Goal: Feedback & Contribution: Contribute content

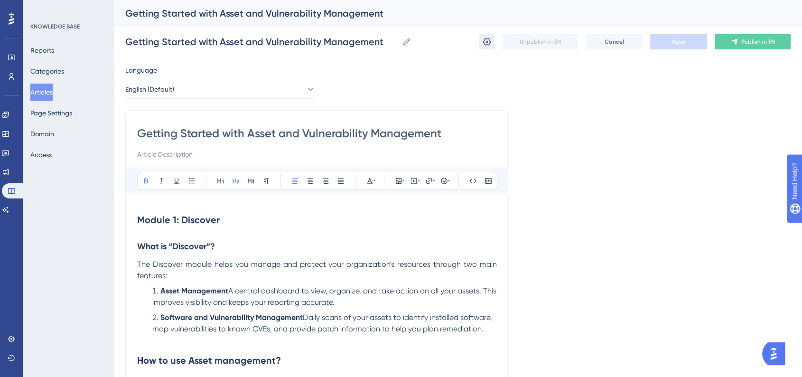
click at [485, 46] on icon at bounding box center [486, 41] width 9 height 9
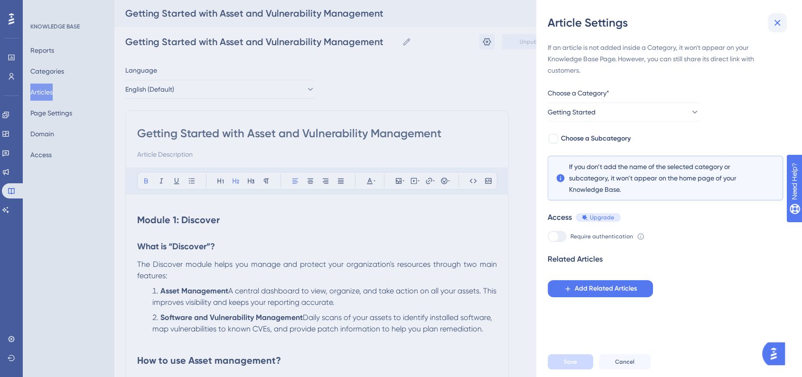
click at [773, 21] on icon at bounding box center [777, 22] width 11 height 11
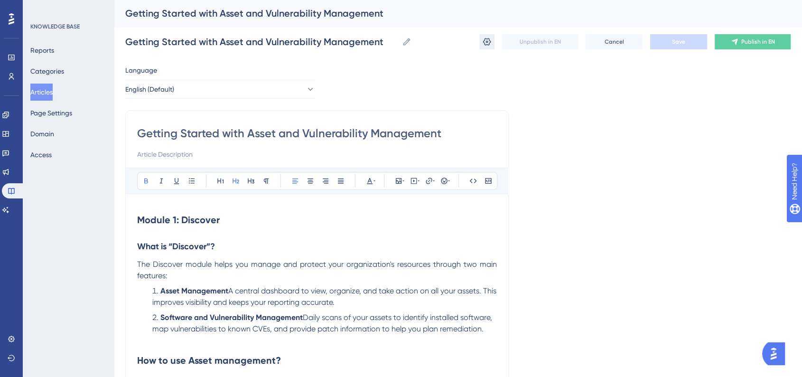
click at [490, 40] on icon at bounding box center [486, 41] width 9 height 9
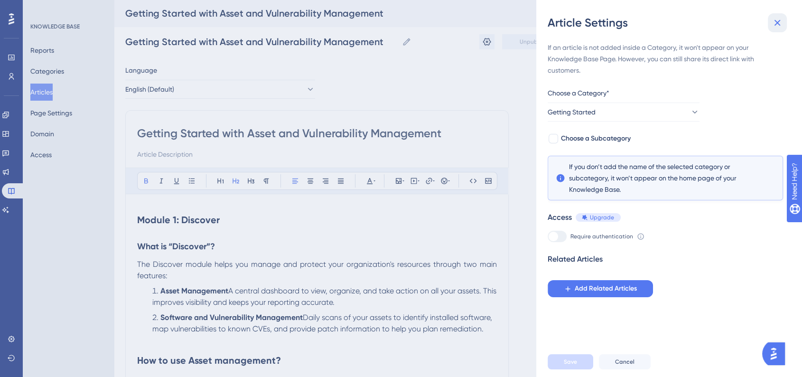
click at [768, 23] on button at bounding box center [777, 22] width 19 height 19
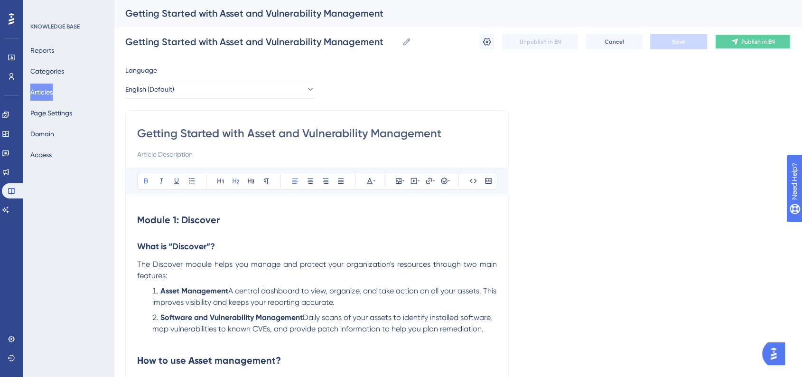
click at [755, 35] on button "Publish in EN" at bounding box center [753, 41] width 76 height 15
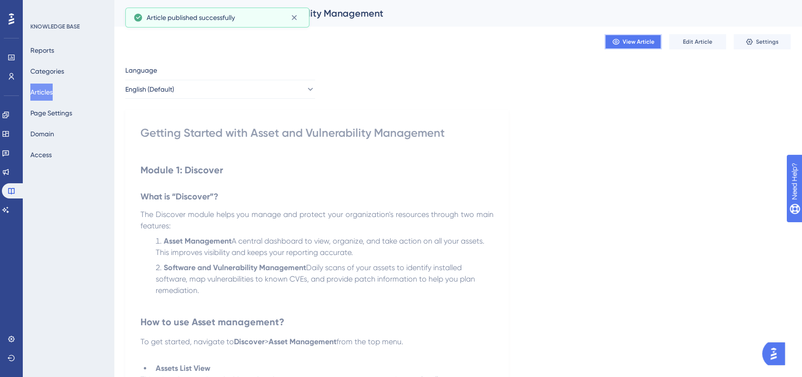
click at [635, 46] on button "View Article" at bounding box center [633, 41] width 57 height 15
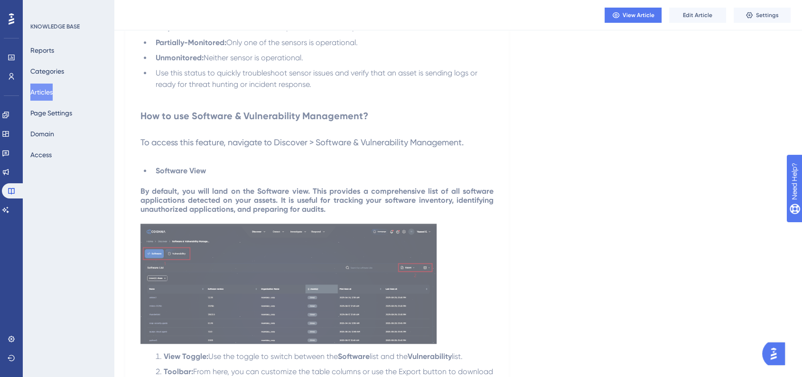
scroll to position [1032, 0]
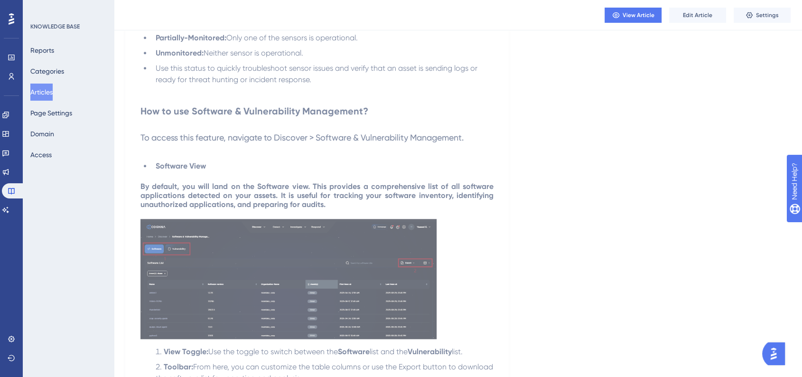
click at [296, 199] on strong "By default, you will land on the Software view. This provides a comprehensive l…" at bounding box center [318, 195] width 355 height 27
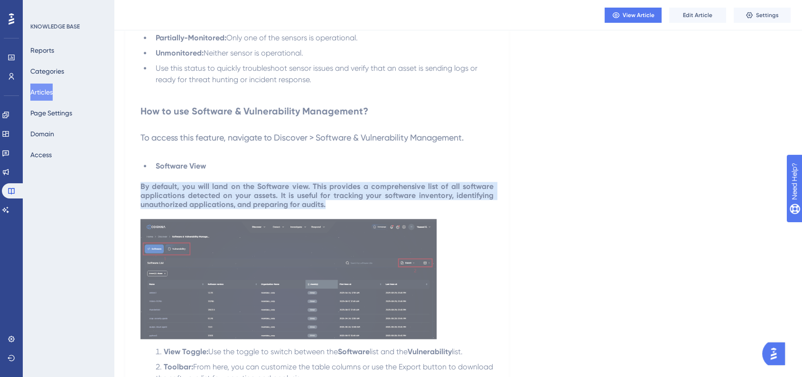
click at [296, 199] on strong "By default, you will land on the Software view. This provides a comprehensive l…" at bounding box center [318, 195] width 355 height 27
click at [703, 19] on button "Edit Article" at bounding box center [697, 15] width 57 height 15
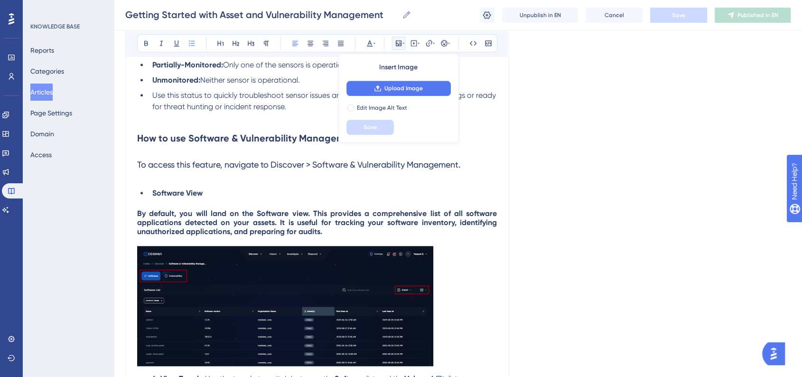
scroll to position [897, 0]
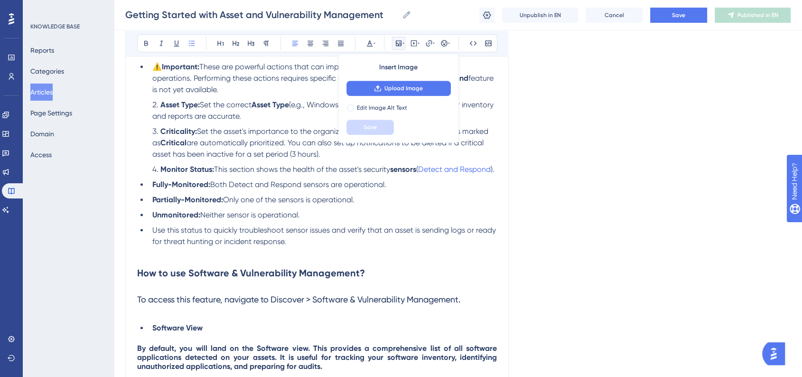
click at [574, 108] on div "Language English (Default) Getting Started with Asset and Vulnerability Managem…" at bounding box center [458, 94] width 666 height 1861
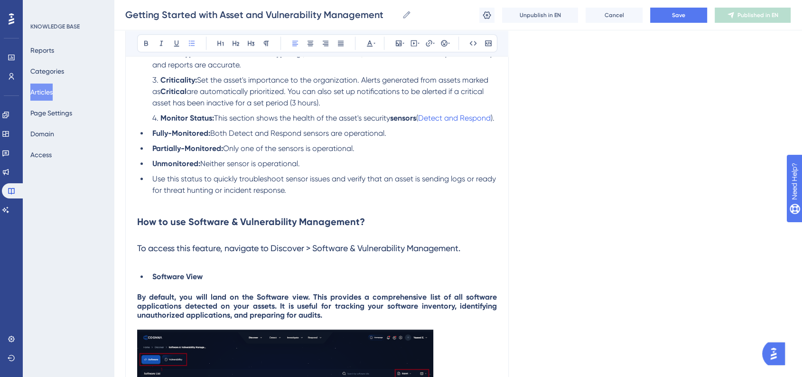
scroll to position [981, 0]
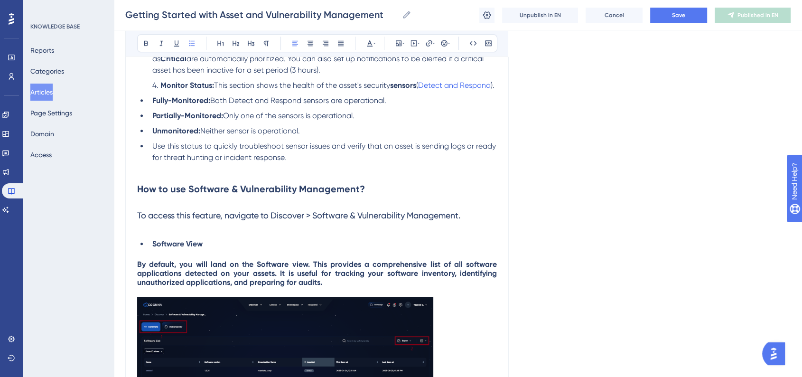
click at [283, 287] on strong "By default, you will land on the Software view. This provides a comprehensive l…" at bounding box center [318, 273] width 362 height 27
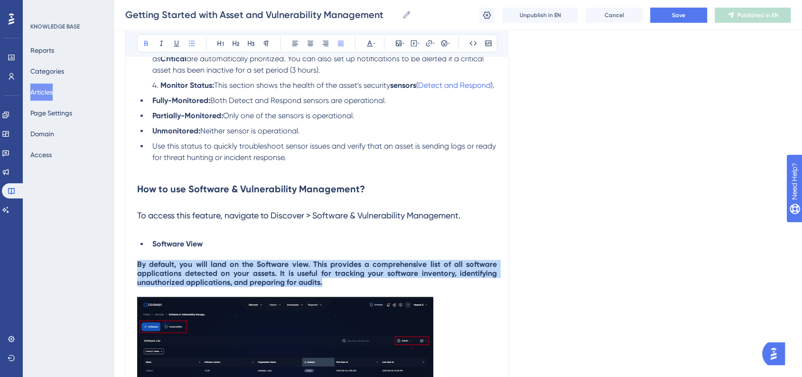
click at [283, 287] on strong "By default, you will land on the Software view. This provides a comprehensive l…" at bounding box center [318, 273] width 362 height 27
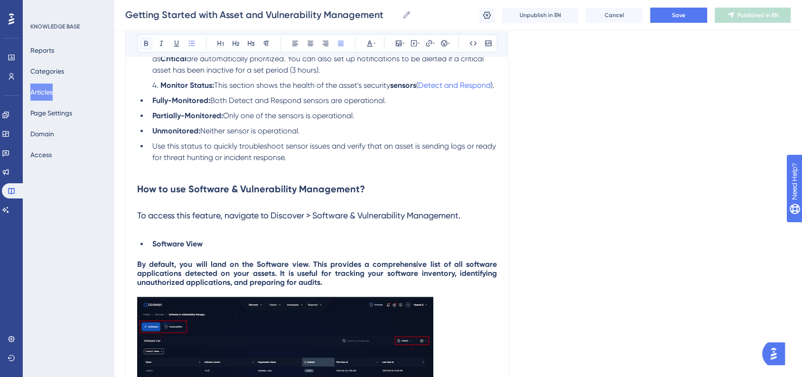
click at [148, 44] on icon at bounding box center [146, 43] width 4 height 5
click at [342, 41] on icon at bounding box center [341, 43] width 6 height 5
click at [295, 43] on icon at bounding box center [295, 43] width 6 height 5
click at [356, 163] on li "Use this status to quickly troubleshoot sensor issues and verify that an asset …" at bounding box center [323, 152] width 348 height 23
click at [276, 287] on span "By default, you will land on the Software view. This provides a comprehensive l…" at bounding box center [306, 273] width 339 height 27
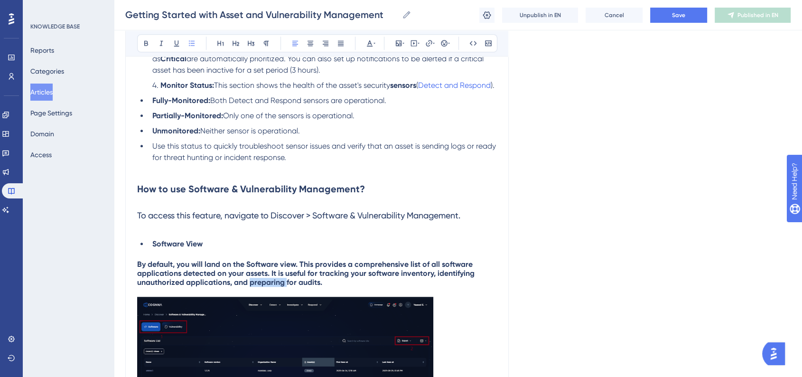
click at [276, 287] on span "By default, you will land on the Software view. This provides a comprehensive l…" at bounding box center [306, 273] width 339 height 27
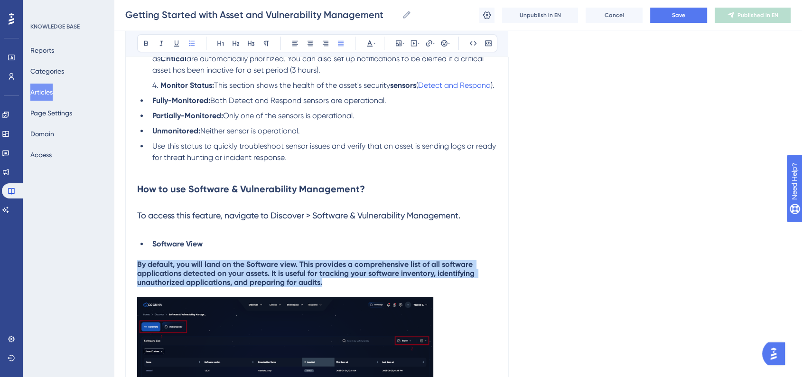
click at [276, 287] on span "By default, you will land on the Software view. This provides a comprehensive l…" at bounding box center [306, 273] width 339 height 27
click at [142, 47] on button at bounding box center [146, 43] width 13 height 13
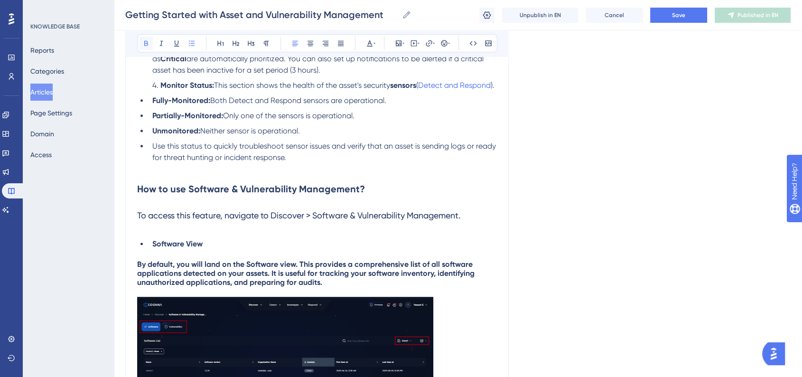
click at [142, 47] on button at bounding box center [146, 43] width 13 height 13
click at [318, 225] on h3 "To access this feature, navigate to Discover > Software & Vulnerability Managem…" at bounding box center [317, 215] width 360 height 25
click at [300, 278] on div "Module 1: Discover What is “Discover”? The Discover module helps you manage and…" at bounding box center [317, 47] width 360 height 1652
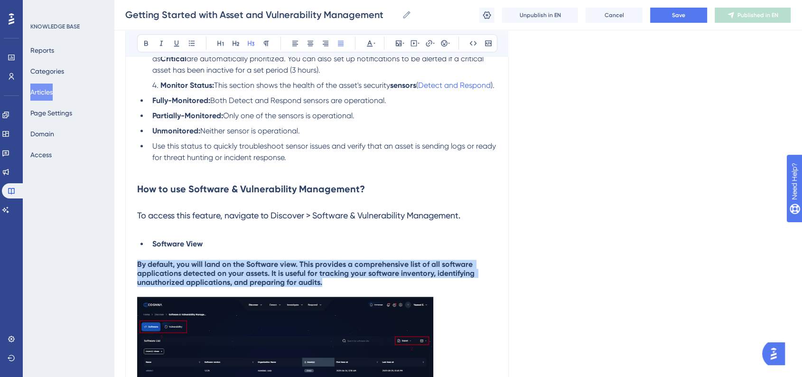
click at [300, 279] on div "Module 1: Discover What is “Discover”? The Discover module helps you manage and…" at bounding box center [317, 47] width 360 height 1652
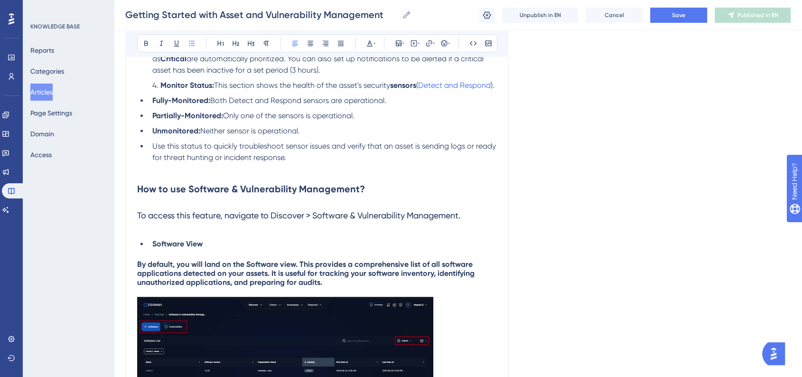
click at [292, 162] on span "Use this status to quickly troubleshoot sensor issues and verify that an asset …" at bounding box center [325, 151] width 346 height 20
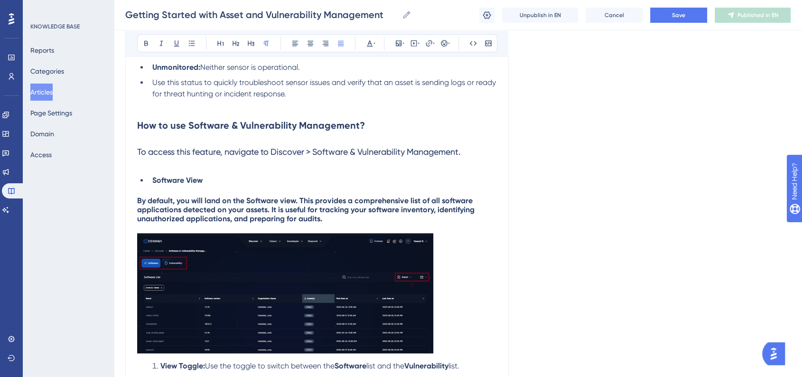
click at [321, 223] on span "By default, you will land on the Software view. This provides a comprehensive l…" at bounding box center [306, 209] width 339 height 27
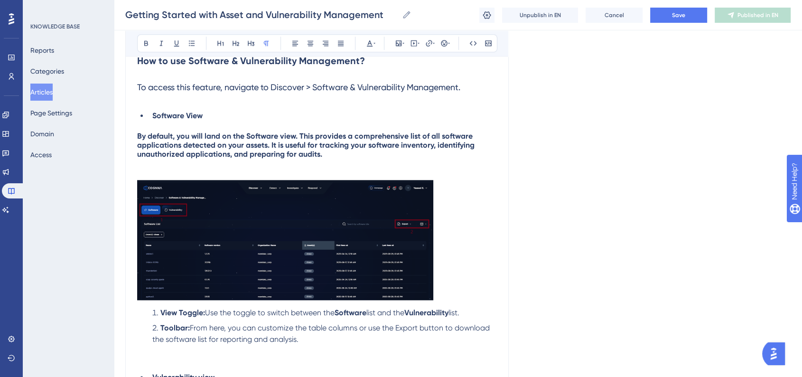
scroll to position [1120, 0]
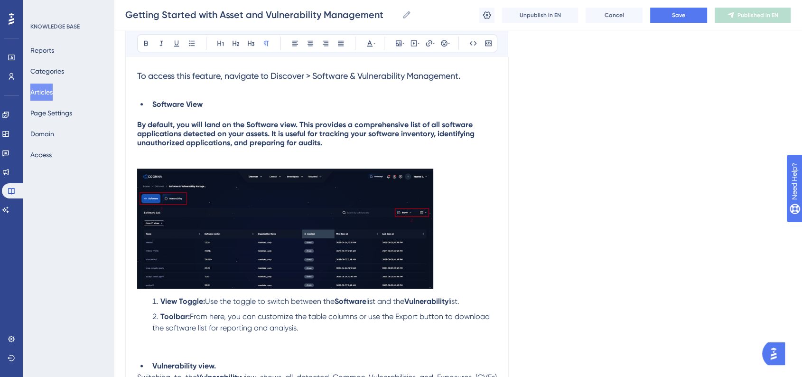
click at [452, 278] on p at bounding box center [317, 230] width 360 height 123
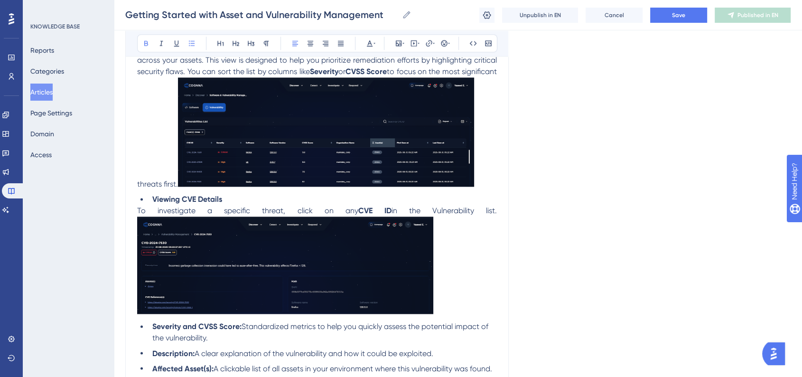
scroll to position [1507, 0]
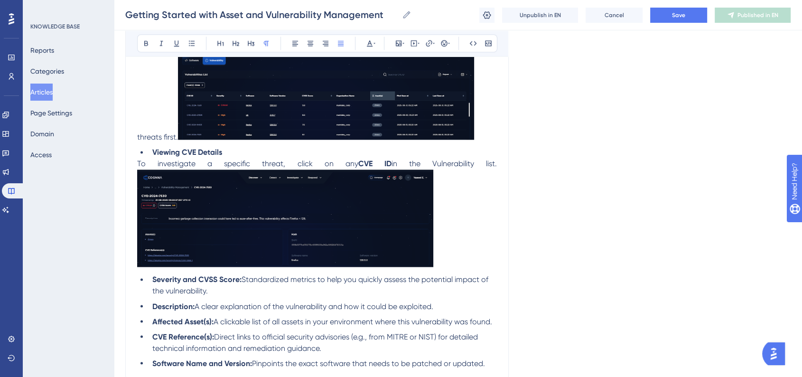
click at [337, 168] on span "To investigate a specific threat, click on any" at bounding box center [247, 163] width 221 height 9
click at [300, 168] on span "To investigate a specific threat, click on any" at bounding box center [247, 163] width 221 height 9
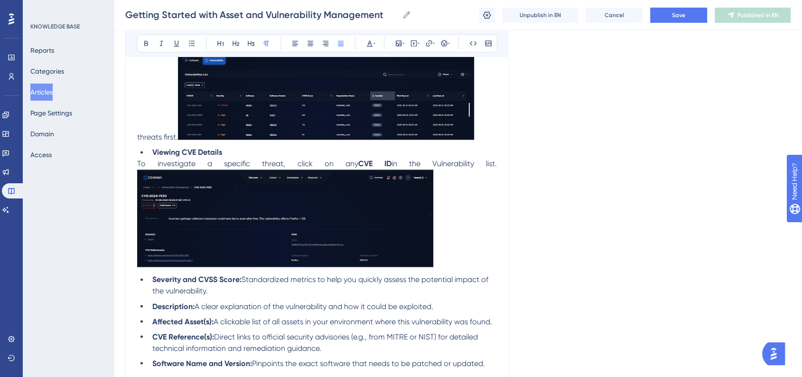
click at [300, 168] on span "To investigate a specific threat, click on any" at bounding box center [247, 163] width 221 height 9
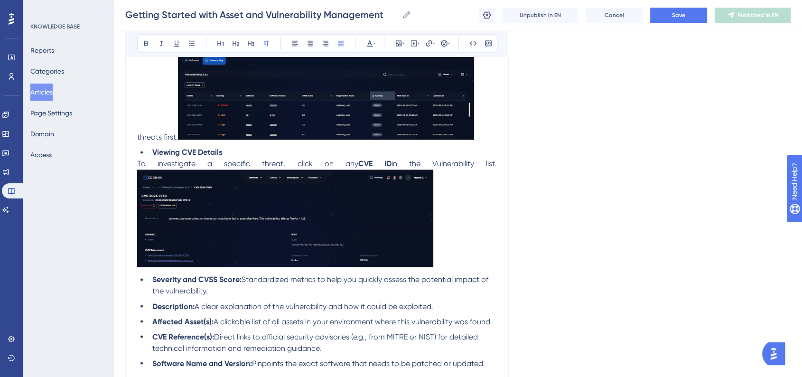
click at [310, 168] on span "To investigate a specific threat, click on any" at bounding box center [247, 163] width 221 height 9
drag, startPoint x: 136, startPoint y: 198, endPoint x: 177, endPoint y: 203, distance: 41.2
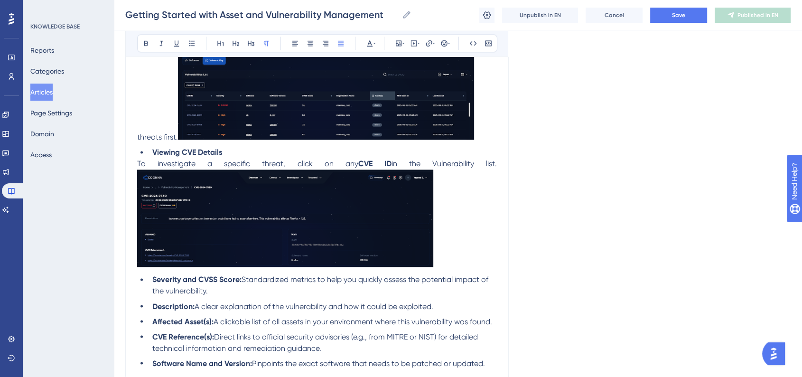
drag, startPoint x: 138, startPoint y: 198, endPoint x: 613, endPoint y: 201, distance: 474.7
click at [293, 43] on icon at bounding box center [295, 43] width 6 height 5
click at [402, 140] on img at bounding box center [326, 84] width 296 height 109
click at [408, 197] on p "To investigate a specific threat, click on any CVE ID in the Vulnerability list." at bounding box center [317, 214] width 360 height 112
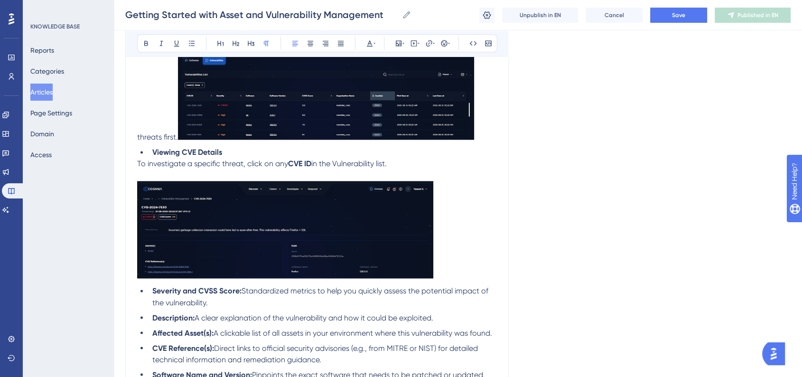
click at [460, 263] on p at bounding box center [317, 231] width 360 height 101
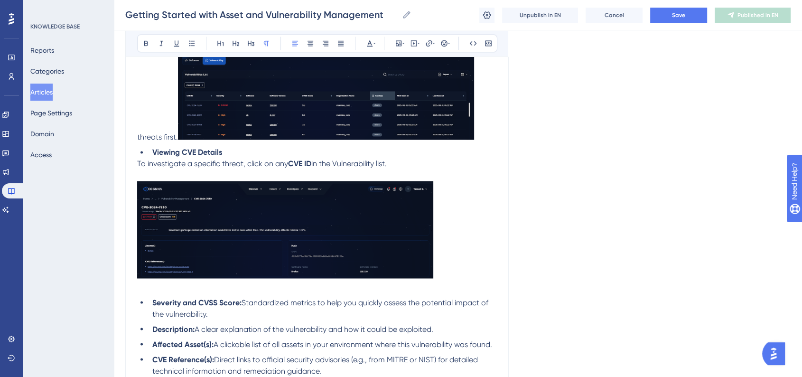
click at [441, 135] on p "Switching to the Vulnerability view shows all detected Common Vulnerabilities a…" at bounding box center [317, 69] width 360 height 147
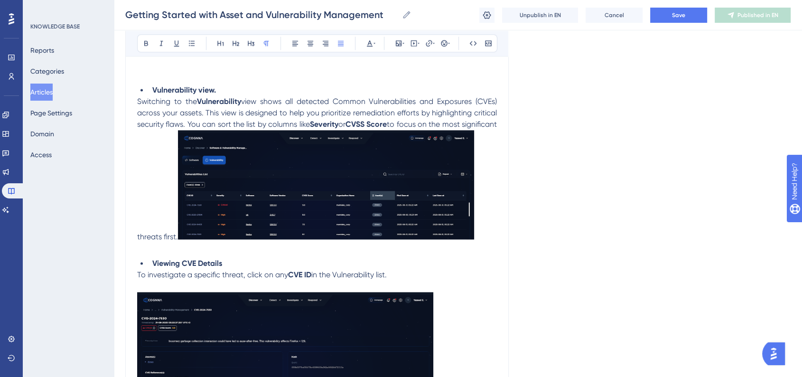
scroll to position [1393, 0]
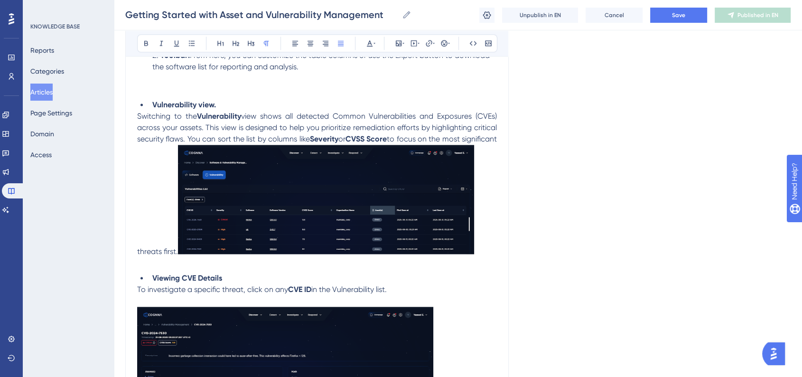
click at [494, 173] on span "to focus on the most significant threats first." at bounding box center [318, 195] width 362 height 122
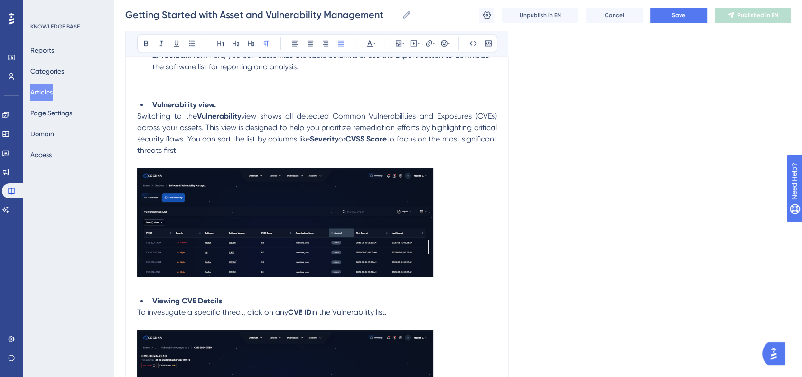
click at [479, 143] on span "view shows all detected Common Vulnerabilities and Exposures (CVEs) across your…" at bounding box center [318, 128] width 362 height 32
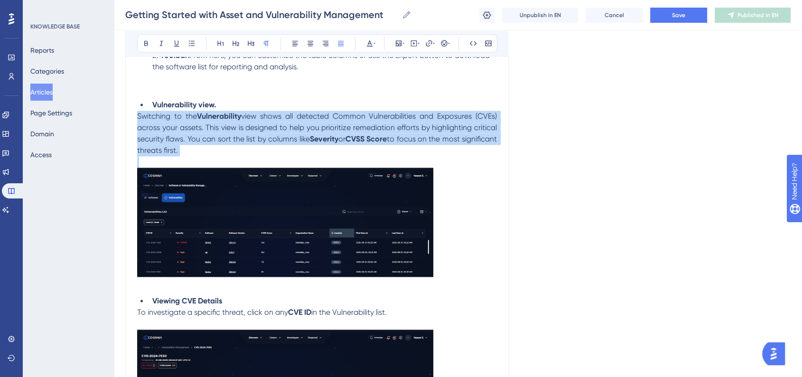
click at [479, 143] on span "view shows all detected Common Vulnerabilities and Exposures (CVEs) across your…" at bounding box center [318, 128] width 362 height 32
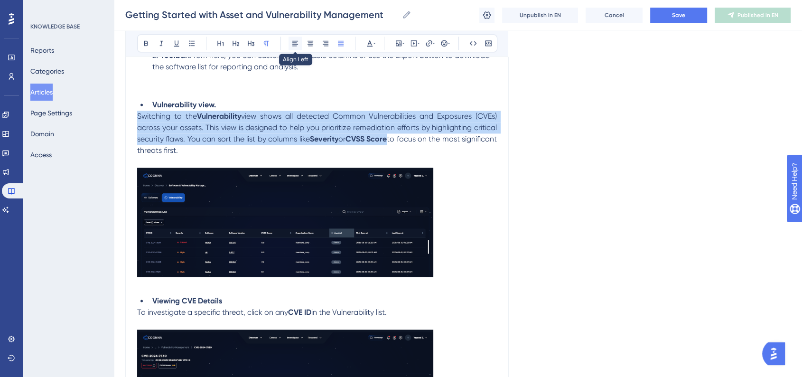
click at [293, 45] on icon at bounding box center [295, 43] width 8 height 8
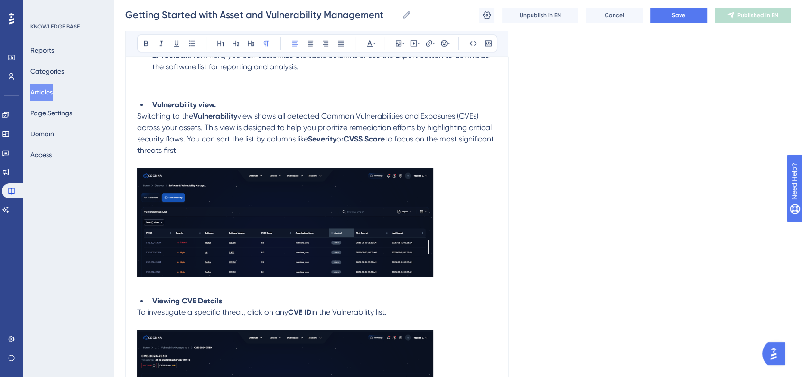
click at [387, 111] on li "Vulnerability view." at bounding box center [323, 104] width 348 height 11
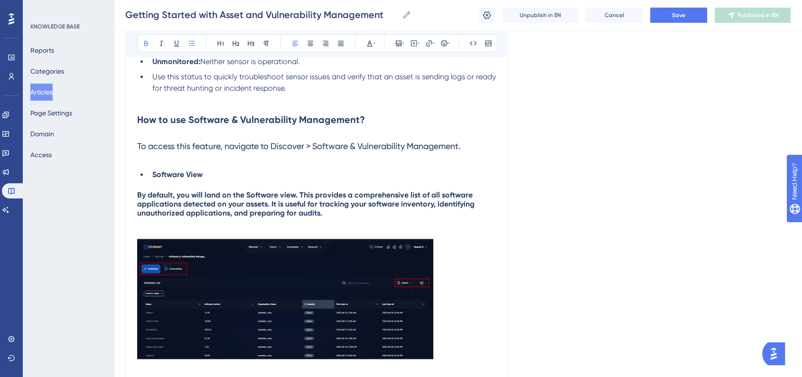
scroll to position [1041, 0]
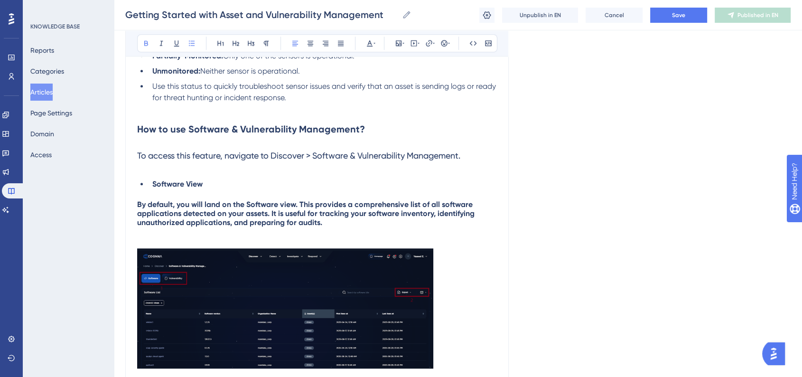
click at [337, 227] on span "By default, you will land on the Software view. This provides a comprehensive l…" at bounding box center [306, 213] width 339 height 27
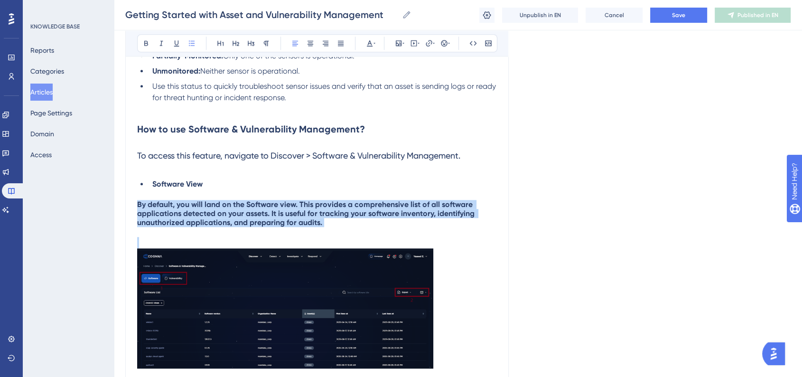
click at [337, 227] on span "By default, you will land on the Software view. This provides a comprehensive l…" at bounding box center [306, 213] width 339 height 27
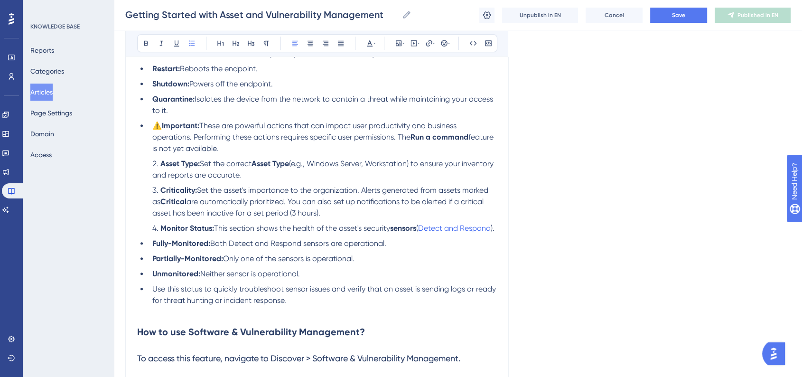
scroll to position [840, 0]
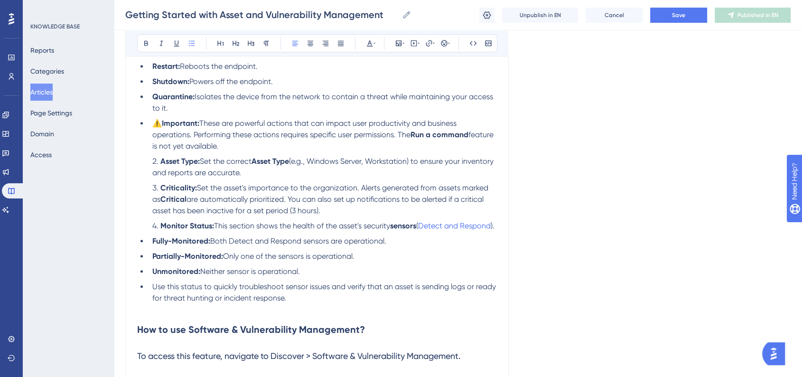
click at [154, 128] on span "⚠️" at bounding box center [156, 123] width 9 height 9
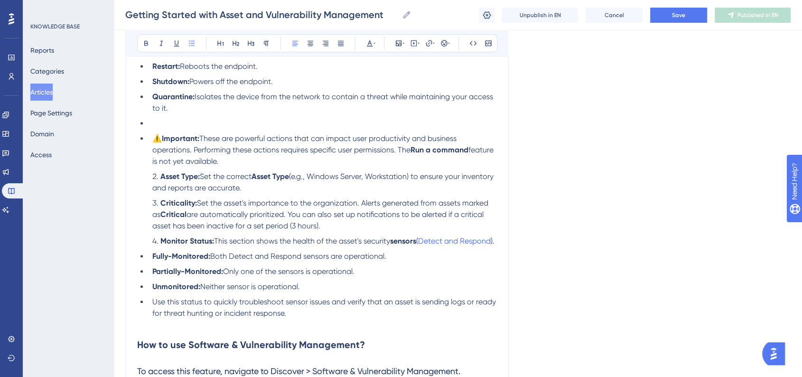
click at [154, 129] on li at bounding box center [323, 123] width 348 height 11
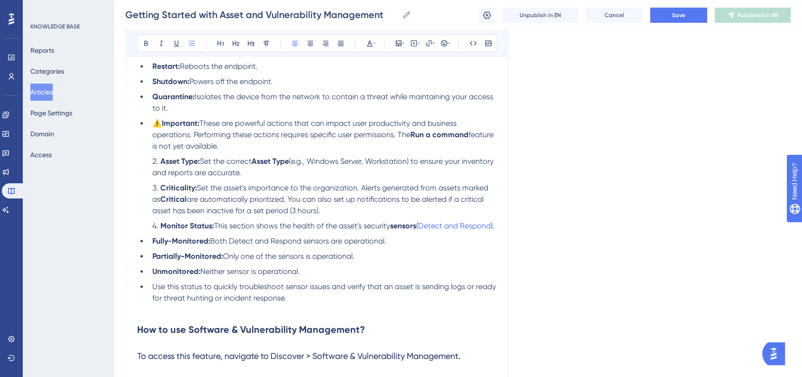
click at [194, 134] on li "⚠️ Important: These are powerful actions that can impact user productivity and …" at bounding box center [323, 135] width 348 height 34
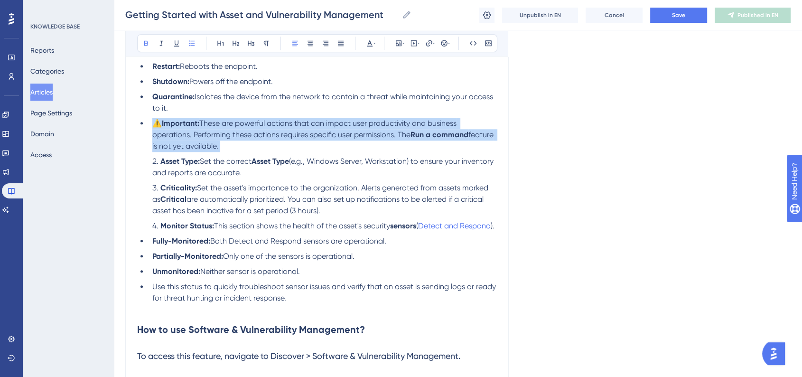
click at [194, 134] on li "⚠️ Important: These are powerful actions that can impact user productivity and …" at bounding box center [323, 135] width 348 height 34
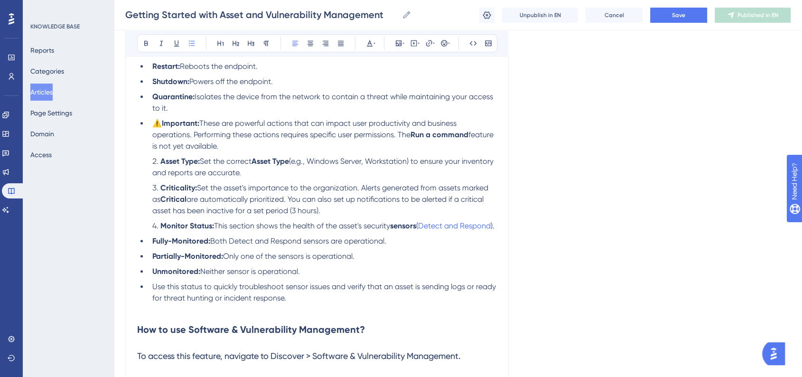
click at [272, 157] on div "Module 1: Discover What is “Discover”? The Discover module helps you manage and…" at bounding box center [317, 227] width 360 height 1731
click at [267, 149] on li "⚠️ Important: These are powerful actions that can impact user productivity and …" at bounding box center [323, 135] width 348 height 34
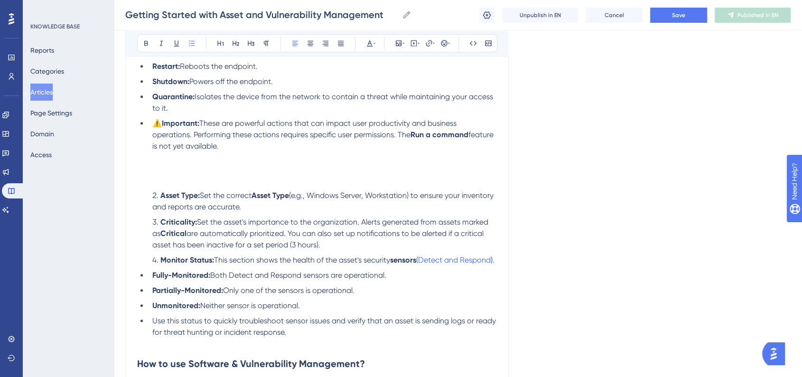
drag, startPoint x: 153, startPoint y: 129, endPoint x: 255, endPoint y: 150, distance: 104.4
click at [255, 150] on li "⚠️ Important: These are powerful actions that can impact user productivity and …" at bounding box center [323, 135] width 348 height 34
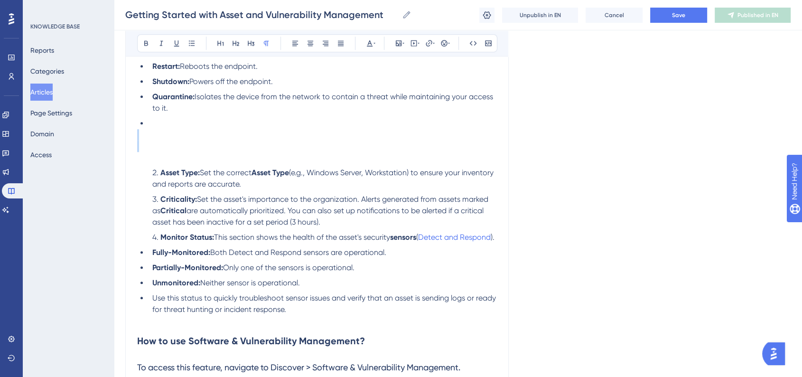
drag, startPoint x: 222, startPoint y: 134, endPoint x: 220, endPoint y: 145, distance: 11.0
click at [220, 145] on div "Module 1: Discover What is “Discover”? The Discover module helps you manage and…" at bounding box center [317, 233] width 360 height 1743
click at [220, 145] on p at bounding box center [317, 146] width 360 height 11
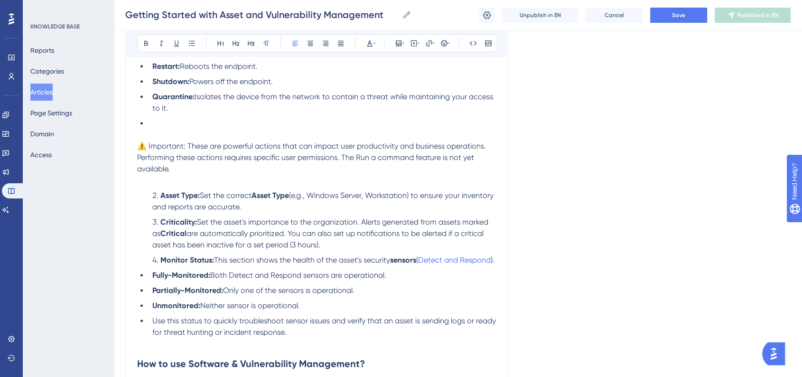
click at [140, 153] on span "⚠️ Important: These are powerful actions that can impact user productivity and …" at bounding box center [312, 157] width 351 height 32
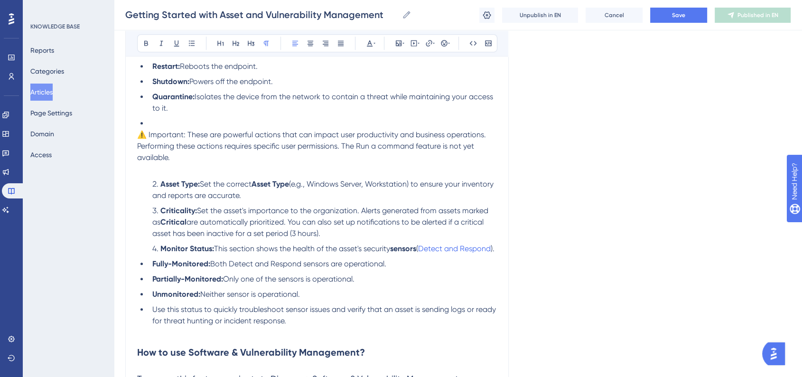
click at [151, 129] on li at bounding box center [323, 123] width 348 height 11
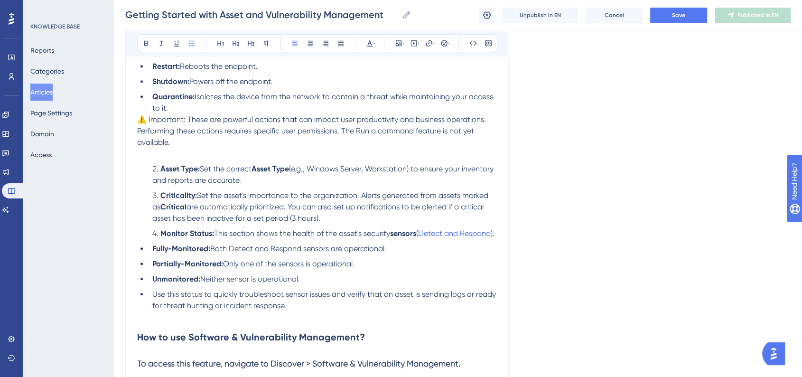
click at [139, 125] on span "⚠️ Important: These are powerful actions that can impact user productivity and …" at bounding box center [312, 131] width 351 height 32
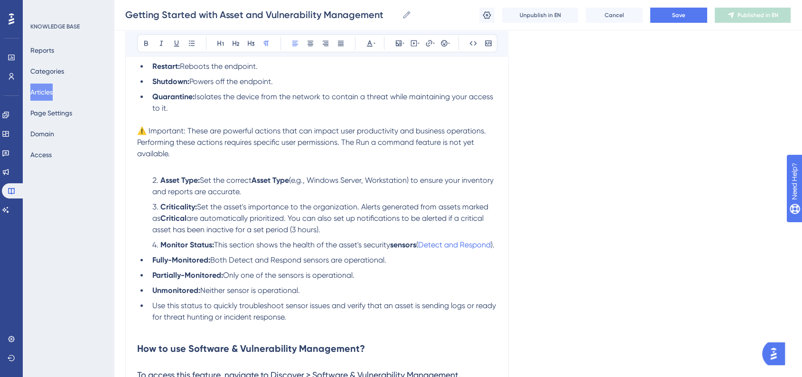
click at [163, 137] on span "⚠️ Important: These are powerful actions that can impact user productivity and …" at bounding box center [312, 142] width 351 height 32
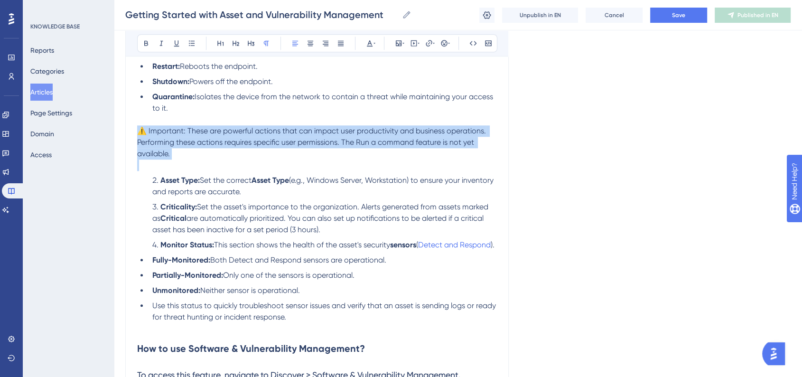
click at [163, 137] on span "⚠️ Important: These are powerful actions that can impact user productivity and …" at bounding box center [312, 142] width 351 height 32
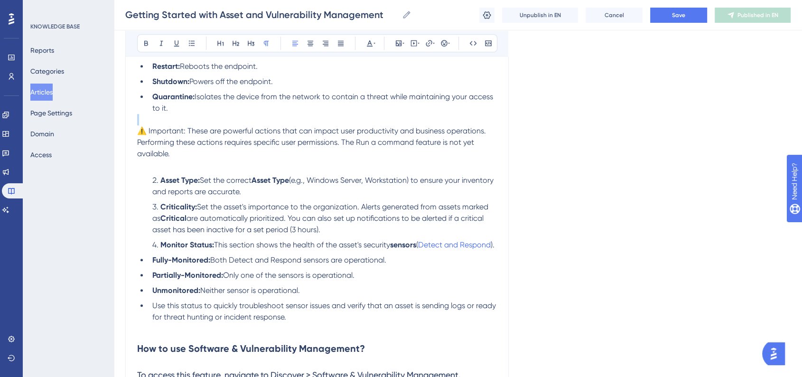
click at [187, 137] on span "⚠️ Important: These are powerful actions that can impact user productivity and …" at bounding box center [312, 142] width 351 height 32
drag, startPoint x: 187, startPoint y: 137, endPoint x: 137, endPoint y: 137, distance: 49.8
click at [137, 137] on span "⚠️ Important: These are powerful actions that can impact user productivity and …" at bounding box center [312, 142] width 351 height 32
click at [138, 137] on span "⚠️ Important: These are powerful actions that can impact user productivity and …" at bounding box center [312, 142] width 351 height 32
drag, startPoint x: 139, startPoint y: 137, endPoint x: 184, endPoint y: 139, distance: 45.6
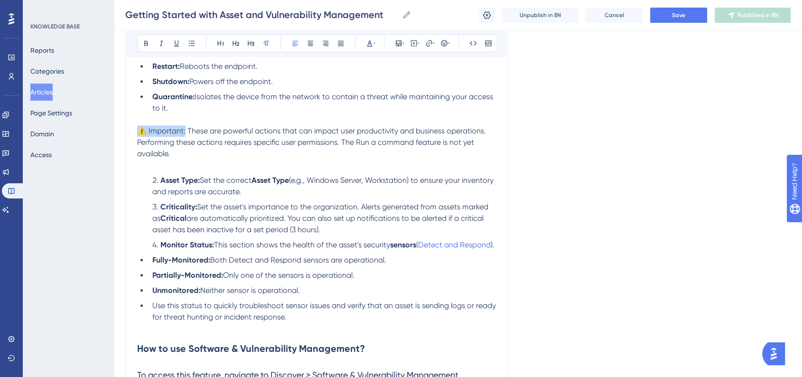
click at [184, 139] on span "⚠️ Important: These are powerful actions that can impact user productivity and …" at bounding box center [312, 142] width 351 height 32
click at [143, 38] on button at bounding box center [146, 43] width 13 height 13
click at [302, 138] on span "These are powerful actions that can impact user productivity and business opera…" at bounding box center [311, 142] width 349 height 32
click at [360, 160] on p "⚠️ Important: These are powerful actions that can impact user productivity and …" at bounding box center [317, 137] width 360 height 46
click at [149, 266] on li "Fully-Monitored: Both Detect and Respond sensors are operational." at bounding box center [323, 259] width 348 height 11
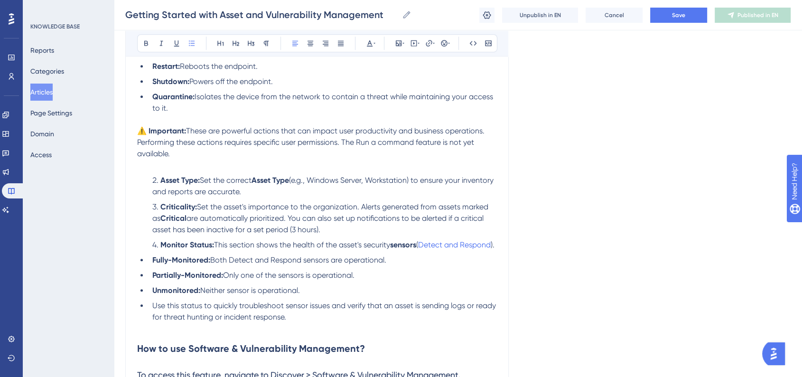
click at [159, 320] on span "Use this status to quickly troubleshoot sensor issues and verify that an asset …" at bounding box center [325, 311] width 346 height 20
click at [152, 323] on li "Use this status to quickly troubleshoot sensor issues and verify that an asset …" at bounding box center [323, 311] width 348 height 23
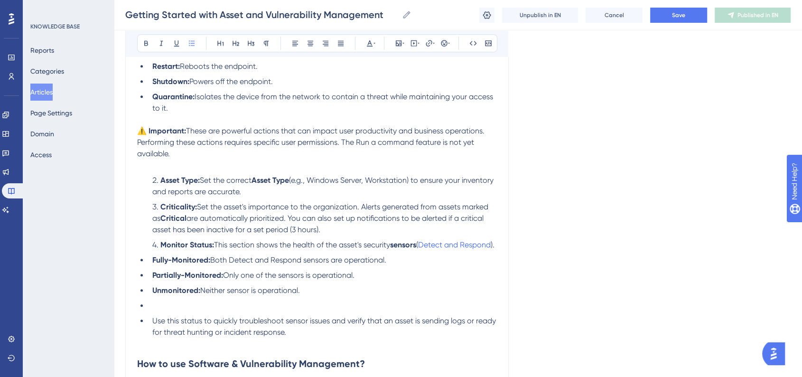
click at [152, 311] on li at bounding box center [323, 305] width 348 height 11
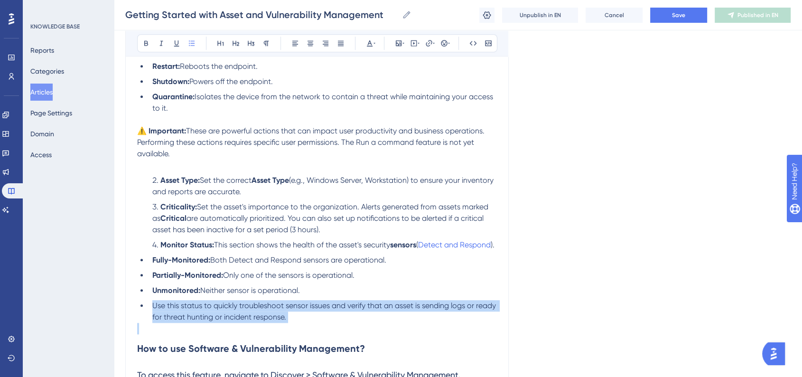
drag, startPoint x: 152, startPoint y: 325, endPoint x: 330, endPoint y: 344, distance: 179.5
click at [330, 344] on div "Module 1: Discover What is “Discover”? The Discover module helps you manage and…" at bounding box center [317, 237] width 360 height 1750
copy span "Use this status to quickly troubleshoot sensor issues and verify that an asset …"
click at [326, 323] on li "Use this status to quickly troubleshoot sensor issues and verify that an asset …" at bounding box center [323, 311] width 348 height 23
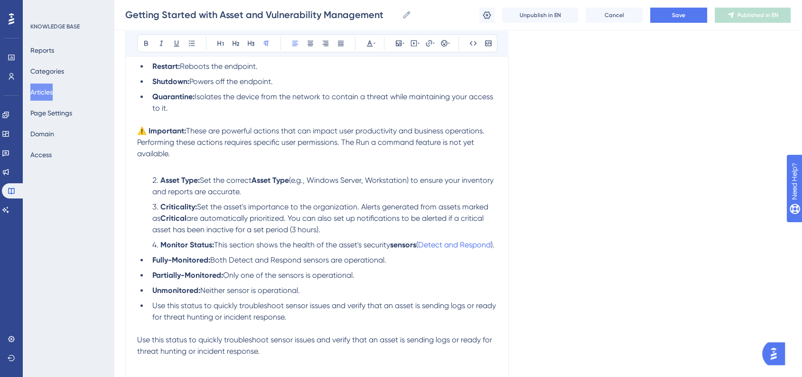
scroll to position [850, 0]
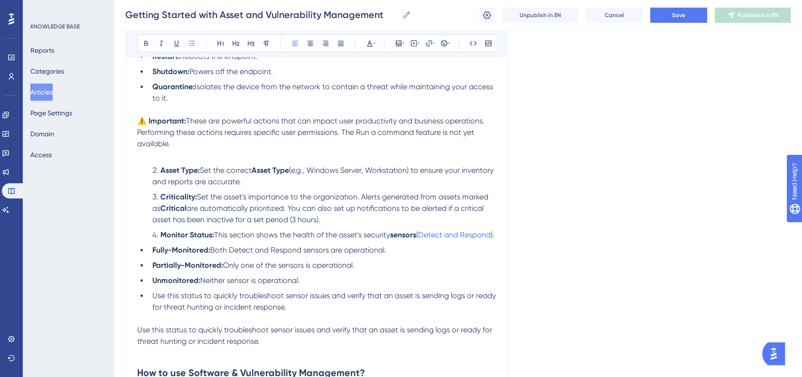
click at [276, 311] on span "Use this status to quickly troubleshoot sensor issues and verify that an asset …" at bounding box center [325, 301] width 346 height 20
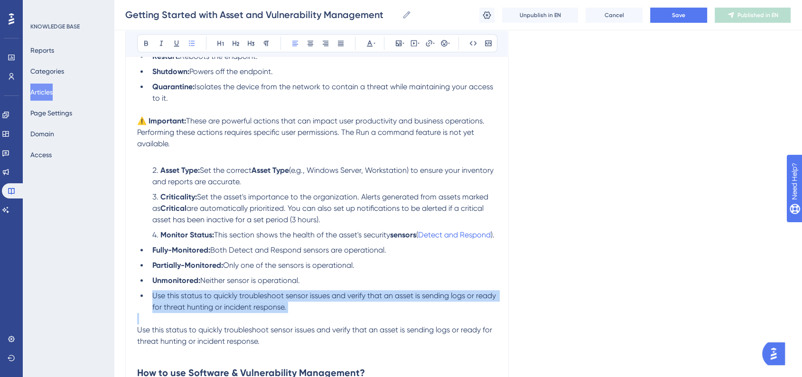
click at [276, 311] on span "Use this status to quickly troubleshoot sensor issues and verify that an asset …" at bounding box center [325, 301] width 346 height 20
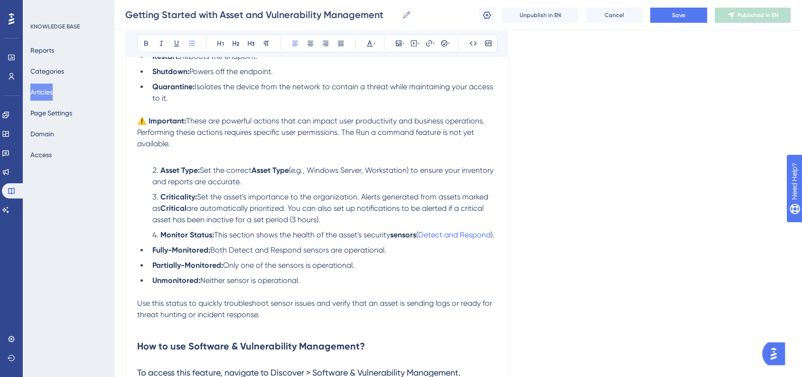
click at [281, 332] on p at bounding box center [317, 325] width 360 height 11
click at [277, 320] on p "Use this status to quickly troubleshoot sensor issues and verify that an asset …" at bounding box center [317, 309] width 360 height 23
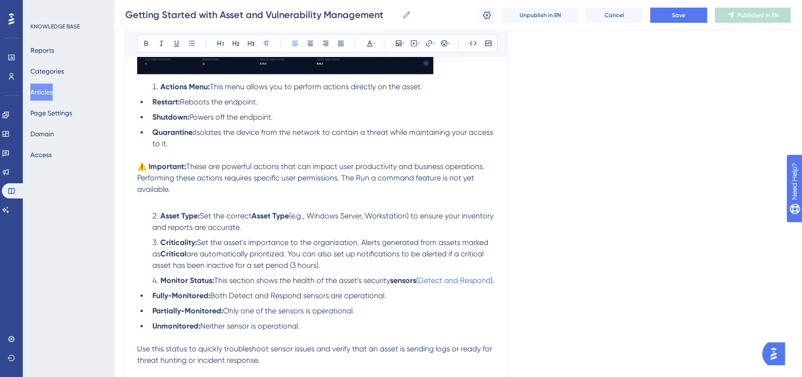
scroll to position [802, 0]
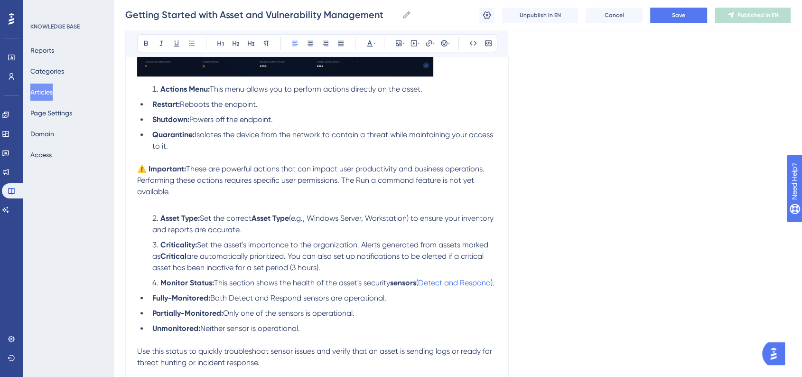
click at [278, 152] on li "Quarantine: Isolates the device from the network to contain a threat while main…" at bounding box center [323, 140] width 348 height 23
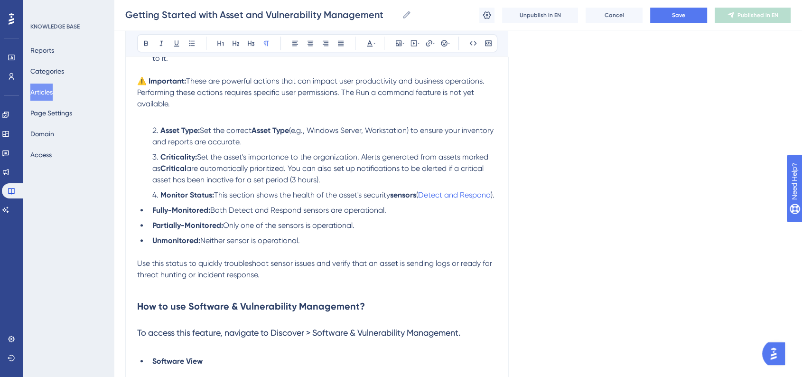
scroll to position [888, 0]
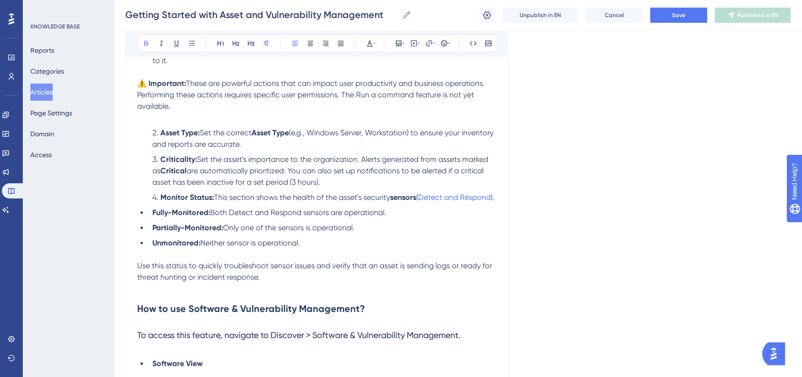
drag, startPoint x: 139, startPoint y: 90, endPoint x: 131, endPoint y: 90, distance: 7.1
click at [131, 90] on div "Getting Started with Asset and Vulnerability Management Bold Italic Underline B…" at bounding box center [317, 151] width 384 height 1865
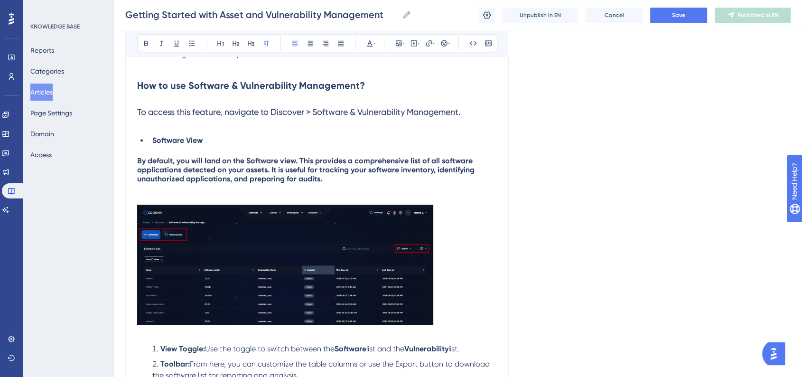
click at [318, 183] on span "By default, you will land on the Software view. This provides a comprehensive l…" at bounding box center [306, 169] width 339 height 27
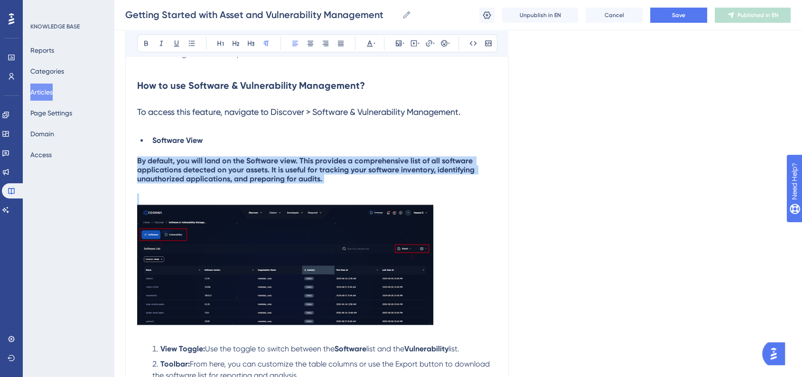
click at [318, 183] on span "By default, you will land on the Software view. This provides a comprehensive l…" at bounding box center [306, 169] width 339 height 27
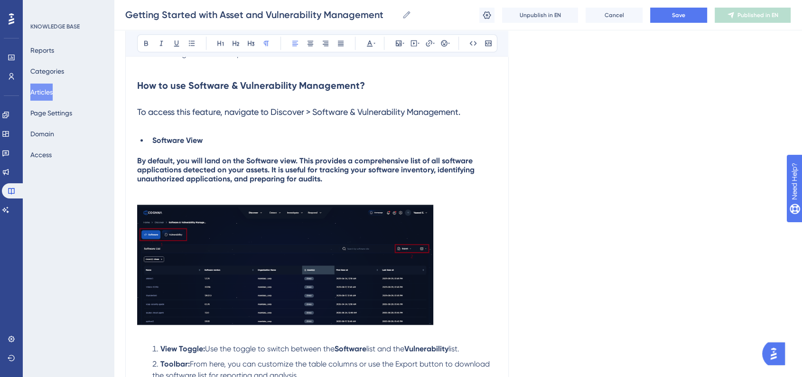
click at [374, 183] on span "By default, you will land on the Software view. This provides a comprehensive l…" at bounding box center [306, 169] width 339 height 27
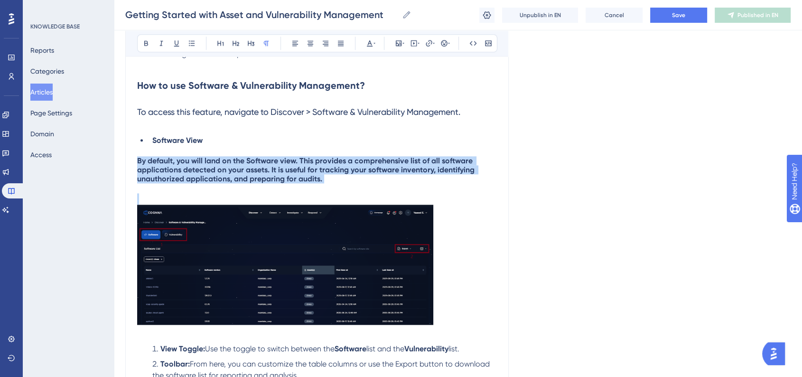
click at [374, 183] on span "By default, you will land on the Software view. This provides a comprehensive l…" at bounding box center [306, 169] width 339 height 27
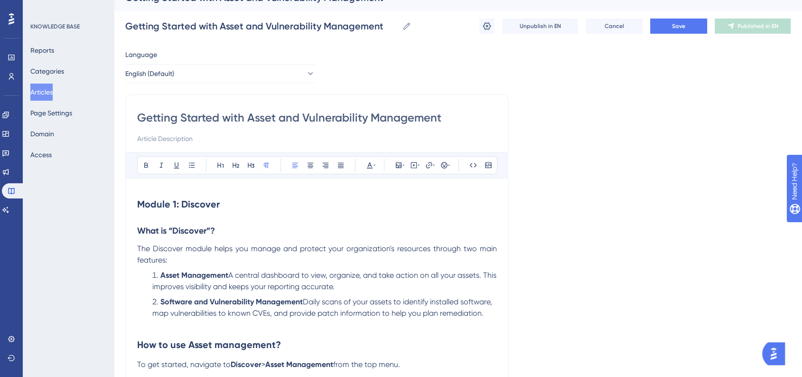
scroll to position [0, 0]
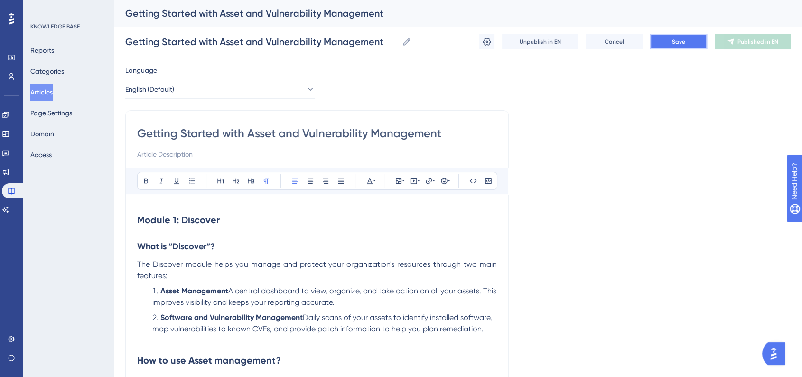
click at [673, 39] on span "Save" at bounding box center [678, 42] width 13 height 8
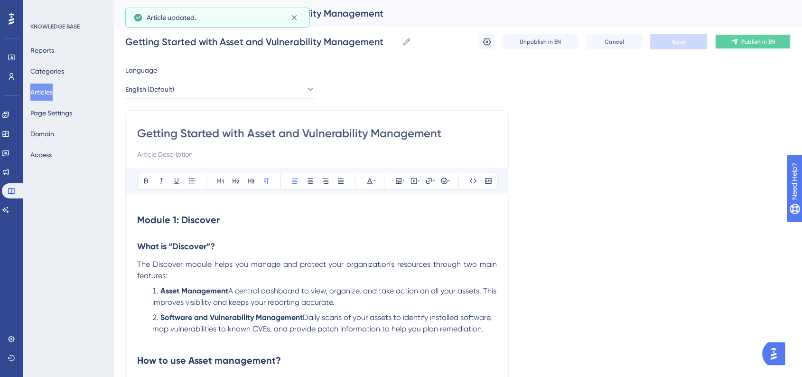
click at [738, 42] on icon at bounding box center [735, 42] width 8 height 8
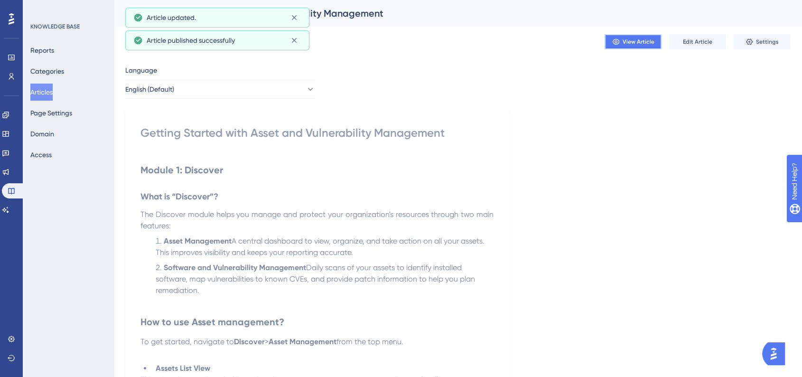
click at [642, 44] on span "View Article" at bounding box center [639, 42] width 32 height 8
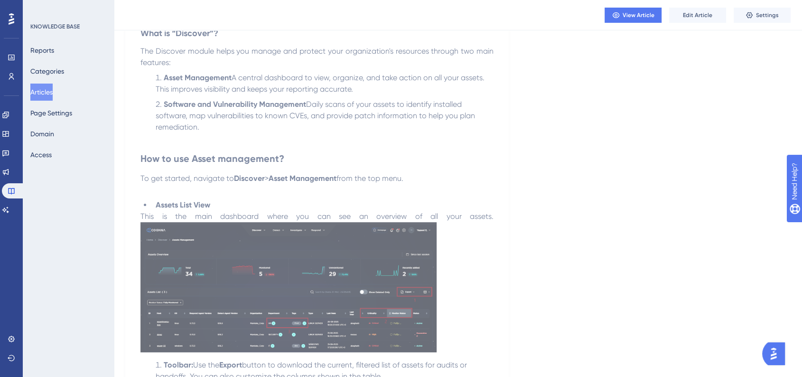
scroll to position [162, 0]
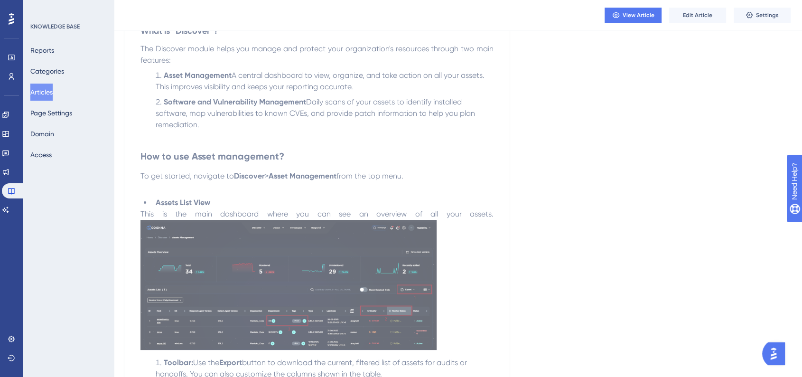
click at [399, 214] on span "This is the main dashboard where you can see an overview of all your assets." at bounding box center [317, 213] width 353 height 9
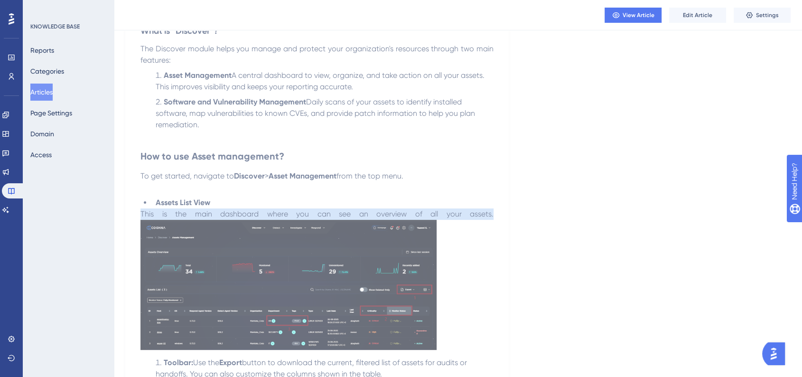
click at [399, 214] on span "This is the main dashboard where you can see an overview of all your assets." at bounding box center [317, 213] width 353 height 9
click at [703, 20] on button "Edit Article" at bounding box center [697, 15] width 57 height 15
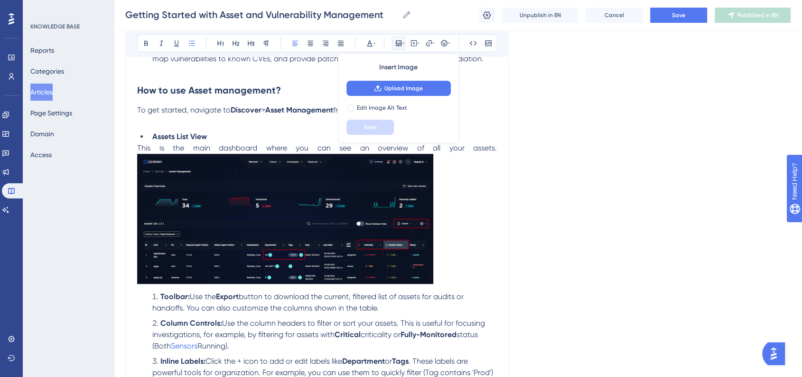
scroll to position [264, 0]
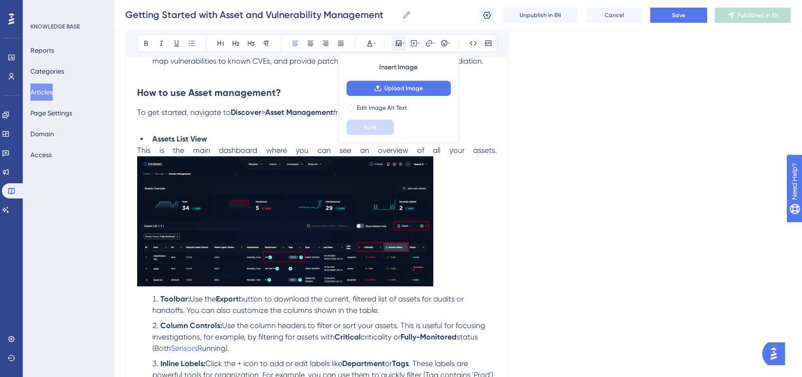
click at [476, 153] on span "This is the main dashboard where you can see an overview of all your assets." at bounding box center [317, 150] width 360 height 9
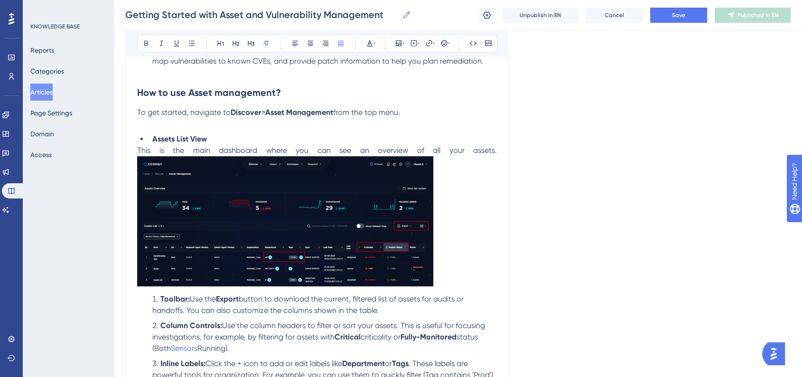
click at [476, 153] on span "This is the main dashboard where you can see an overview of all your assets." at bounding box center [317, 150] width 360 height 9
click at [476, 152] on span "This is the main dashboard where you can see an overview of all your assets." at bounding box center [317, 150] width 360 height 9
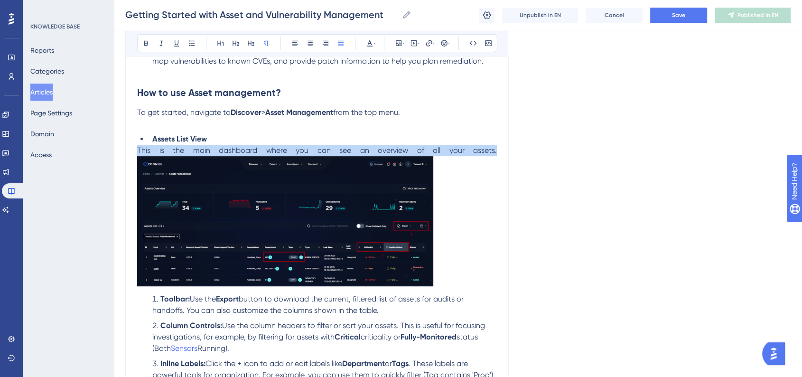
drag, startPoint x: 496, startPoint y: 151, endPoint x: 136, endPoint y: 150, distance: 359.8
click at [292, 44] on icon at bounding box center [295, 43] width 8 height 8
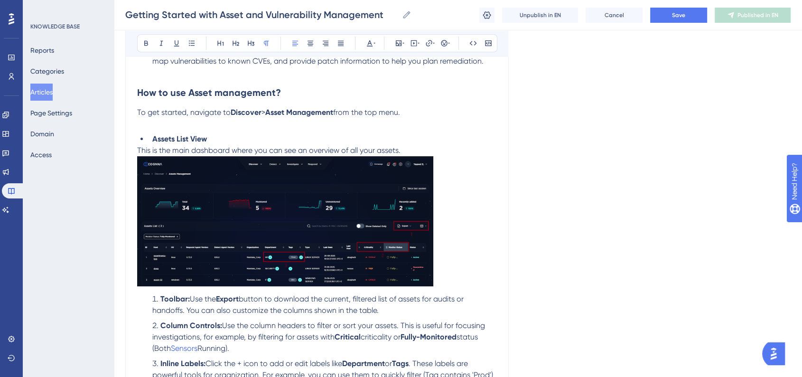
click at [400, 108] on span "from the top menu." at bounding box center [366, 112] width 67 height 9
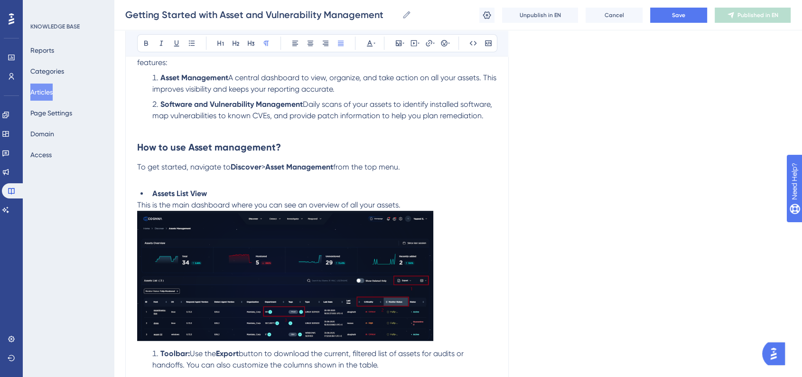
click at [414, 205] on p "This is the main dashboard where you can see an overview of all your assets." at bounding box center [317, 271] width 360 height 145
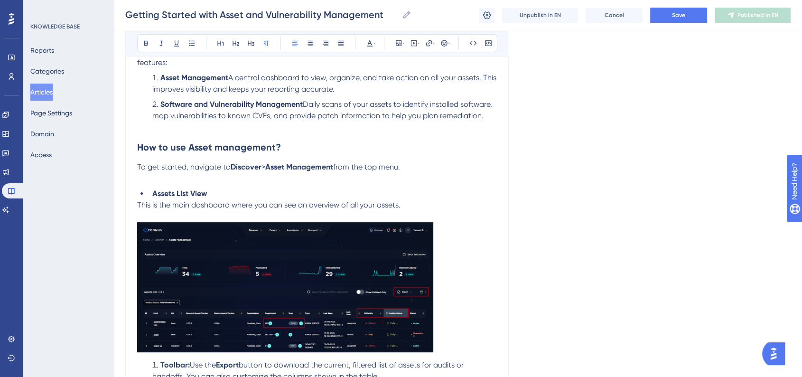
click at [437, 293] on p at bounding box center [317, 288] width 360 height 133
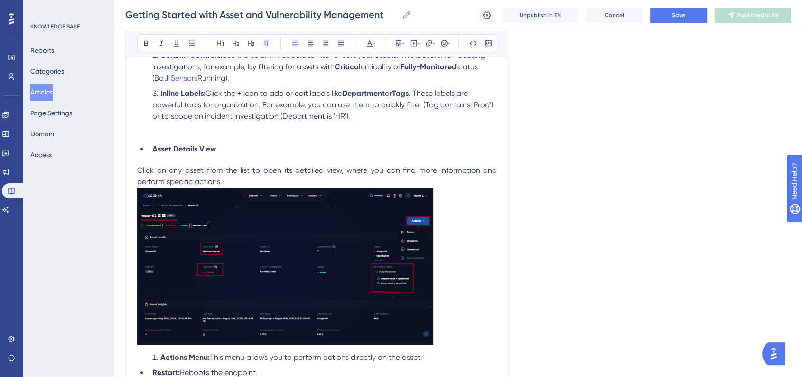
scroll to position [562, 0]
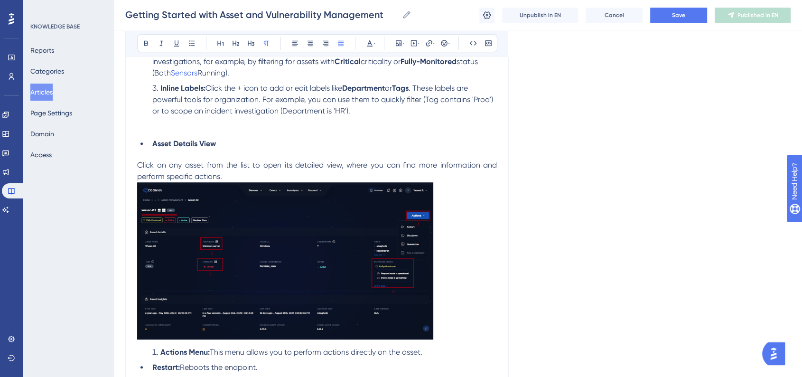
click at [233, 178] on p "Click on any asset from the list to open its detailed view, where you can find …" at bounding box center [317, 171] width 360 height 23
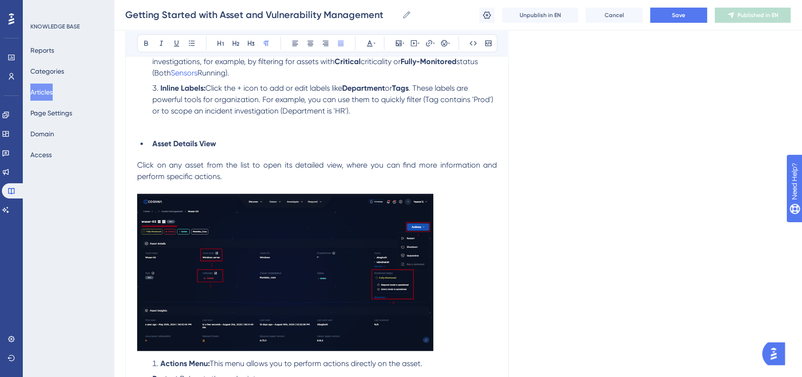
click at [460, 281] on p at bounding box center [317, 274] width 360 height 160
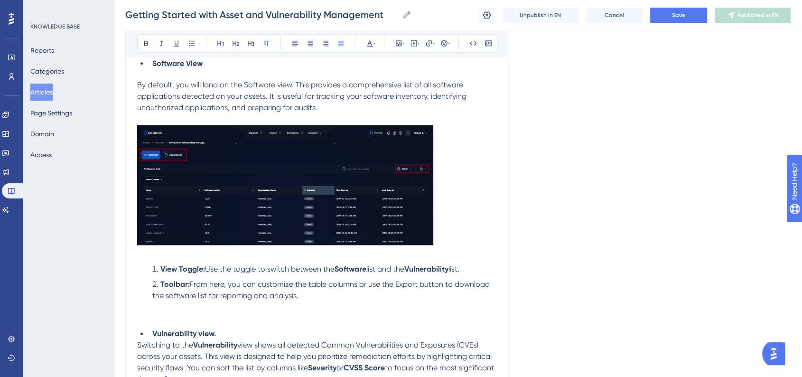
scroll to position [1238, 0]
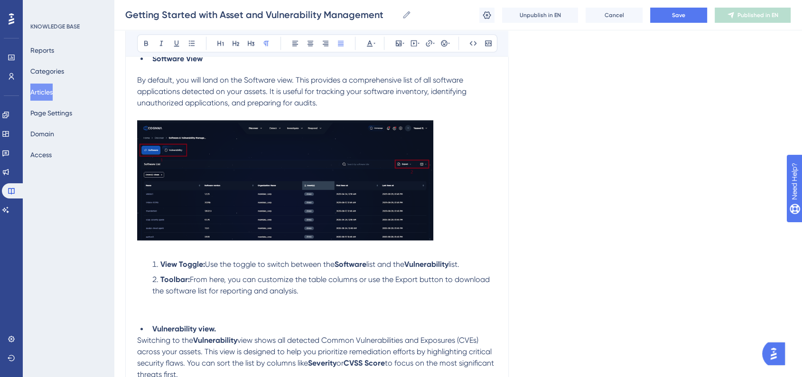
click at [311, 214] on img at bounding box center [285, 180] width 296 height 120
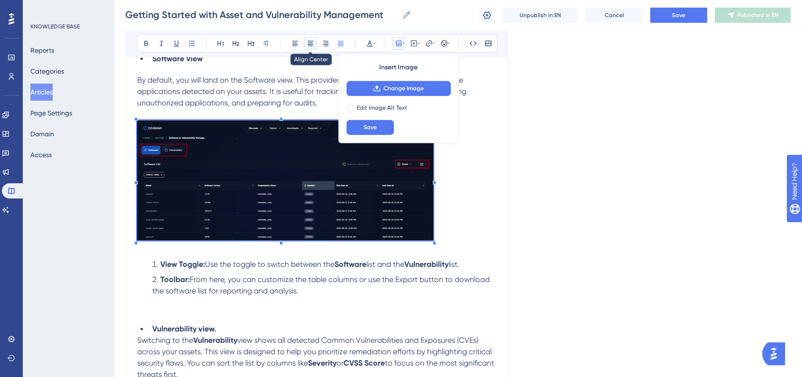
click at [312, 42] on icon at bounding box center [311, 43] width 6 height 5
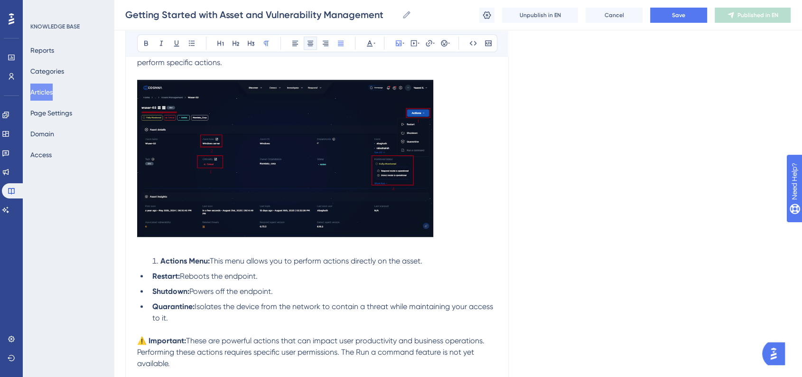
scroll to position [651, 0]
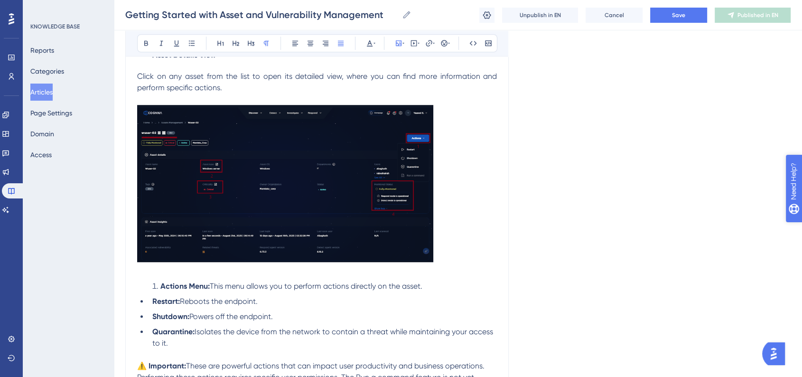
click at [366, 179] on img at bounding box center [285, 183] width 296 height 157
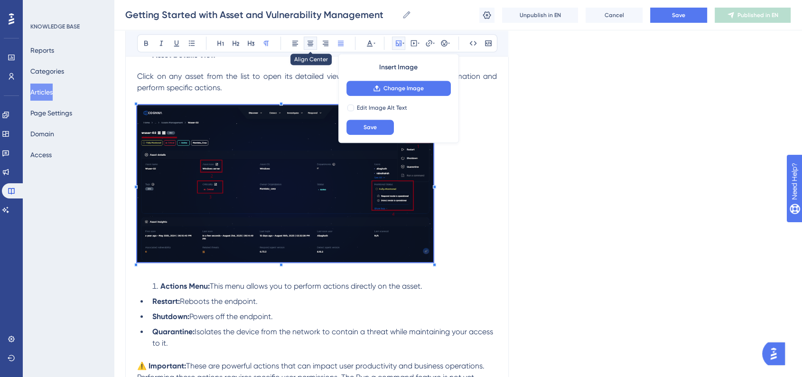
click at [312, 42] on icon at bounding box center [311, 43] width 8 height 8
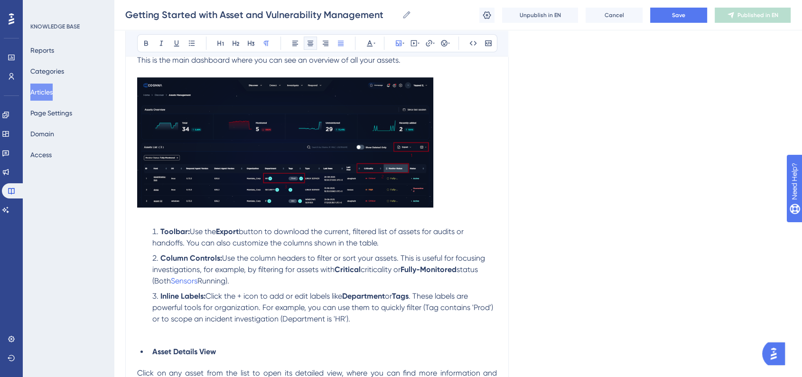
scroll to position [251, 0]
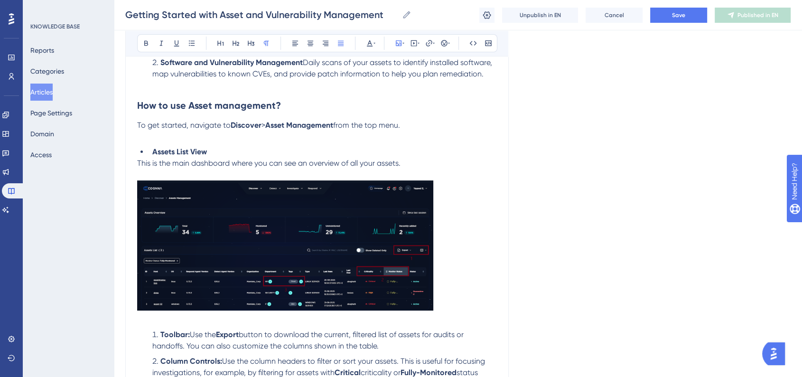
click at [399, 224] on img at bounding box center [285, 245] width 296 height 130
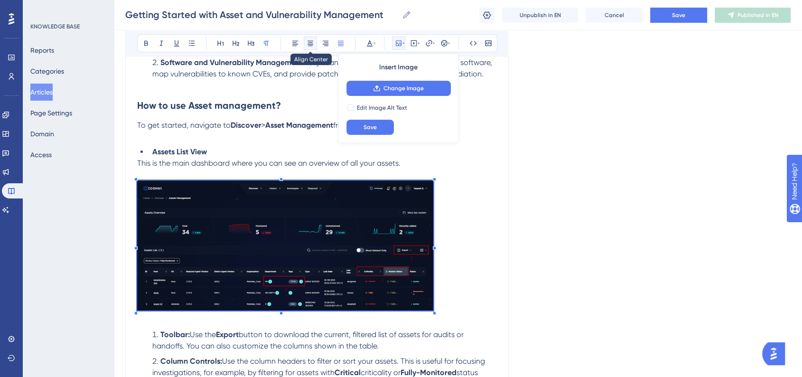
click at [314, 43] on icon at bounding box center [311, 43] width 8 height 8
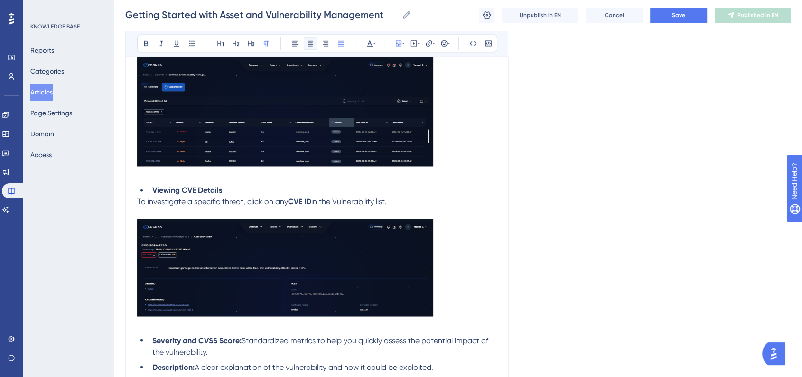
scroll to position [1583, 0]
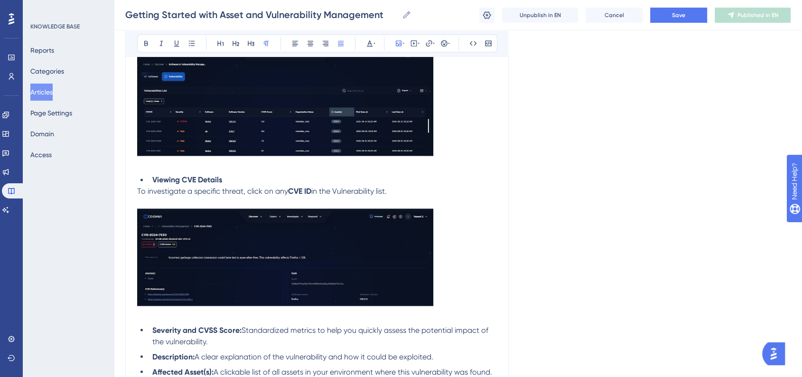
click at [373, 186] on li "Viewing CVE Details" at bounding box center [323, 179] width 348 height 11
click at [367, 127] on img at bounding box center [285, 101] width 296 height 109
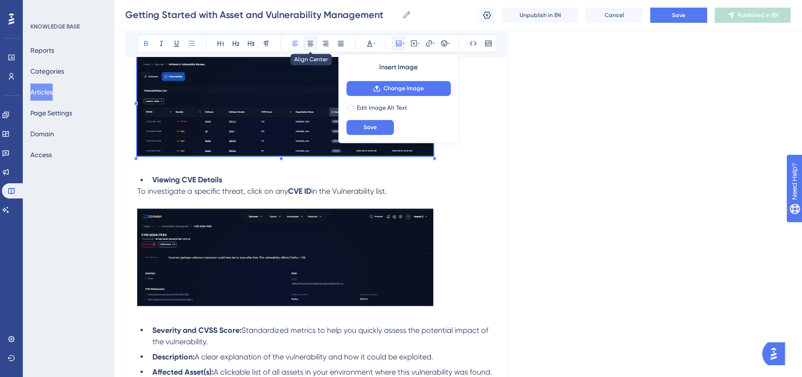
click at [309, 38] on button at bounding box center [310, 43] width 13 height 13
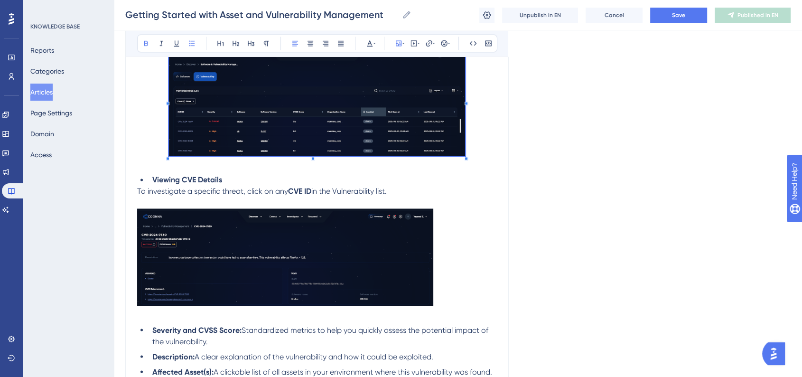
click at [297, 277] on img at bounding box center [285, 256] width 296 height 97
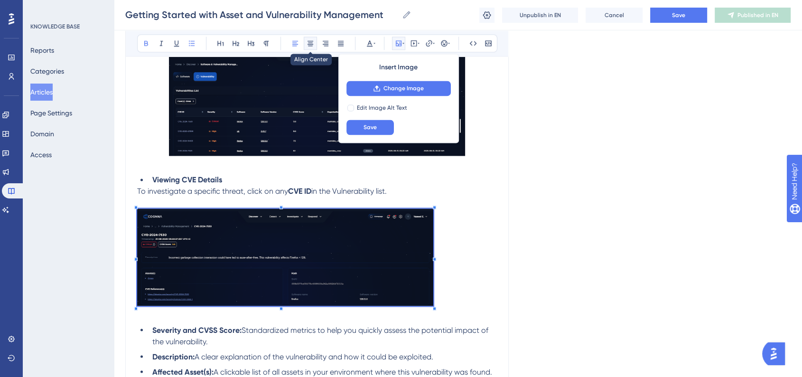
click at [308, 40] on icon at bounding box center [311, 43] width 8 height 8
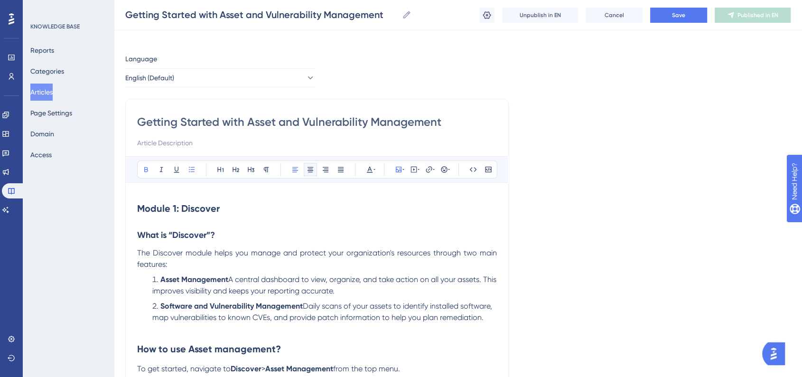
scroll to position [87, 0]
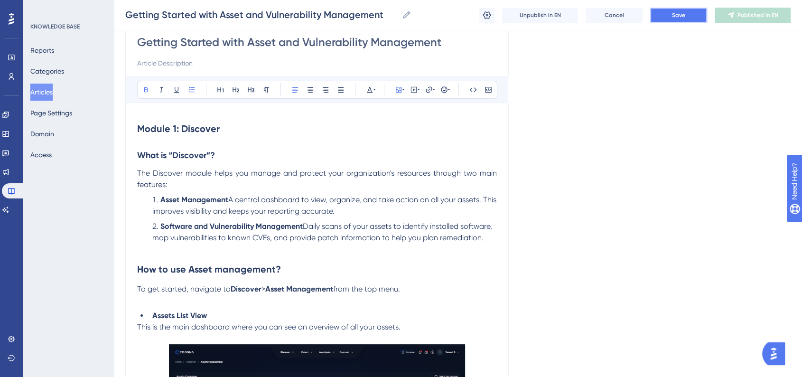
click at [685, 17] on span "Save" at bounding box center [678, 15] width 13 height 8
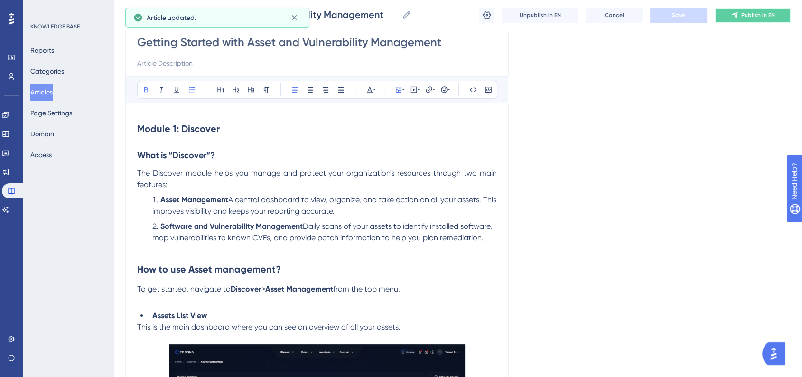
click at [749, 14] on span "Publish in EN" at bounding box center [759, 15] width 34 height 8
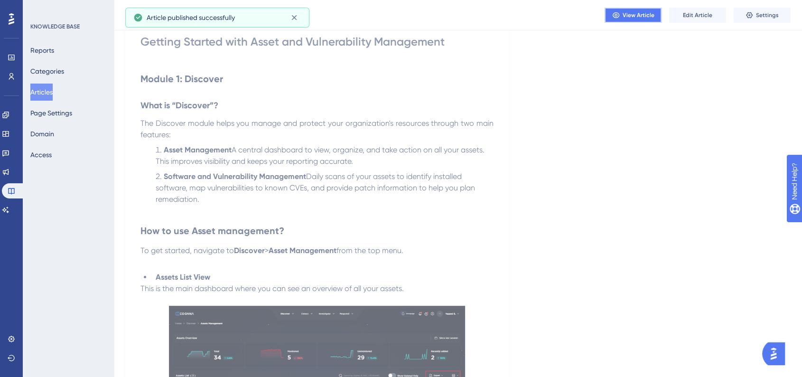
click at [642, 11] on span "View Article" at bounding box center [639, 15] width 32 height 8
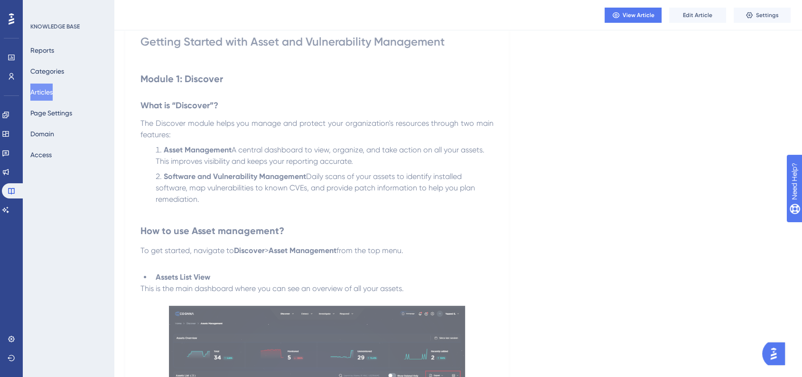
click at [463, 145] on span "A central dashboard to view, organize, and take action on all your assets. This…" at bounding box center [321, 155] width 331 height 20
click at [761, 16] on span "Settings" at bounding box center [767, 15] width 23 height 8
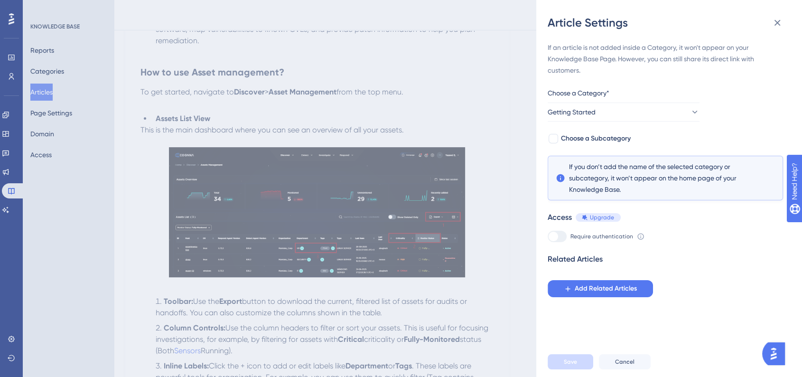
scroll to position [0, 0]
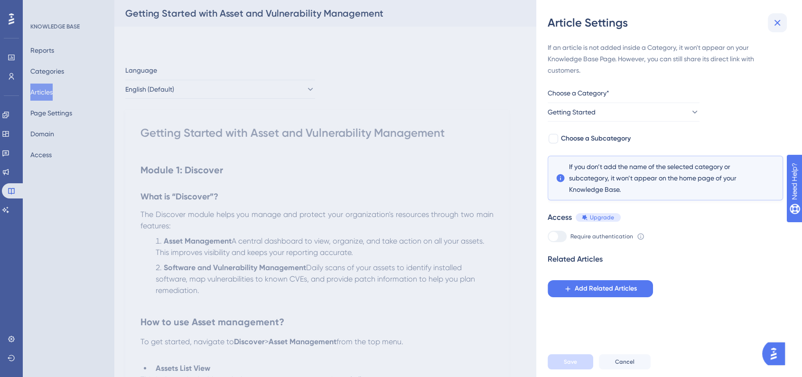
click at [776, 22] on icon at bounding box center [777, 22] width 11 height 11
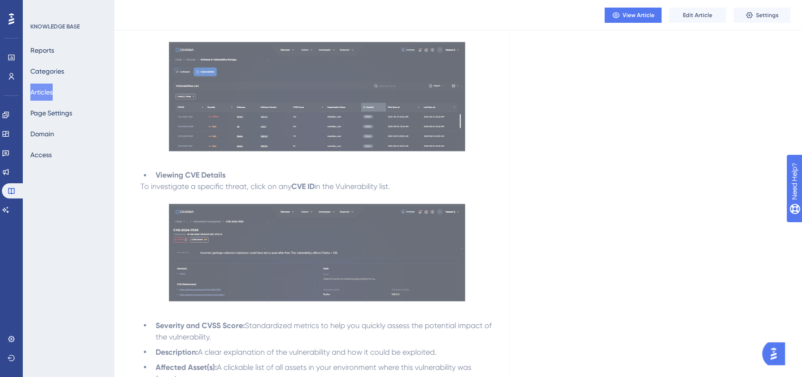
scroll to position [1723, 0]
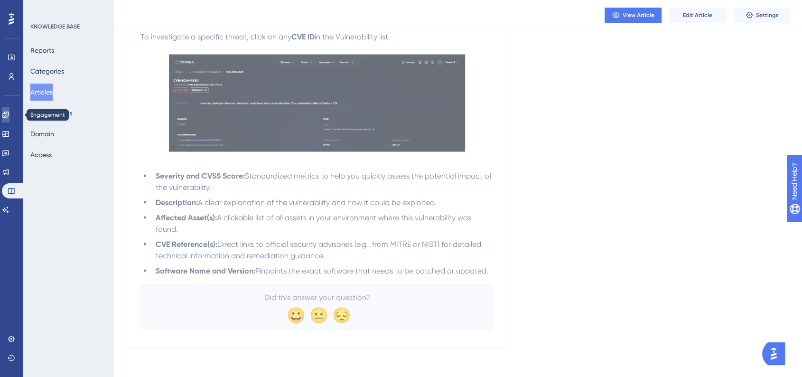
click at [9, 112] on icon at bounding box center [6, 115] width 8 height 8
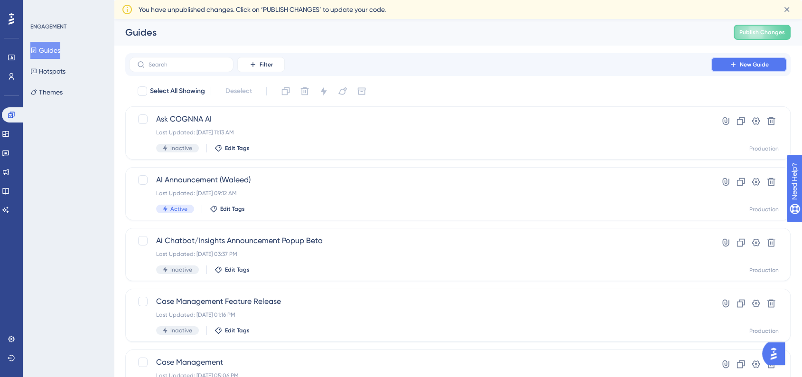
click at [714, 65] on button "New Guide" at bounding box center [749, 64] width 76 height 15
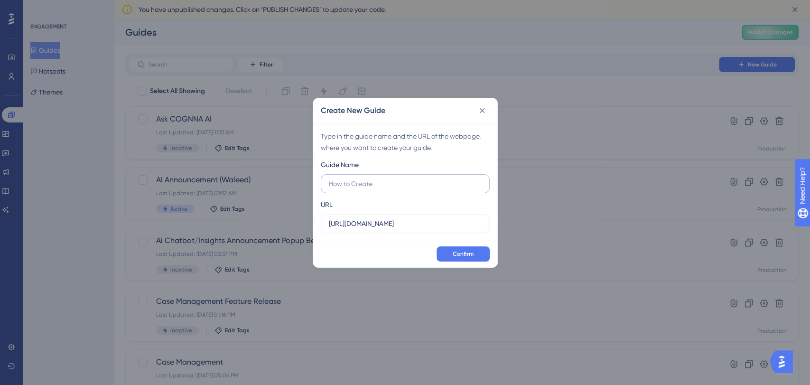
click at [422, 189] on label at bounding box center [405, 183] width 169 height 19
click at [422, 189] on input "text" at bounding box center [405, 183] width 153 height 10
type input "k"
type input "asset discovery article"
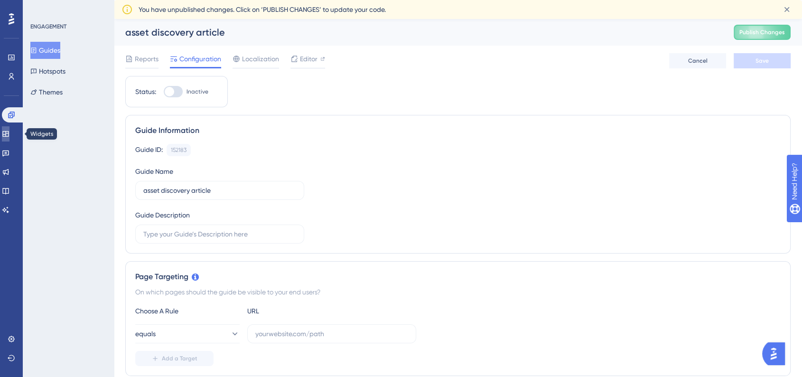
click at [9, 134] on icon at bounding box center [6, 134] width 8 height 8
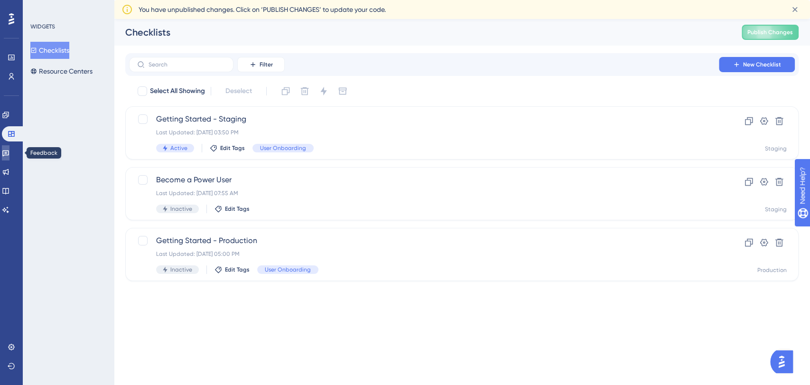
click at [9, 154] on link at bounding box center [6, 152] width 8 height 15
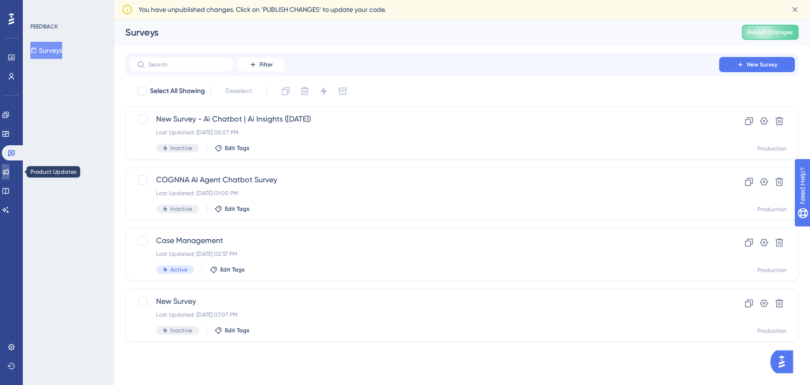
click at [9, 174] on icon at bounding box center [6, 172] width 6 height 6
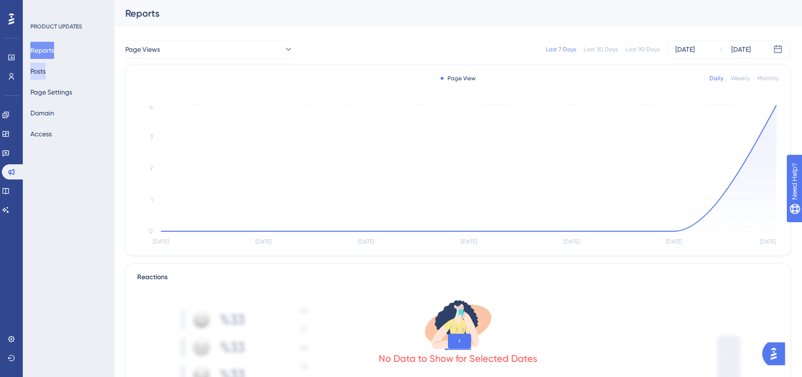
click at [46, 69] on button "Posts" at bounding box center [37, 71] width 15 height 17
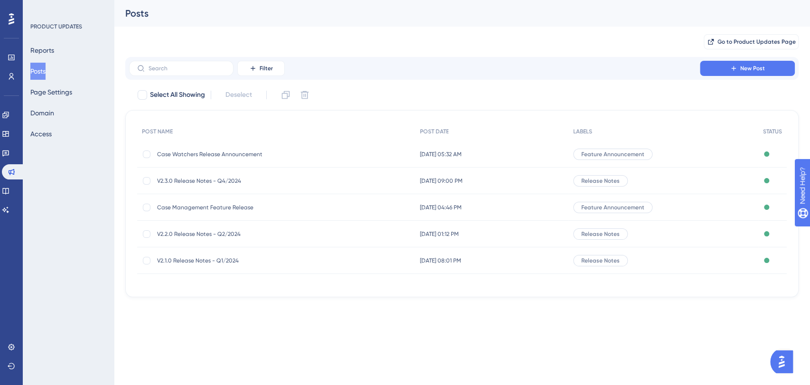
click at [487, 54] on div "Go to Product Updates Page" at bounding box center [462, 42] width 674 height 30
click at [55, 92] on button "Page Settings" at bounding box center [51, 92] width 42 height 17
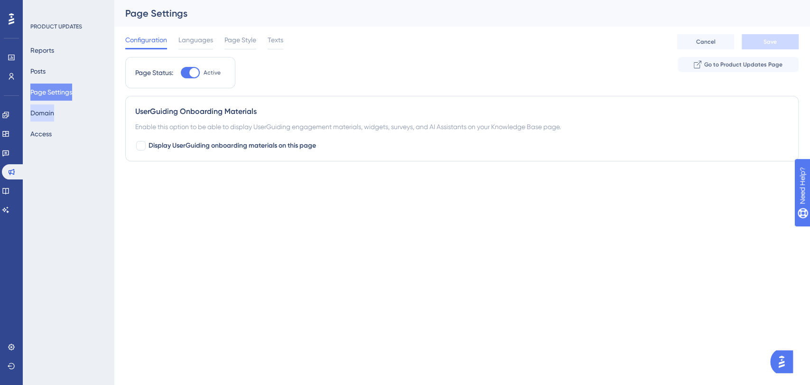
click at [46, 116] on button "Domain" at bounding box center [42, 112] width 24 height 17
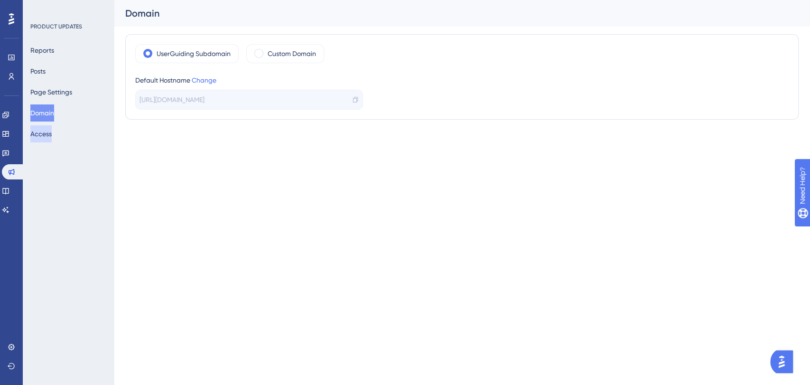
click at [51, 136] on button "Access" at bounding box center [40, 133] width 21 height 17
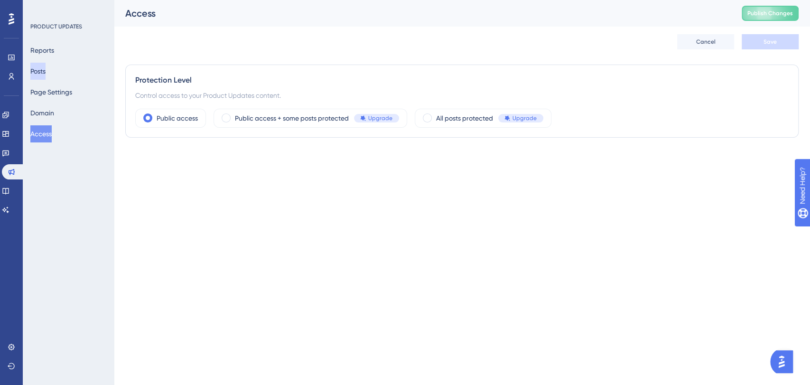
click at [46, 75] on button "Posts" at bounding box center [37, 71] width 15 height 17
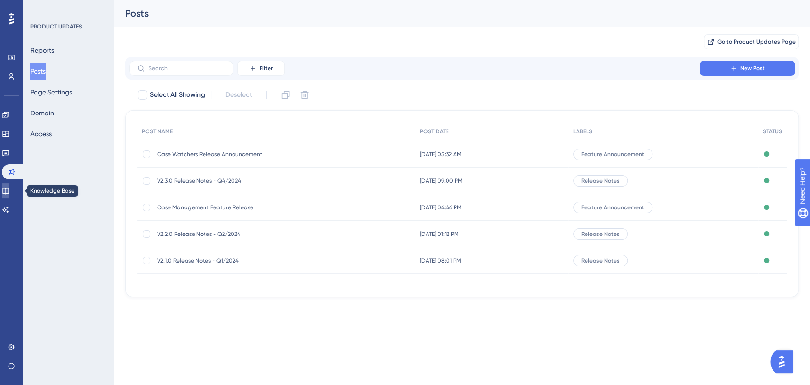
click at [9, 193] on icon at bounding box center [5, 191] width 6 height 6
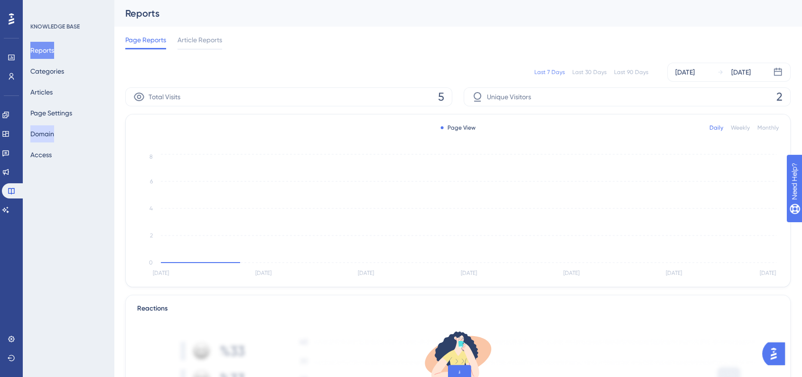
click at [54, 132] on button "Domain" at bounding box center [42, 133] width 24 height 17
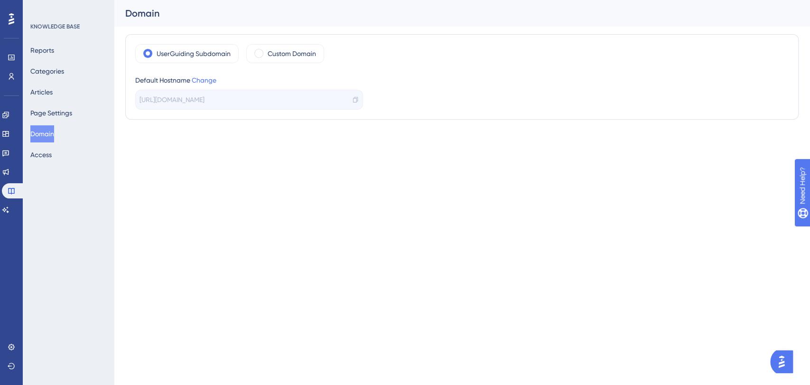
click at [205, 95] on span "https://cognna-X503.help.userguiding.com/en" at bounding box center [172, 99] width 65 height 11
drag, startPoint x: 219, startPoint y: 95, endPoint x: 264, endPoint y: 98, distance: 45.7
click at [205, 98] on span "https://cognna-X503.help.userguiding.com/en" at bounding box center [172, 99] width 65 height 11
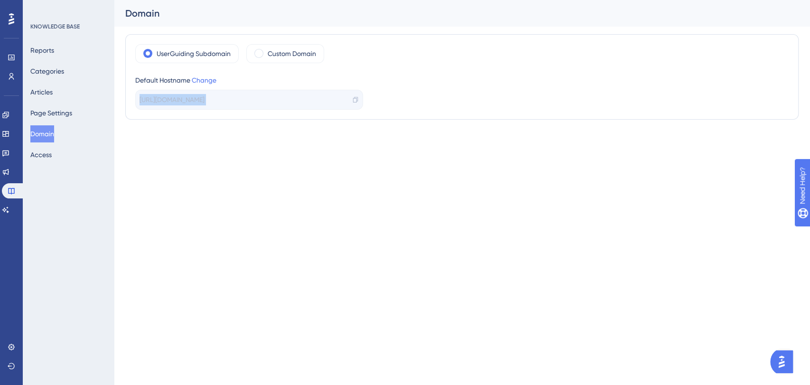
click at [205, 98] on span "https://cognna-X503.help.userguiding.com/en" at bounding box center [172, 99] width 65 height 11
drag, startPoint x: 264, startPoint y: 98, endPoint x: 224, endPoint y: 101, distance: 40.9
click at [205, 101] on span "https://cognna-X503.help.userguiding.com/en" at bounding box center [172, 99] width 65 height 11
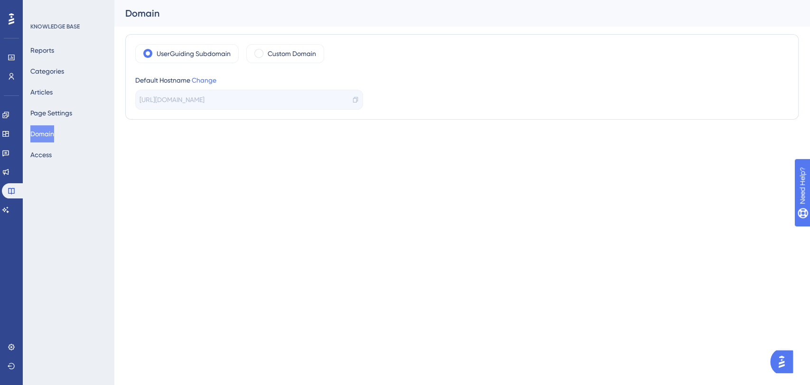
click at [205, 101] on span "https://cognna-X503.help.userguiding.com/en" at bounding box center [172, 99] width 65 height 11
click at [272, 54] on label "Custom Domain" at bounding box center [292, 53] width 48 height 11
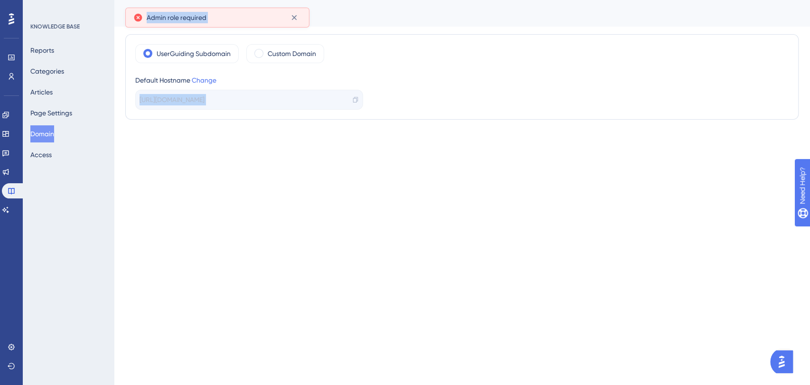
click at [191, 18] on span "Admin role required" at bounding box center [177, 17] width 60 height 11
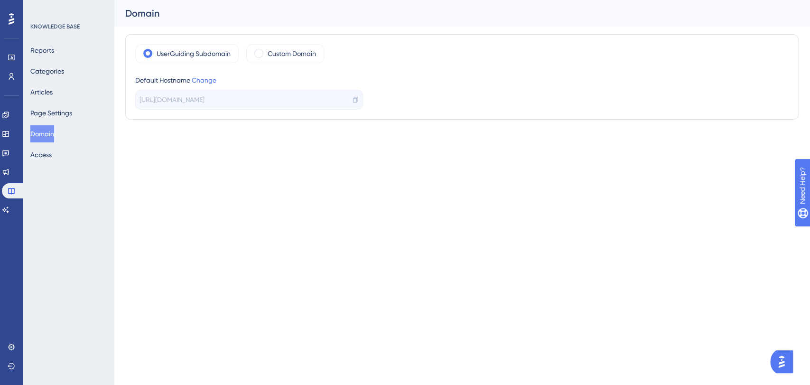
click at [205, 94] on span "https://cognna-X503.help.userguiding.com/en" at bounding box center [172, 99] width 65 height 11
click at [245, 106] on div "https://cognna-X503.help.userguiding.com/en" at bounding box center [249, 100] width 228 height 20
click at [205, 94] on span "https://cognna-X503.help.userguiding.com/en" at bounding box center [172, 99] width 65 height 11
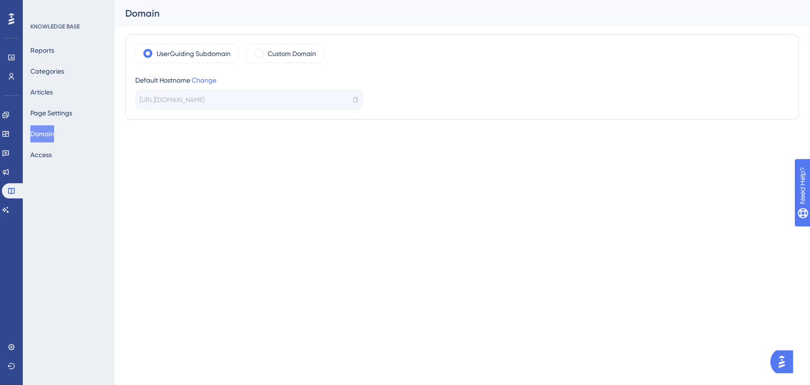
click at [205, 94] on span "https://cognna-X503.help.userguiding.com/en" at bounding box center [172, 99] width 65 height 11
click at [198, 100] on span "https://cognna-X503.help.userguiding.com/en" at bounding box center [172, 99] width 65 height 11
drag, startPoint x: 198, startPoint y: 100, endPoint x: 239, endPoint y: 101, distance: 41.3
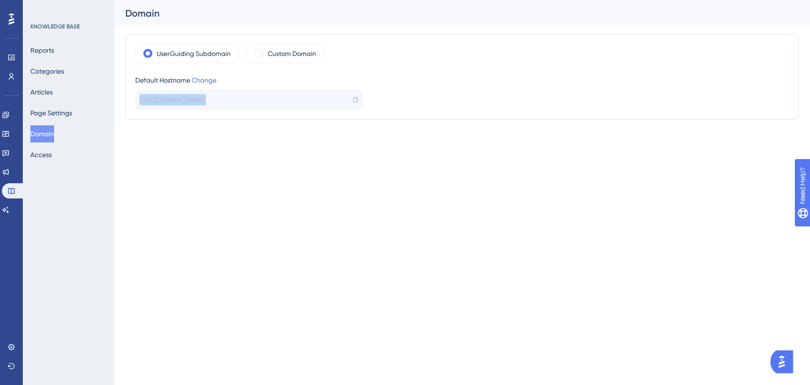
click at [205, 98] on span "https://cognna-X503.help.userguiding.com/en" at bounding box center [172, 99] width 65 height 11
click at [205, 100] on span "https://cognna-X503.help.userguiding.com/en" at bounding box center [172, 99] width 65 height 11
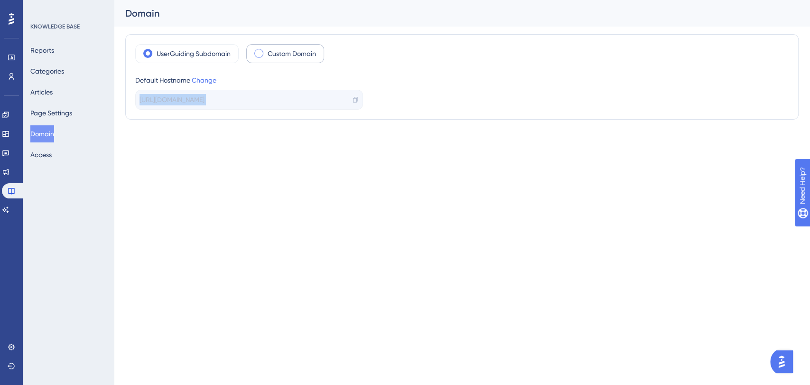
click at [268, 56] on label "Custom Domain" at bounding box center [292, 53] width 48 height 11
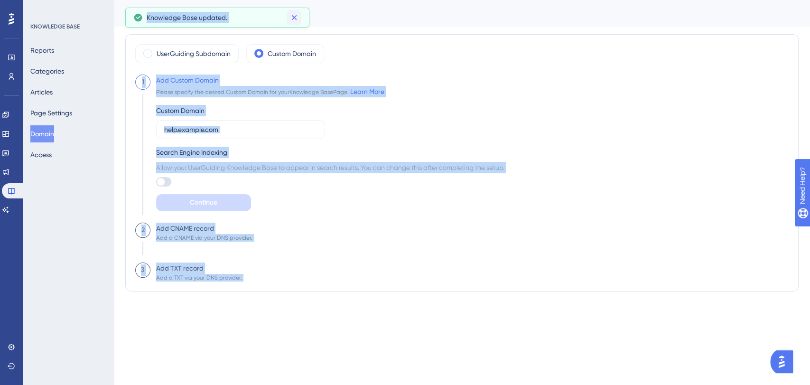
click at [295, 13] on icon at bounding box center [294, 17] width 9 height 9
click at [234, 94] on div "Please specify the desired Custom Domain for your Knowledge Base Page. Learn Mo…" at bounding box center [270, 91] width 228 height 11
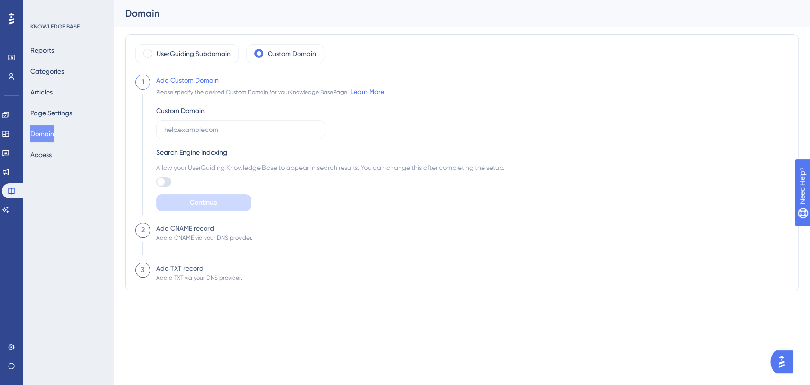
click at [208, 119] on div "Custom Domain" at bounding box center [240, 122] width 169 height 34
click at [208, 130] on input "text" at bounding box center [240, 129] width 153 height 10
click at [210, 97] on div "Custom Domain Search Engine Indexing Allow your UserGuiding Knowledge Base to a…" at bounding box center [330, 154] width 348 height 114
click at [193, 129] on input "text" at bounding box center [240, 129] width 153 height 10
click at [141, 149] on div "1" at bounding box center [142, 149] width 15 height 148
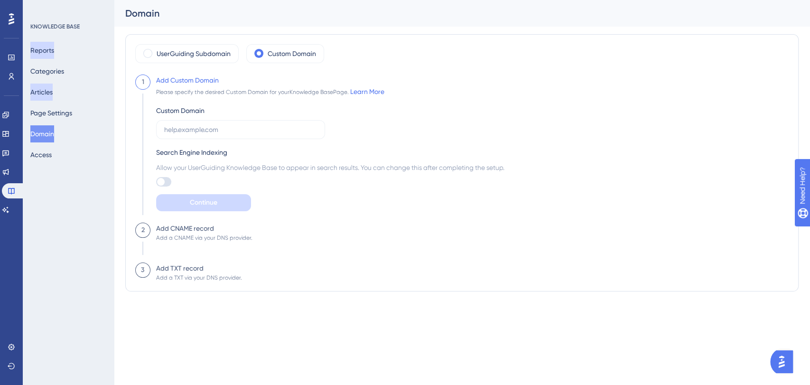
click at [52, 57] on button "Reports" at bounding box center [42, 50] width 24 height 17
click at [53, 89] on button "Articles" at bounding box center [41, 92] width 22 height 17
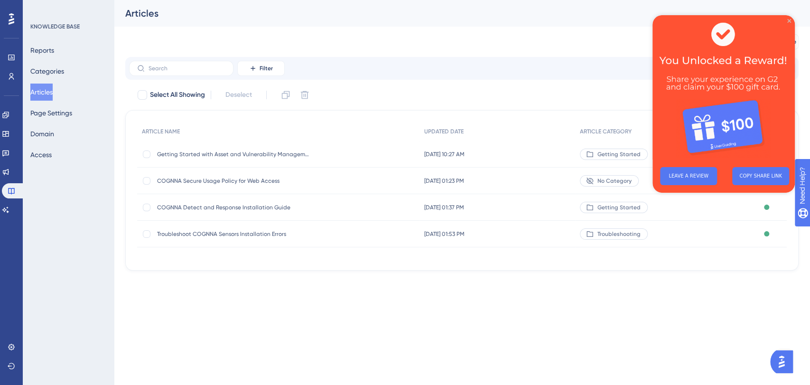
click at [789, 20] on icon "Close Preview" at bounding box center [790, 21] width 4 height 4
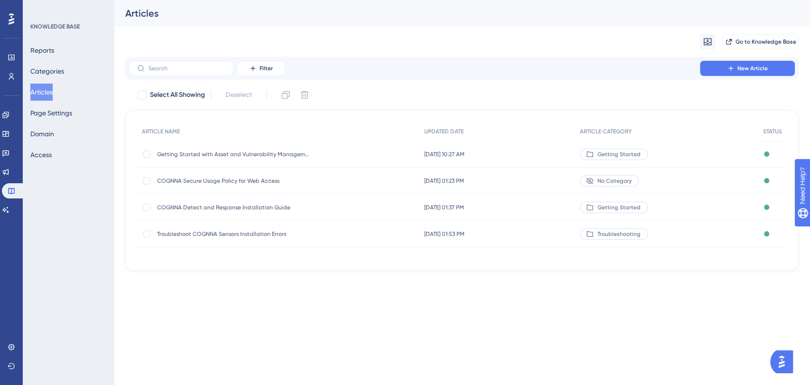
click at [692, 0] on html "Performance Users Engagement Widgets Feedback Product Updates Knowledge Base AI…" at bounding box center [405, 0] width 810 height 0
click at [148, 153] on div at bounding box center [147, 154] width 8 height 8
checkbox input "true"
click at [465, 157] on span "Sep 18 2025, 10:27 AM" at bounding box center [444, 154] width 40 height 8
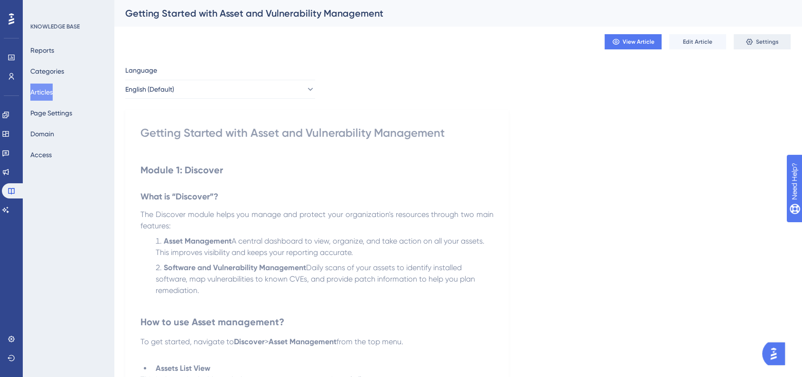
click at [768, 43] on span "Settings" at bounding box center [767, 42] width 23 height 8
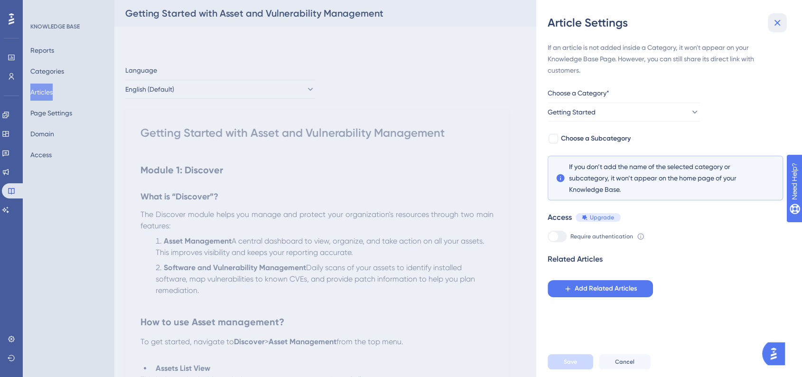
click at [779, 20] on icon at bounding box center [777, 22] width 11 height 11
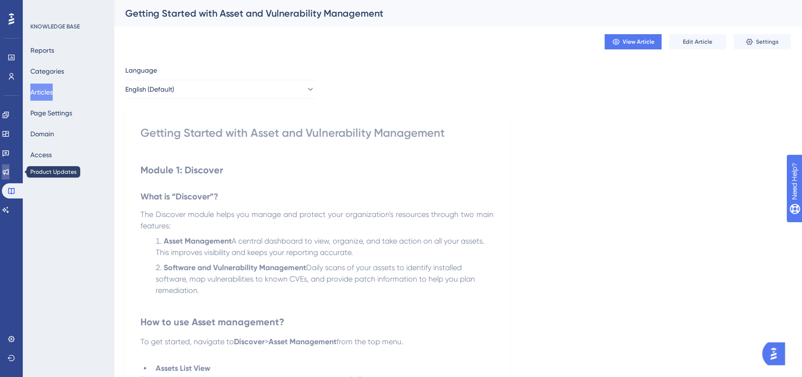
click at [9, 176] on link at bounding box center [6, 171] width 8 height 15
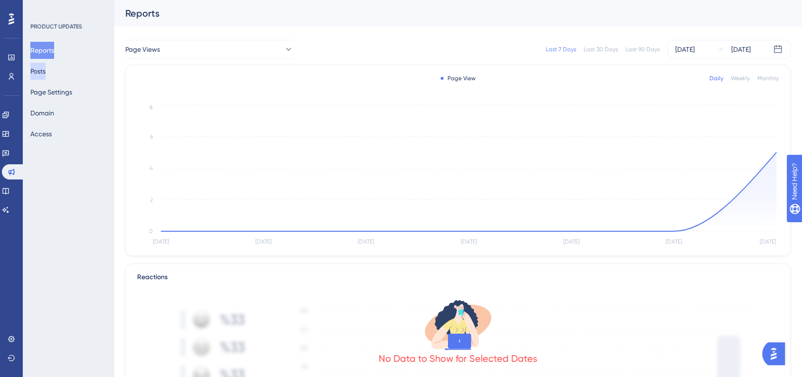
click at [46, 71] on button "Posts" at bounding box center [37, 71] width 15 height 17
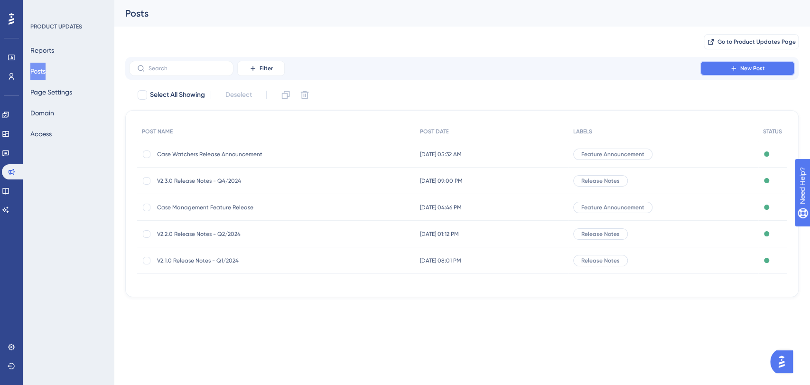
click at [724, 73] on button "New Post" at bounding box center [747, 68] width 95 height 15
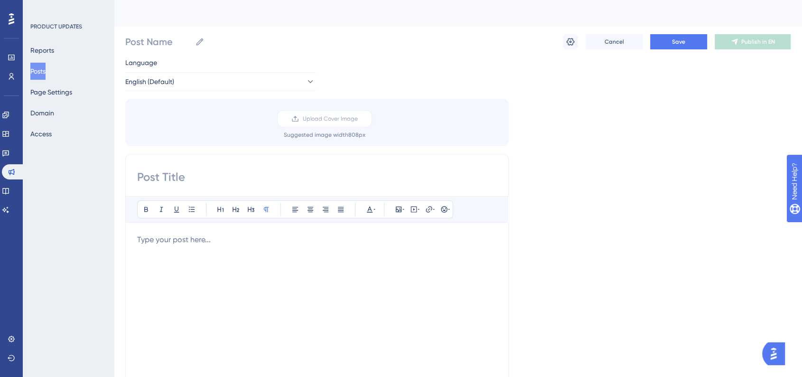
click at [225, 91] on div "Language English (Default) Upload Cover Image Suggested image width 808 px Bold…" at bounding box center [458, 282] width 666 height 451
click at [175, 50] on div "Post Name Cancel Save Publish in EN" at bounding box center [458, 42] width 666 height 30
click at [168, 37] on input "Post Name" at bounding box center [158, 41] width 66 height 13
click at [224, 319] on div at bounding box center [317, 338] width 360 height 209
click at [232, 177] on input at bounding box center [317, 176] width 360 height 15
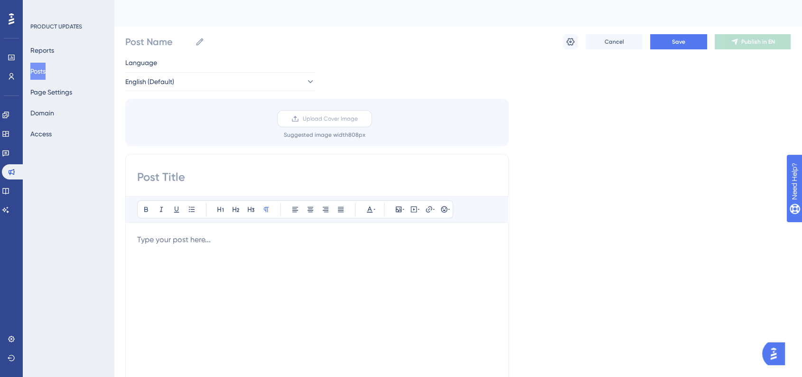
click at [338, 116] on span "Upload Cover Image" at bounding box center [330, 119] width 55 height 8
click at [358, 119] on input "Upload Cover Image" at bounding box center [358, 119] width 0 height 0
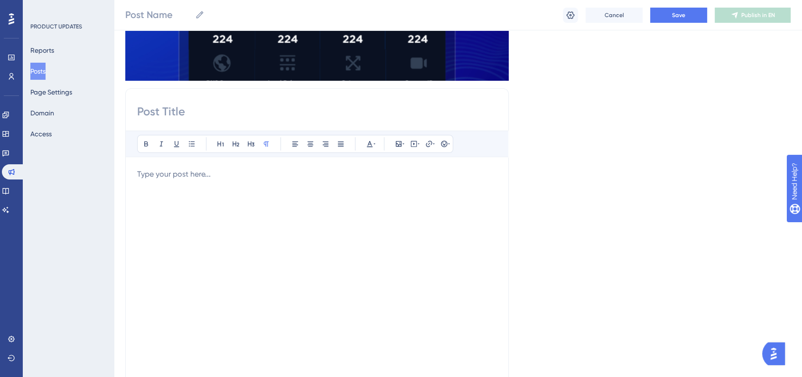
scroll to position [206, 0]
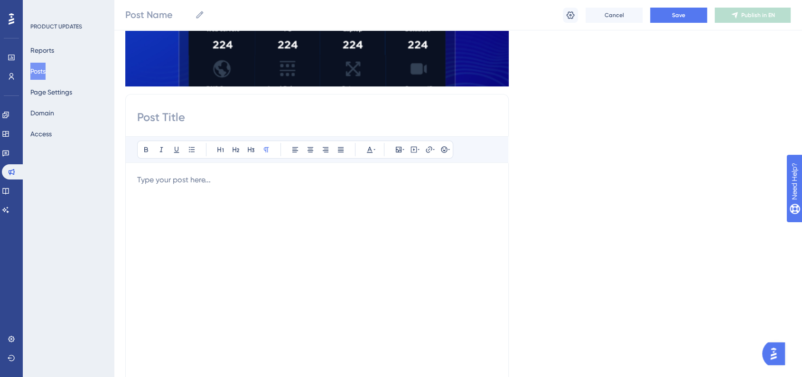
click at [344, 201] on div at bounding box center [317, 278] width 360 height 209
click at [386, 119] on input at bounding box center [317, 116] width 360 height 15
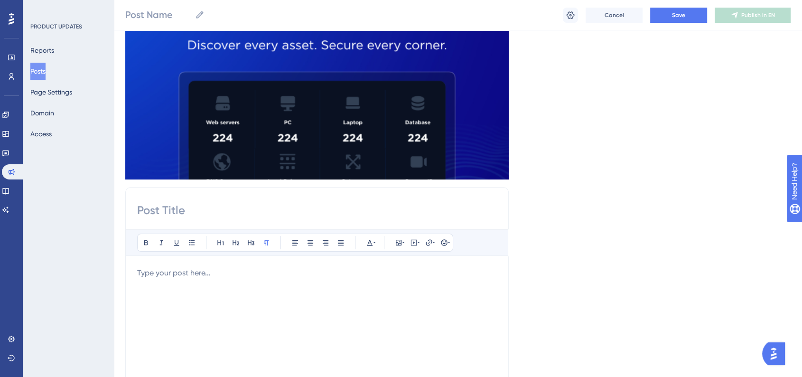
scroll to position [80, 0]
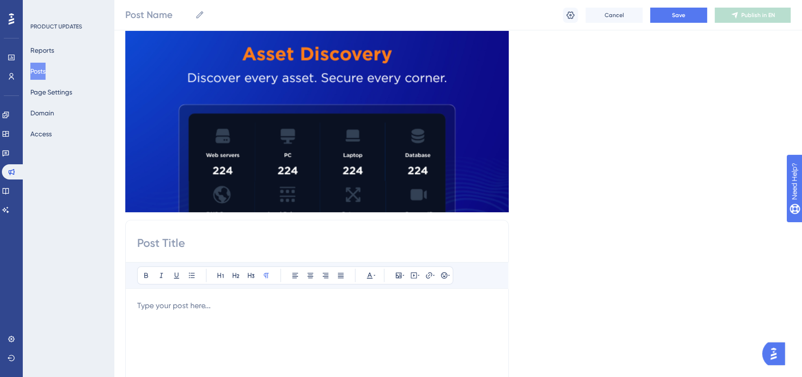
click at [239, 249] on input at bounding box center [317, 242] width 360 height 15
paste input "Master Asset Discovery with COGNNA"
type input "Master Asset Discovery with COGNNA"
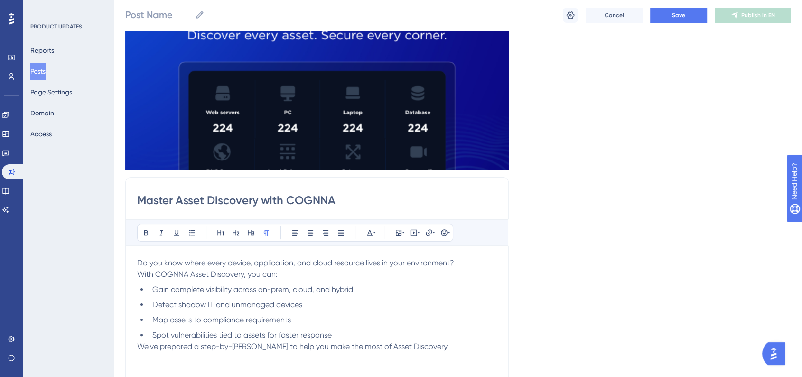
scroll to position [241, 0]
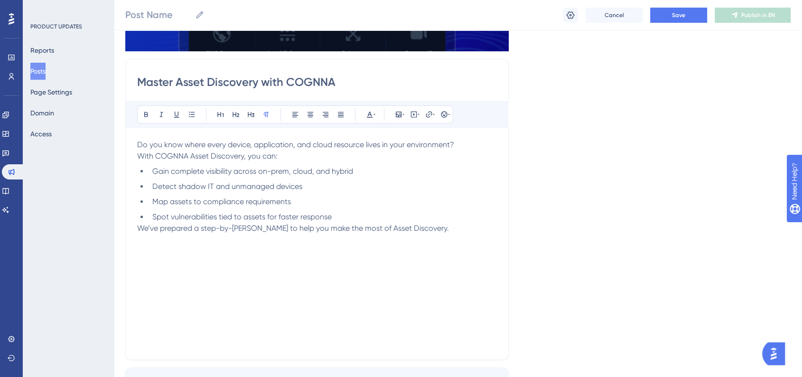
click at [358, 215] on li "Spot vulnerabilities tied to assets for faster response" at bounding box center [323, 216] width 348 height 11
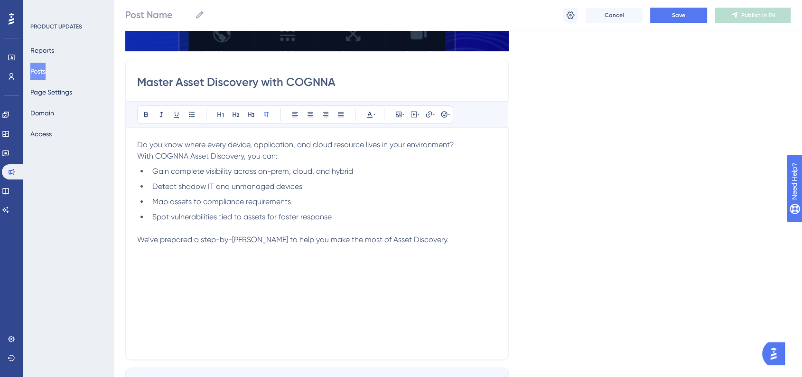
click at [300, 157] on p "Do you know where every device, application, and cloud resource lives in your e…" at bounding box center [317, 150] width 360 height 23
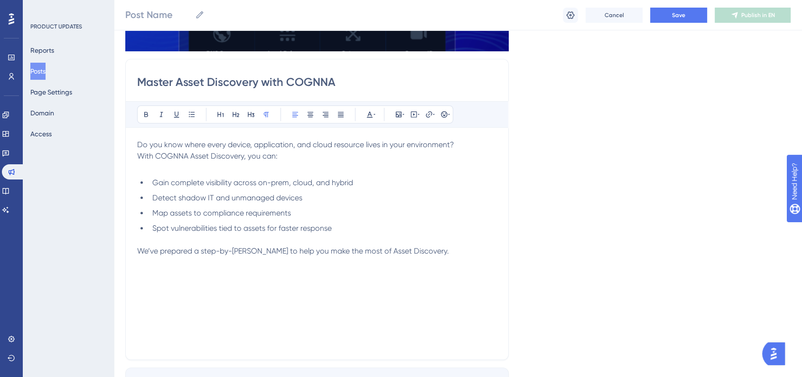
click at [327, 153] on p "Do you know where every device, application, and cloud resource lives in your e…" at bounding box center [317, 150] width 360 height 23
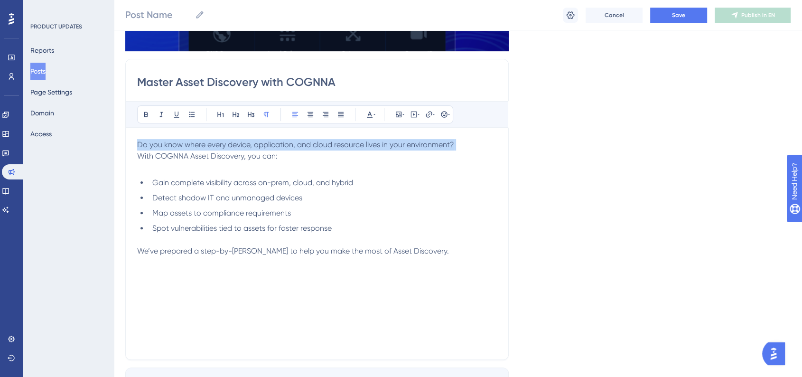
click at [325, 143] on span "Do you know where every device, application, and cloud resource lives in your e…" at bounding box center [295, 144] width 317 height 9
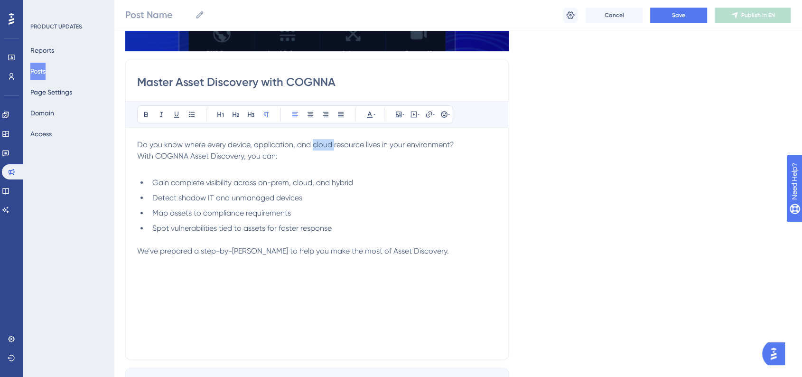
click at [325, 143] on span "Do you know where every device, application, and cloud resource lives in your e…" at bounding box center [295, 144] width 317 height 9
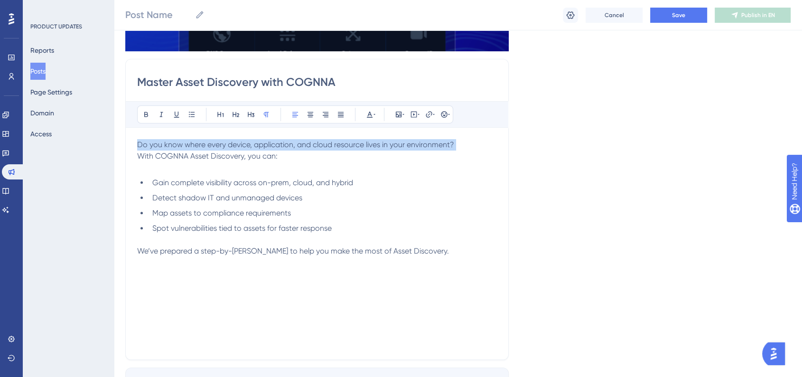
click at [325, 143] on span "Do you know where every device, application, and cloud resource lives in your e…" at bounding box center [295, 144] width 317 height 9
click at [315, 159] on p "Do you know where every device, application, and cloud resource lives in your e…" at bounding box center [317, 150] width 360 height 23
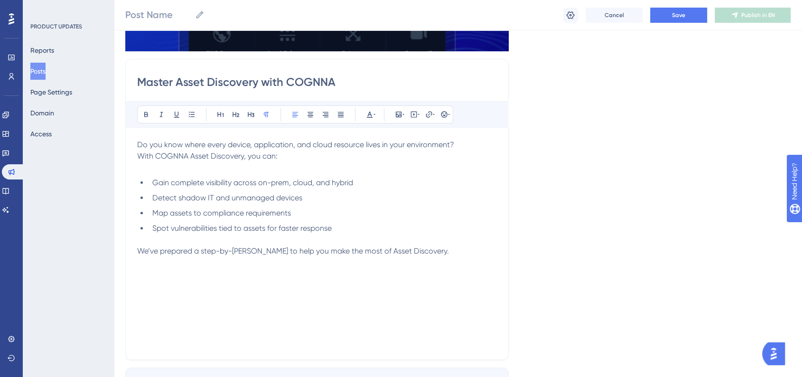
click at [190, 179] on span "Gain complete visibility across on-prem, cloud, and hybrid" at bounding box center [252, 182] width 201 height 9
click at [198, 172] on p at bounding box center [317, 167] width 360 height 11
click at [203, 155] on span "With COGNNA Asset Discovery, you can:" at bounding box center [207, 155] width 141 height 9
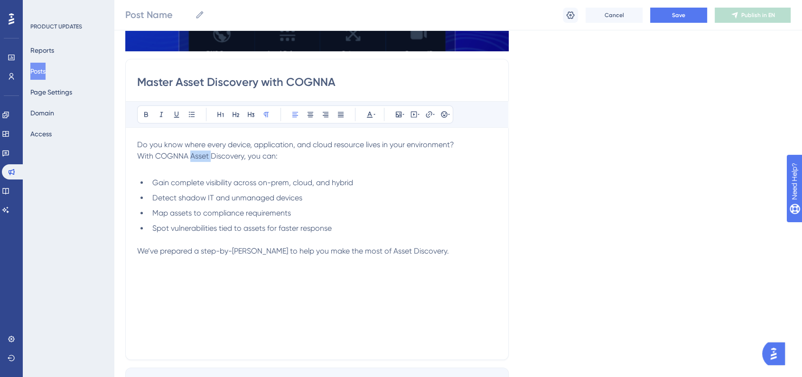
click at [203, 155] on span "With COGNNA Asset Discovery, you can:" at bounding box center [207, 155] width 141 height 9
click at [229, 154] on span "With COGNNA Asset Discovery, you can:" at bounding box center [207, 155] width 141 height 9
drag, startPoint x: 229, startPoint y: 154, endPoint x: 167, endPoint y: 153, distance: 61.7
click at [167, 153] on span "With COGNNA Asset Discovery, you can:" at bounding box center [207, 155] width 141 height 9
click at [144, 114] on icon at bounding box center [146, 115] width 8 height 8
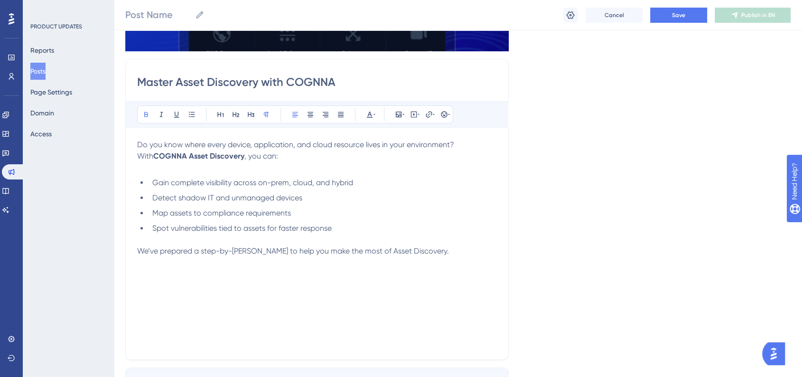
click at [252, 179] on span "Gain complete visibility across on-prem, cloud, and hybrid" at bounding box center [252, 182] width 201 height 9
click at [334, 152] on p "Do you know where every device, application, and cloud resource lives in your e…" at bounding box center [317, 150] width 360 height 23
click at [301, 176] on div "Do you know where every device, application, and cloud resource lives in your e…" at bounding box center [317, 243] width 360 height 209
click at [314, 160] on p "Do you know where every device, application, and cloud resource lives in your e…" at bounding box center [317, 150] width 360 height 23
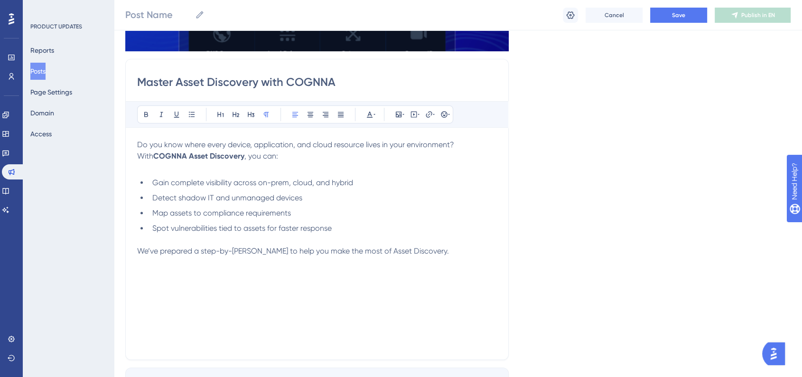
click at [149, 165] on p at bounding box center [317, 167] width 360 height 11
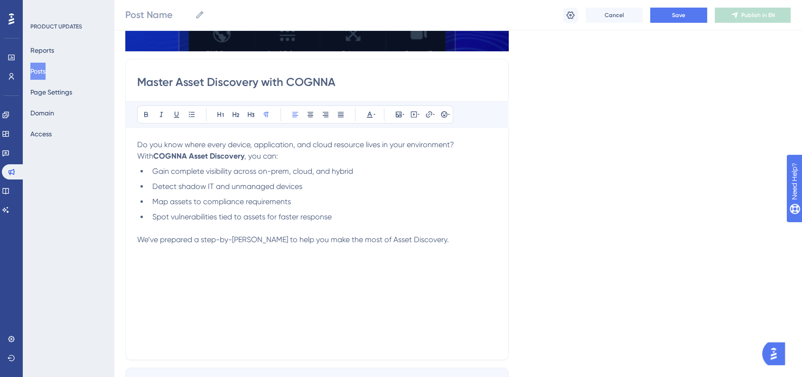
click at [137, 158] on span "With" at bounding box center [145, 155] width 16 height 9
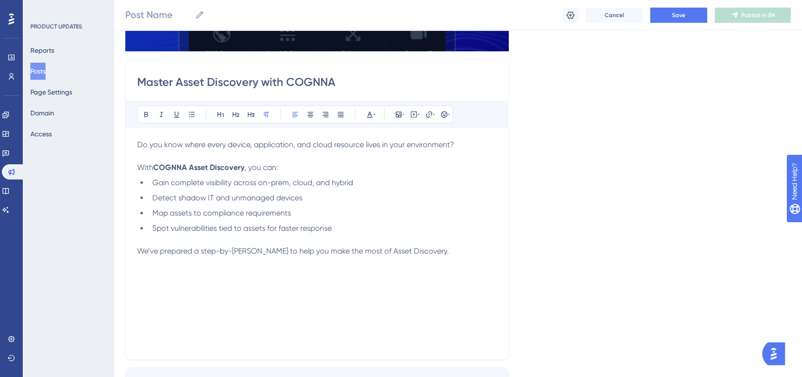
click at [280, 144] on span "Do you know where every device, application, and cloud resource lives in your e…" at bounding box center [295, 144] width 317 height 9
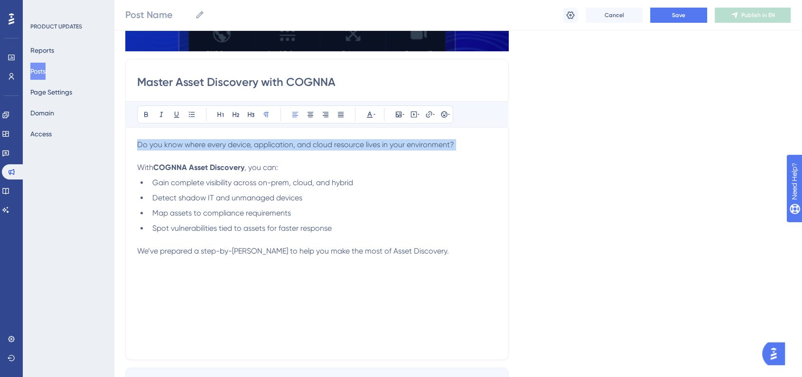
click at [280, 144] on span "Do you know where every device, application, and cloud resource lives in your e…" at bounding box center [295, 144] width 317 height 9
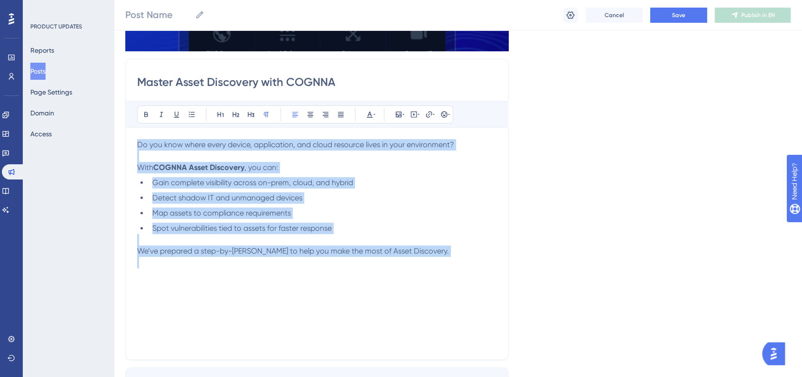
drag, startPoint x: 280, startPoint y: 144, endPoint x: 363, endPoint y: 246, distance: 131.3
click at [362, 246] on div "Do you know where every device, application, and cloud resource lives in your e…" at bounding box center [317, 243] width 360 height 209
click at [363, 246] on p "We’ve prepared a step-by-step guide to help you make the most of Asset Discover…" at bounding box center [317, 250] width 360 height 11
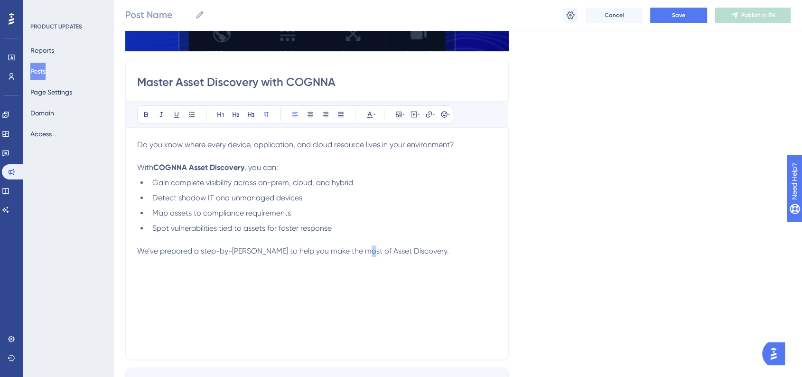
click at [363, 246] on p "We’ve prepared a step-by-step guide to help you make the most of Asset Discover…" at bounding box center [317, 250] width 360 height 11
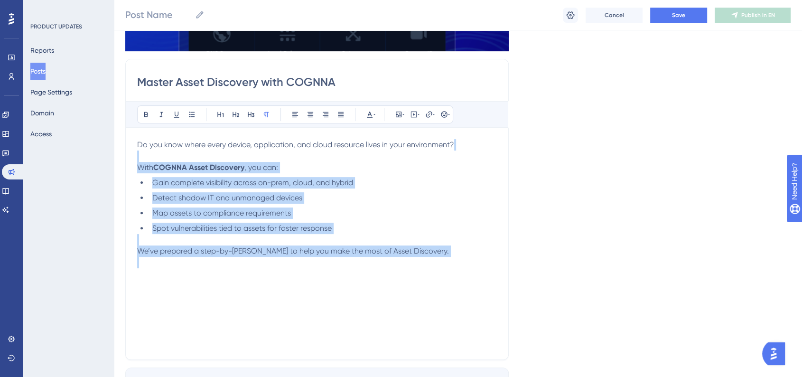
drag, startPoint x: 363, startPoint y: 246, endPoint x: 354, endPoint y: 151, distance: 95.4
click at [354, 151] on div "Do you know where every device, application, and cloud resource lives in your e…" at bounding box center [317, 243] width 360 height 209
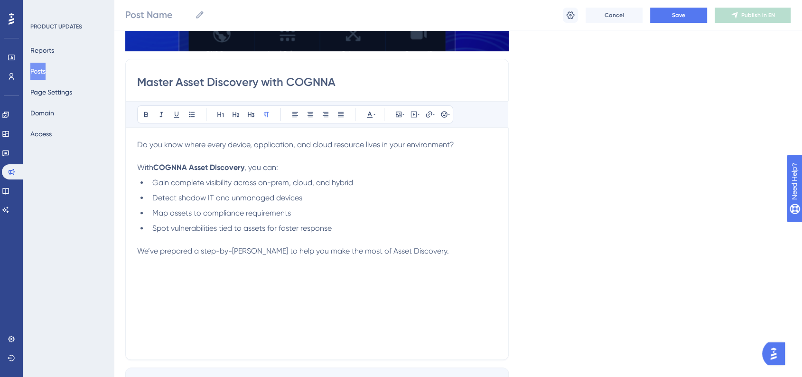
click at [354, 151] on p "Do you know where every device, application, and cloud resource lives in your e…" at bounding box center [317, 156] width 360 height 34
click at [441, 261] on p at bounding box center [317, 262] width 360 height 11
click at [444, 246] on p "We’ve prepared a step-by-step guide to help you make the most of Asset Discover…" at bounding box center [317, 250] width 360 height 11
click at [264, 274] on span "to learn more." at bounding box center [276, 273] width 48 height 9
drag, startPoint x: 253, startPoint y: 273, endPoint x: 133, endPoint y: 276, distance: 120.1
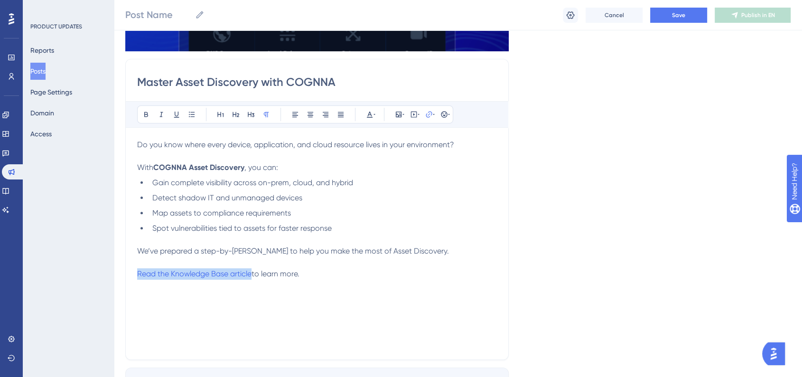
click at [133, 276] on div "Master Asset Discovery with COGNNA Bold Italic Underline Bullet Point Heading 1…" at bounding box center [317, 209] width 384 height 301
click at [428, 108] on button at bounding box center [429, 114] width 13 height 13
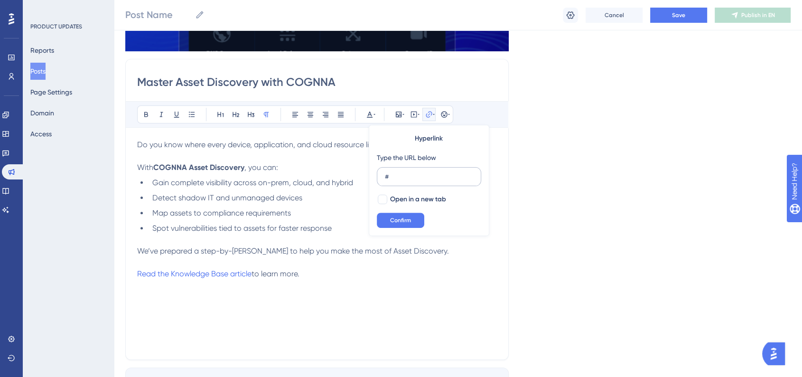
click at [412, 174] on input "#" at bounding box center [429, 176] width 88 height 10
paste input "https://cognna-x503.help.userguiding.com/en/articles/15958-getting-started-with…"
type input "https://cognna-x503.help.userguiding.com/en/articles/15958-getting-started-with…"
click at [384, 196] on div at bounding box center [382, 199] width 9 height 9
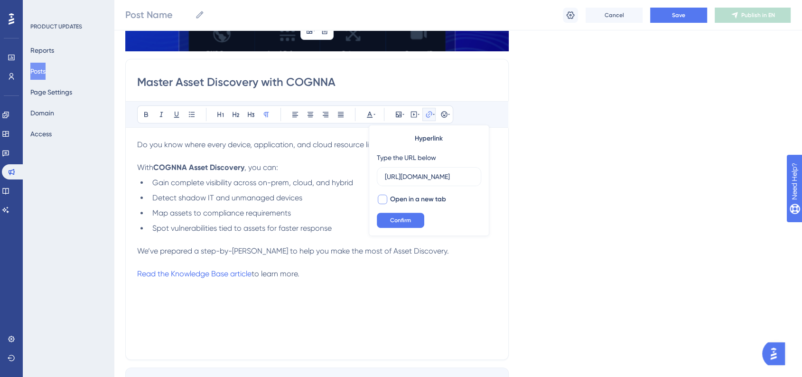
checkbox input "true"
click at [395, 225] on button "Confirm" at bounding box center [400, 220] width 47 height 15
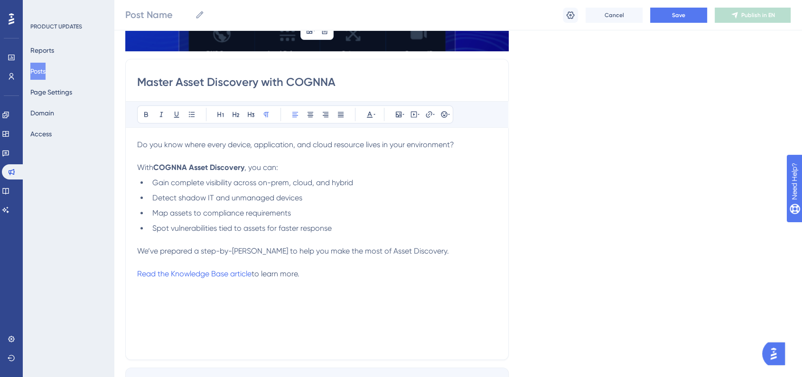
click at [387, 272] on p "Read the Knowledge Base article to learn more." at bounding box center [317, 273] width 360 height 11
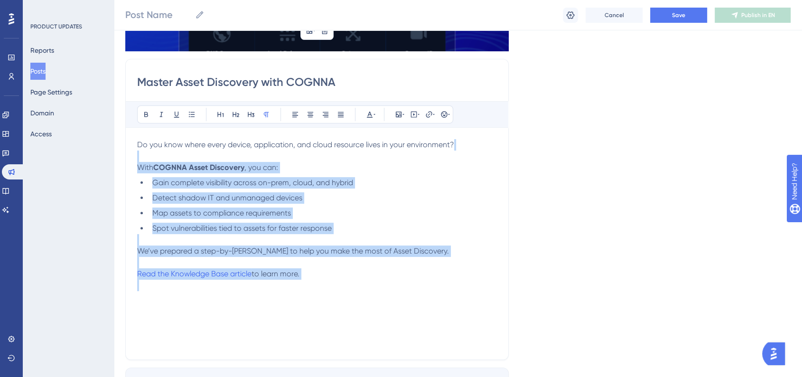
drag, startPoint x: 387, startPoint y: 286, endPoint x: 119, endPoint y: 151, distance: 300.8
click at [119, 151] on div "Performance Users Engagement Widgets Feedback Product Updates Knowledge Base AI…" at bounding box center [458, 183] width 688 height 849
click at [191, 150] on p "Do you know where every device, application, and cloud resource lives in your e…" at bounding box center [317, 156] width 360 height 34
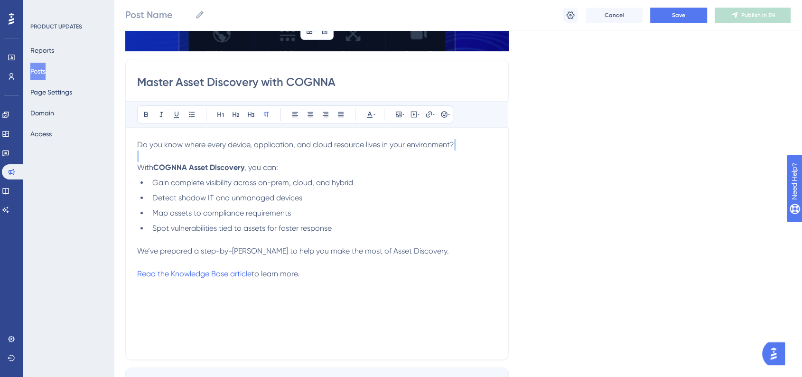
click at [191, 150] on p "Do you know where every device, application, and cloud resource lives in your e…" at bounding box center [317, 156] width 360 height 34
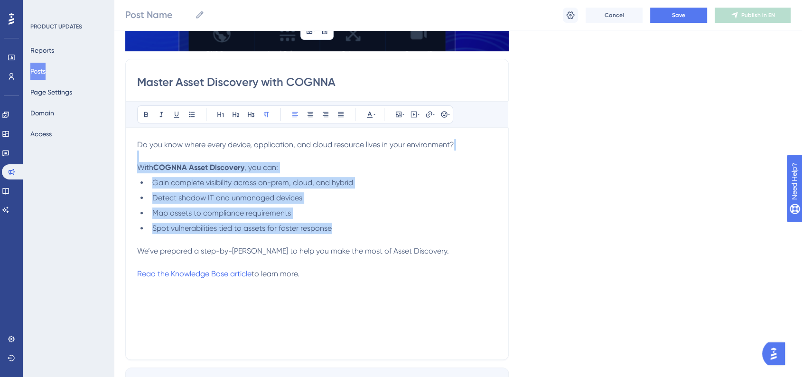
drag, startPoint x: 191, startPoint y: 150, endPoint x: 388, endPoint y: 265, distance: 228.5
click at [345, 235] on div "Do you know where every device, application, and cloud resource lives in your e…" at bounding box center [317, 243] width 360 height 209
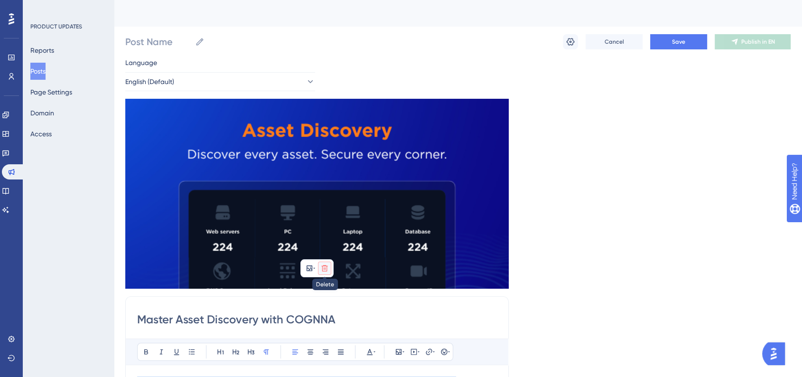
click at [327, 269] on icon at bounding box center [325, 268] width 8 height 8
click at [620, 204] on div "Language English (Default) Insert an Image Delete Master Asset Discovery with C…" at bounding box center [458, 353] width 666 height 593
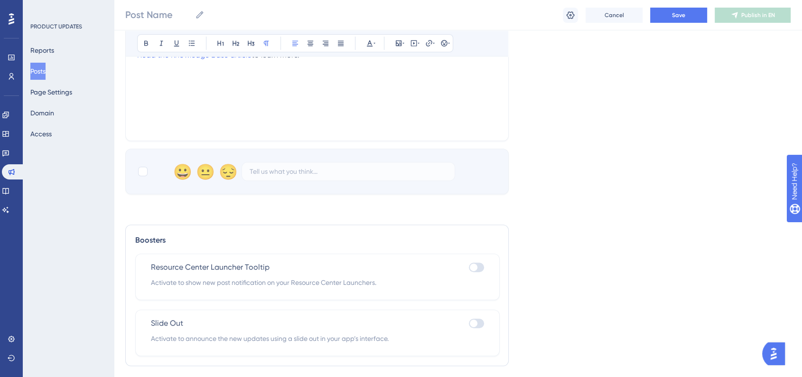
scroll to position [486, 0]
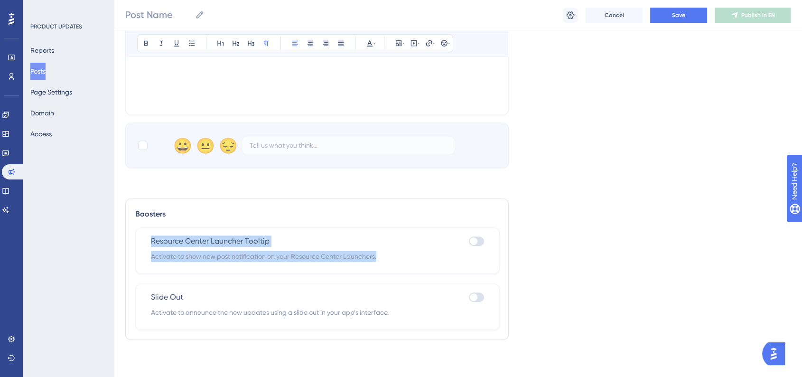
drag, startPoint x: 141, startPoint y: 233, endPoint x: 433, endPoint y: 265, distance: 294.2
click at [421, 263] on div "Resource Center Launcher Tooltip Activate to show new post notification on your…" at bounding box center [317, 250] width 365 height 47
click at [475, 242] on div at bounding box center [474, 241] width 8 height 8
click at [469, 242] on input "checkbox" at bounding box center [469, 241] width 0 height 0
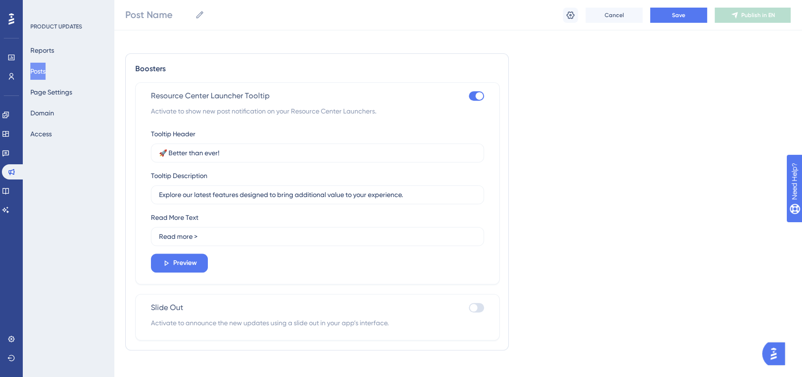
scroll to position [634, 0]
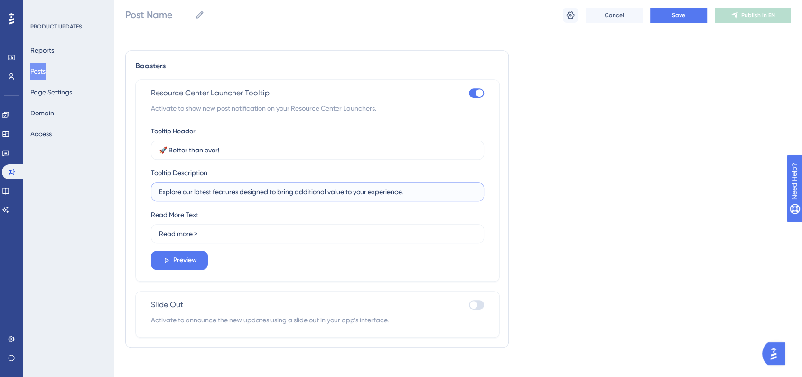
click at [391, 192] on input "Explore our latest features designed to bring additional value to your experien…" at bounding box center [317, 192] width 317 height 10
click at [386, 148] on input "🚀 Better than ever!" at bounding box center [317, 150] width 317 height 10
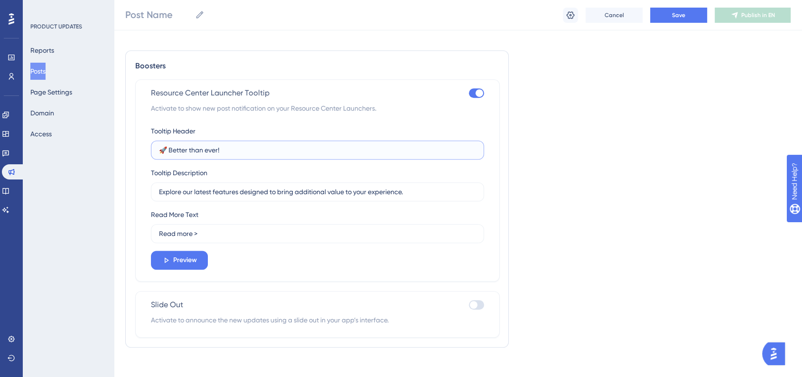
drag, startPoint x: 386, startPoint y: 148, endPoint x: 412, endPoint y: 222, distance: 78.4
click at [412, 222] on div "Tooltip Header 🚀 Better than ever! Tooltip Description Explore our latest featu…" at bounding box center [317, 197] width 333 height 144
click at [412, 222] on div "Read More Text Read more >" at bounding box center [317, 226] width 333 height 34
click at [473, 96] on div at bounding box center [476, 92] width 15 height 9
click at [469, 94] on input "checkbox" at bounding box center [469, 93] width 0 height 0
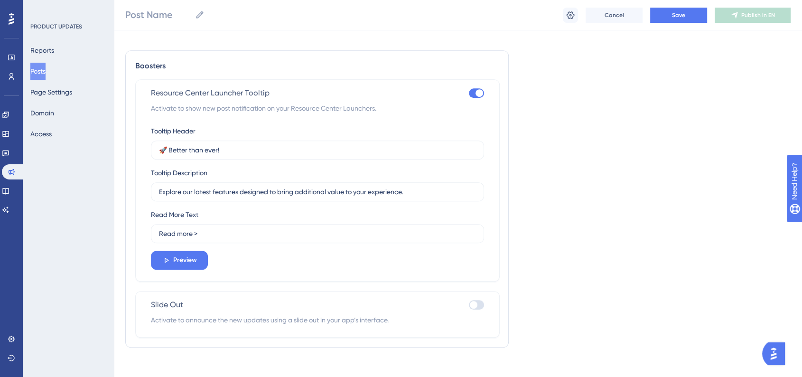
checkbox input "false"
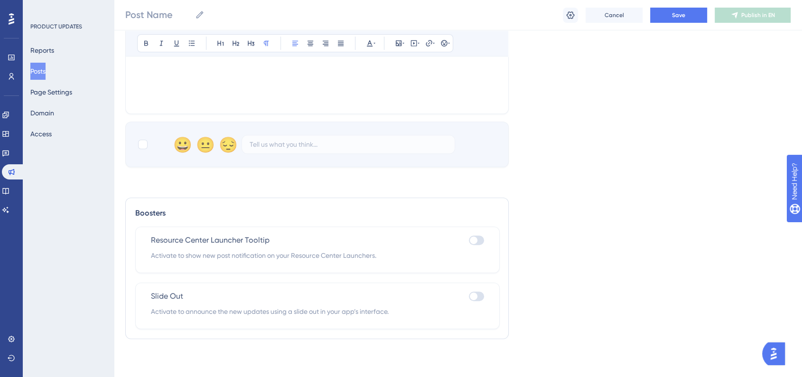
scroll to position [486, 0]
click at [471, 296] on div at bounding box center [474, 297] width 8 height 8
click at [469, 297] on input "checkbox" at bounding box center [469, 297] width 0 height 0
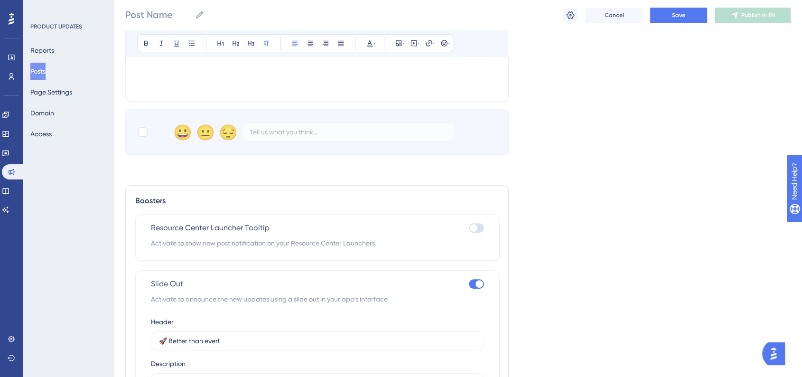
click at [475, 282] on div at bounding box center [476, 283] width 15 height 9
click at [483, 286] on div at bounding box center [476, 283] width 15 height 9
click at [469, 284] on input "checkbox" at bounding box center [469, 284] width 0 height 0
checkbox input "false"
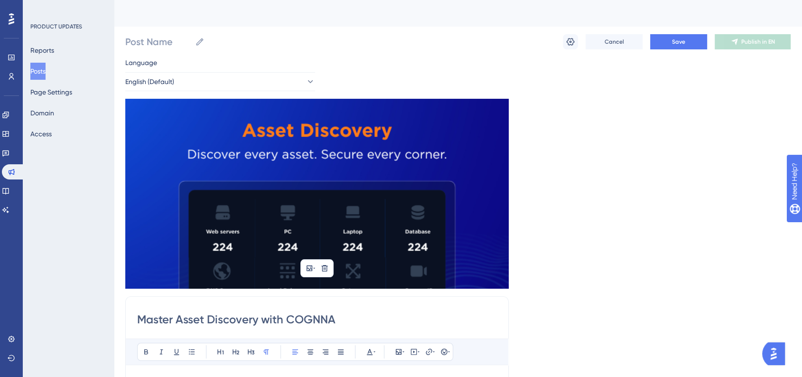
scroll to position [8, 0]
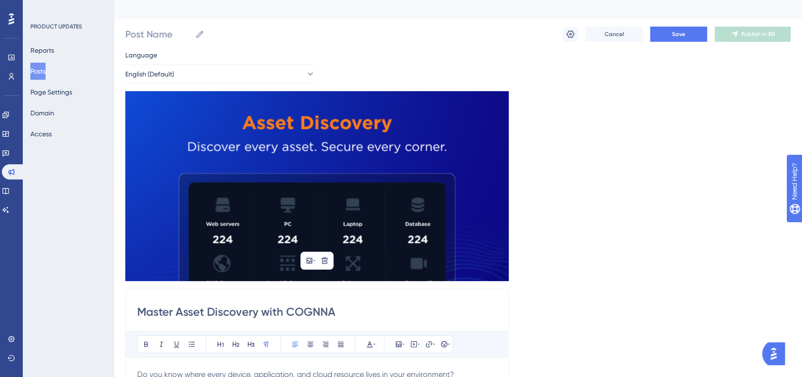
click at [633, 85] on div "Language English (Default) Insert an Image Delete Master Asset Discovery with C…" at bounding box center [458, 345] width 666 height 593
click at [184, 35] on input "Post Name" at bounding box center [158, 34] width 66 height 13
type input "S"
type input "a"
type input "Asset Discovery Campaign"
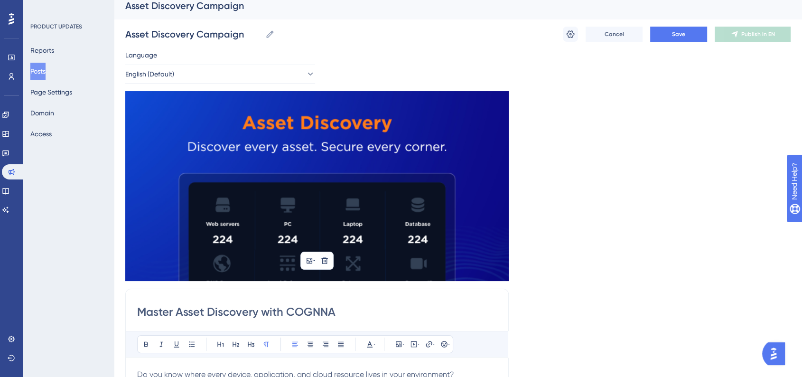
click at [399, 52] on div "Language English (Default) Insert an Image Delete Master Asset Discovery with C…" at bounding box center [458, 345] width 666 height 593
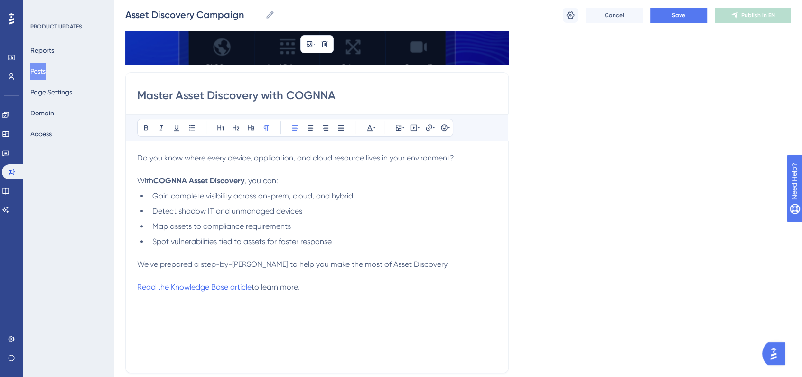
scroll to position [226, 0]
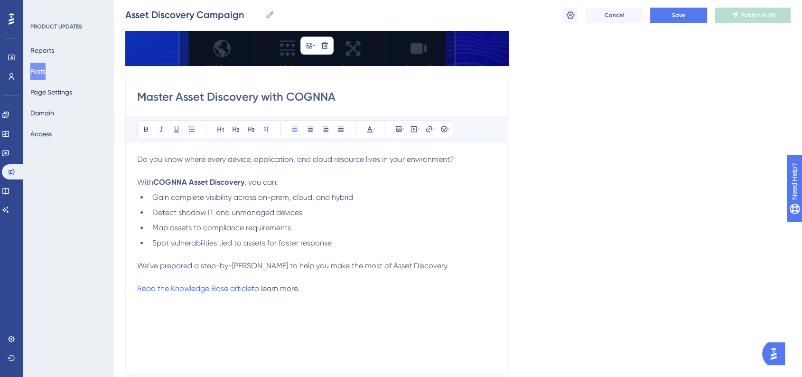
click at [385, 225] on li "Map assets to compliance requirements" at bounding box center [323, 227] width 348 height 11
click at [456, 251] on p at bounding box center [317, 254] width 360 height 11
click at [451, 275] on p at bounding box center [317, 277] width 360 height 11
click at [312, 263] on span "We’ve prepared a step-by-step guide to help you make the most of Asset Discover…" at bounding box center [293, 265] width 312 height 9
click at [429, 272] on p at bounding box center [317, 277] width 360 height 11
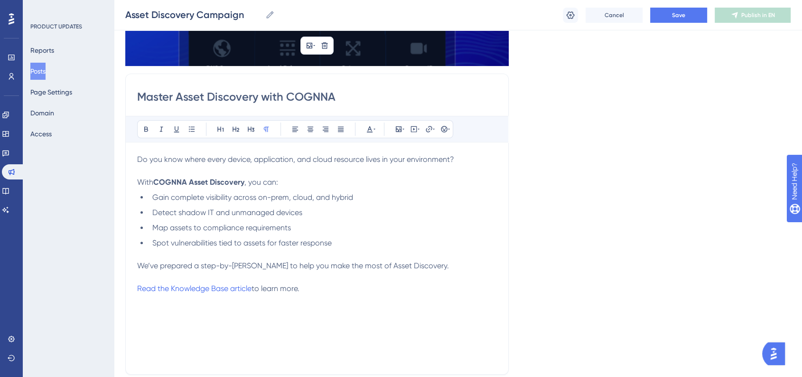
click at [430, 263] on p "We’ve prepared a step-by-step guide to help you make the most of Asset Discover…" at bounding box center [317, 265] width 360 height 11
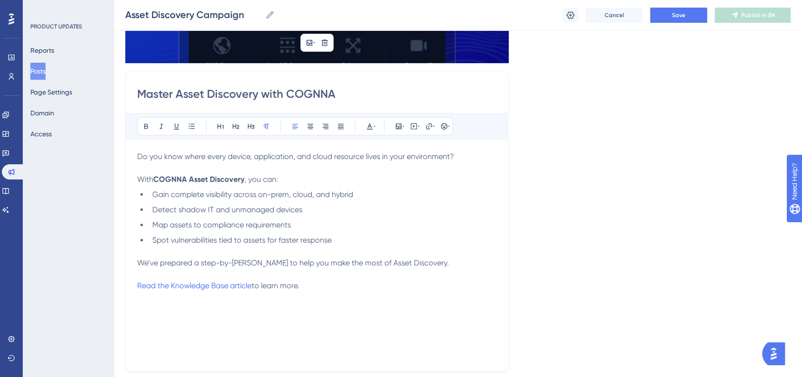
scroll to position [230, 0]
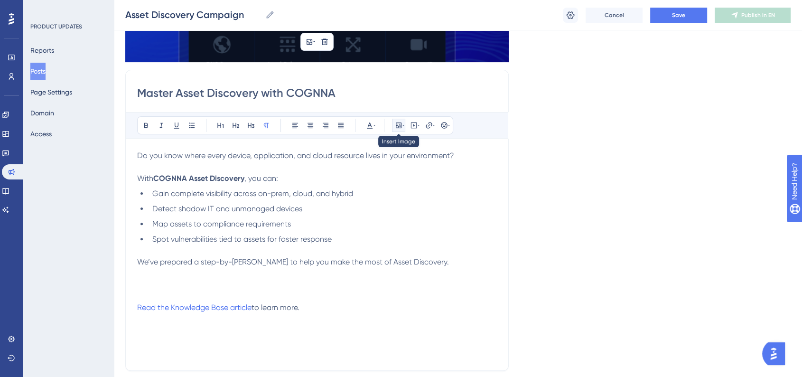
click at [401, 126] on icon at bounding box center [399, 125] width 6 height 6
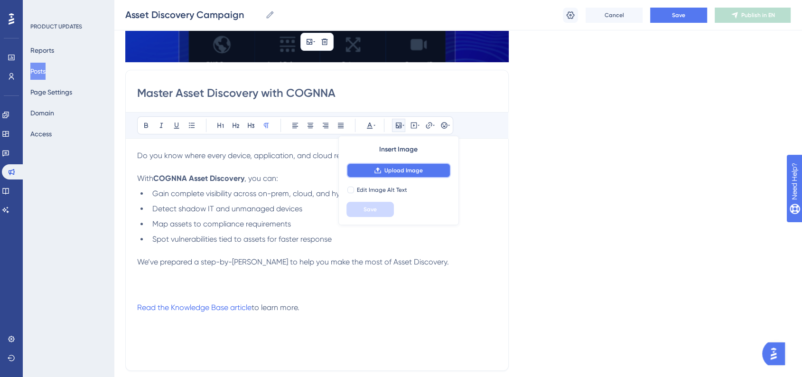
click at [404, 168] on span "Upload Image" at bounding box center [404, 171] width 38 height 8
click at [416, 124] on icon at bounding box center [414, 125] width 6 height 6
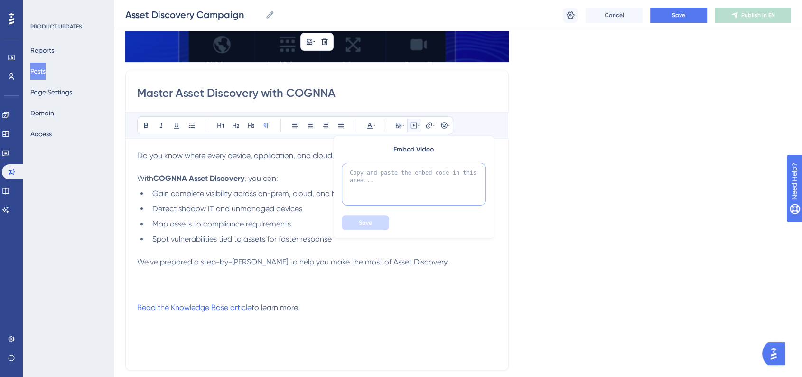
click at [386, 186] on textarea at bounding box center [414, 184] width 144 height 43
click at [398, 128] on icon at bounding box center [399, 126] width 8 height 8
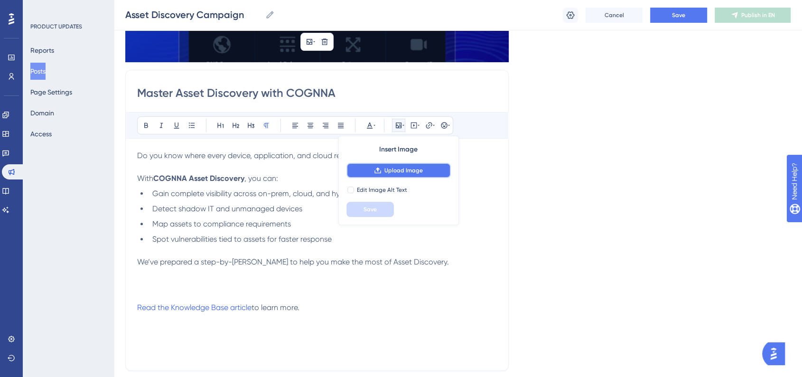
click at [410, 167] on span "Upload Image" at bounding box center [404, 171] width 38 height 8
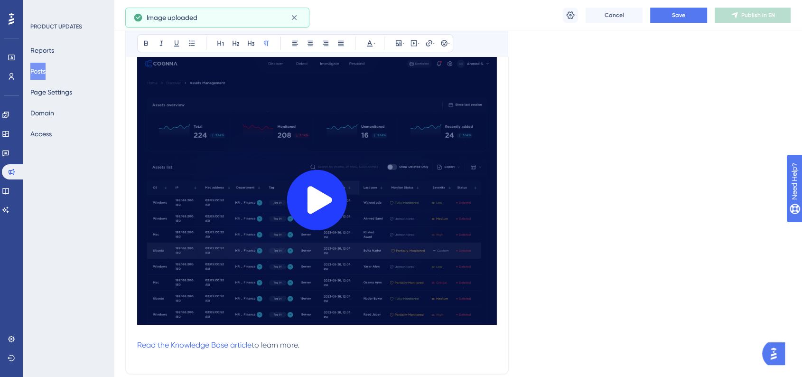
scroll to position [463, 0]
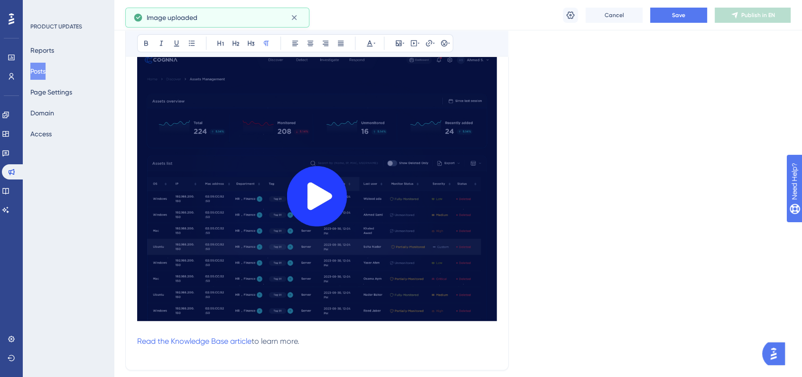
click at [406, 229] on img at bounding box center [317, 184] width 360 height 274
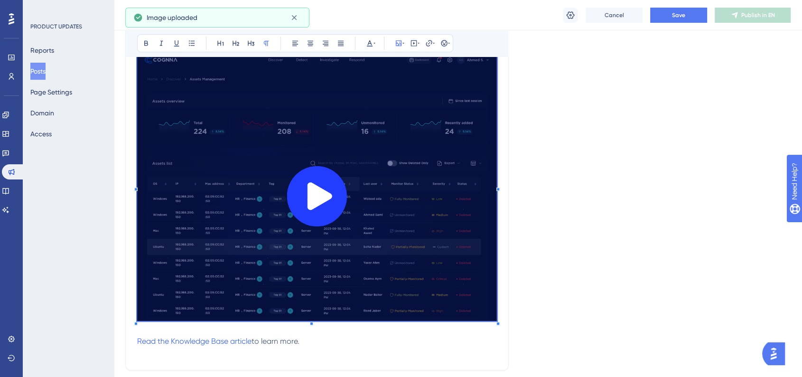
click at [353, 201] on img at bounding box center [317, 184] width 360 height 274
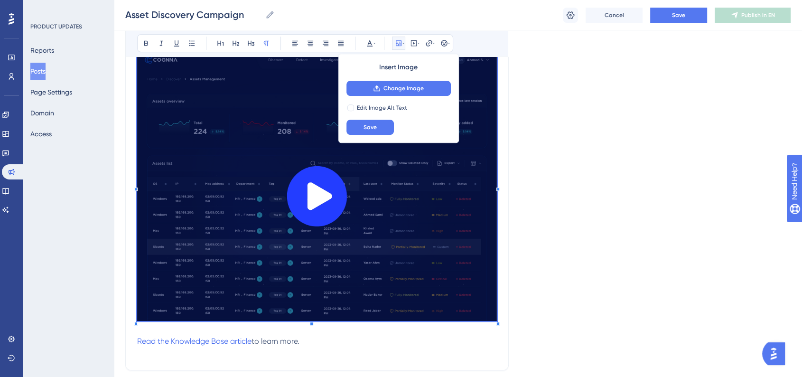
click at [335, 190] on img at bounding box center [317, 184] width 360 height 274
drag, startPoint x: 344, startPoint y: 183, endPoint x: 291, endPoint y: 185, distance: 52.3
click at [291, 185] on img at bounding box center [317, 184] width 360 height 274
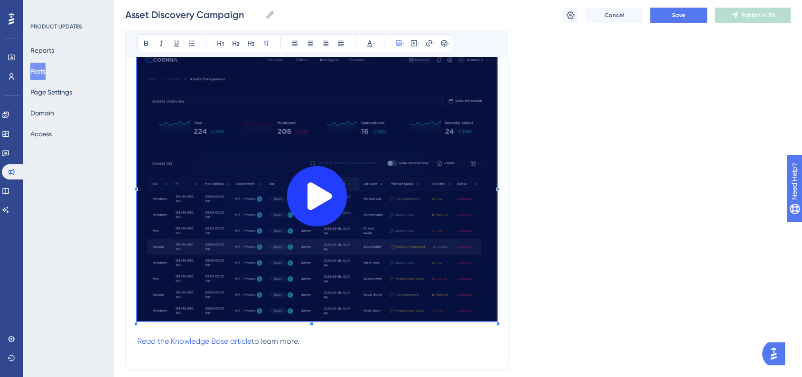
click at [291, 185] on img at bounding box center [317, 184] width 360 height 274
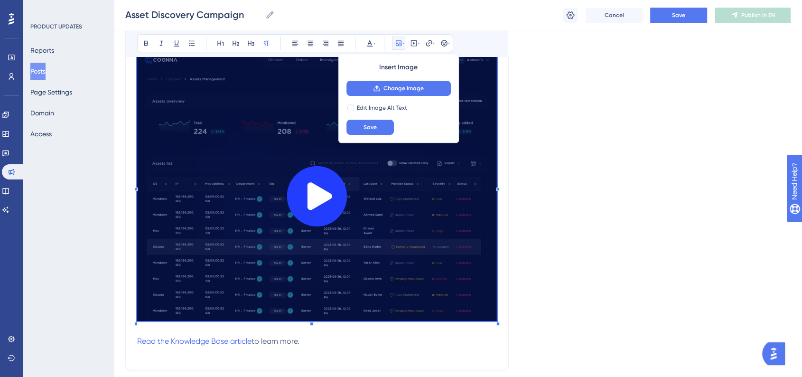
click at [291, 185] on img at bounding box center [317, 184] width 360 height 274
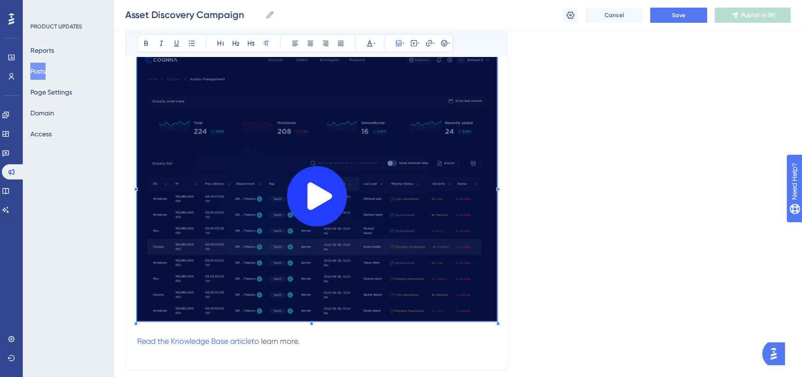
click at [334, 146] on img at bounding box center [317, 184] width 360 height 274
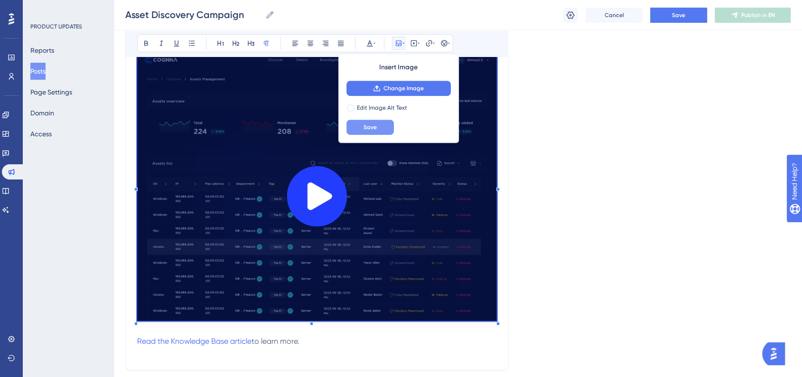
click at [378, 122] on button "Save" at bounding box center [370, 127] width 47 height 15
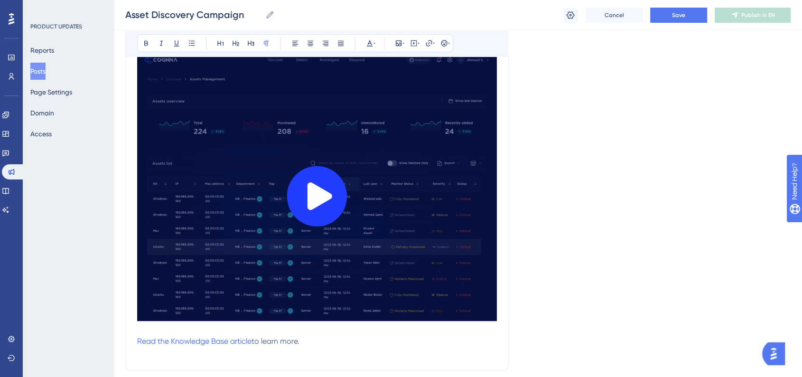
click at [381, 160] on img at bounding box center [317, 184] width 360 height 274
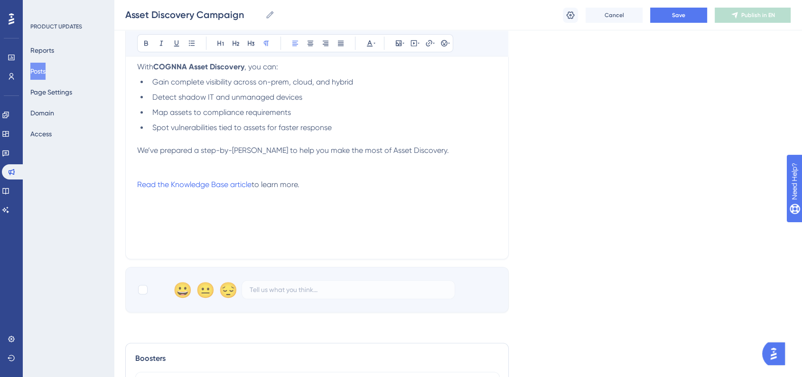
scroll to position [343, 0]
click at [213, 197] on p at bounding box center [317, 194] width 360 height 11
click at [208, 157] on p at bounding box center [317, 160] width 360 height 11
click at [206, 163] on p at bounding box center [317, 160] width 360 height 11
click at [206, 166] on div "Do you know where every device, application, and cloud resource lives in your e…" at bounding box center [317, 141] width 360 height 209
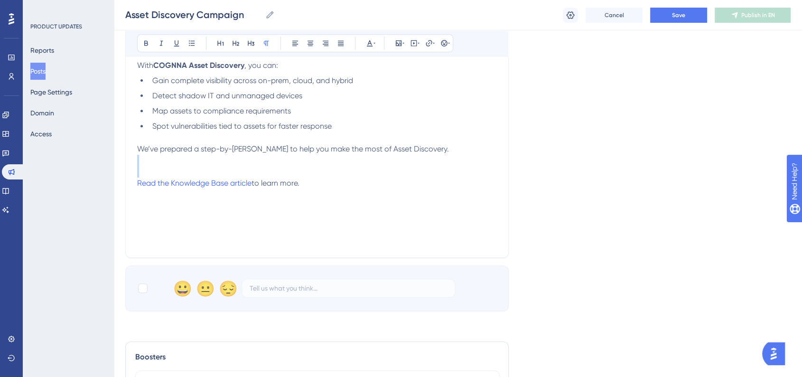
click at [206, 166] on p at bounding box center [317, 171] width 360 height 11
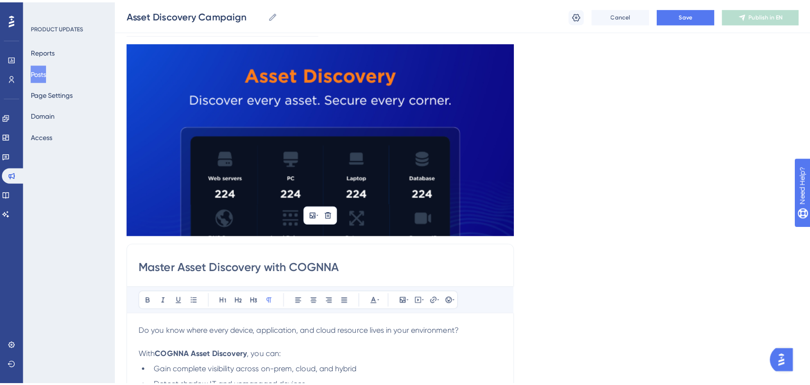
scroll to position [0, 0]
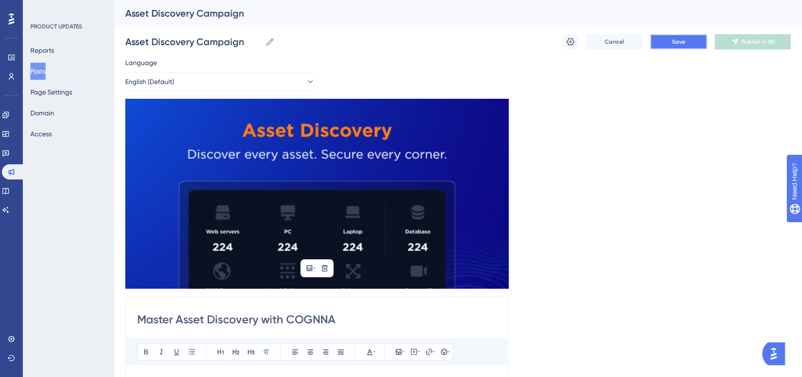
click at [664, 44] on button "Save" at bounding box center [678, 41] width 57 height 15
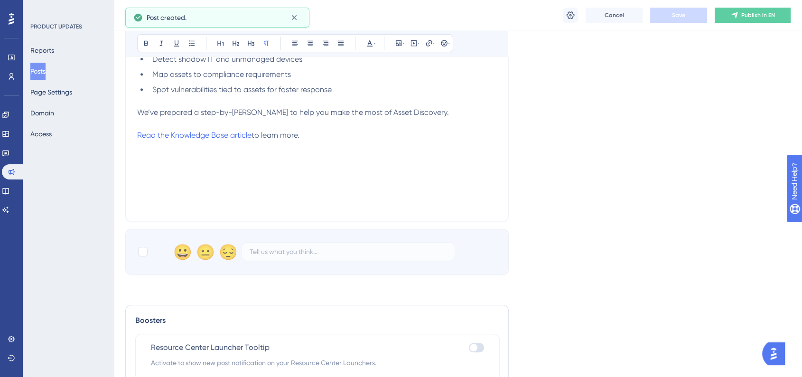
scroll to position [486, 0]
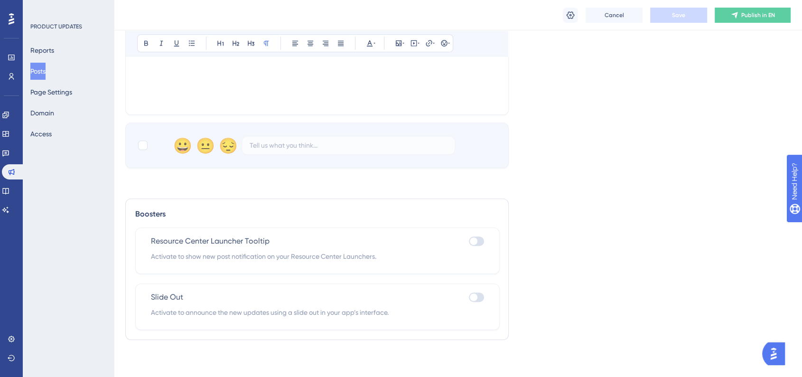
click at [35, 69] on button "Posts" at bounding box center [37, 71] width 15 height 17
